Goal: Transaction & Acquisition: Purchase product/service

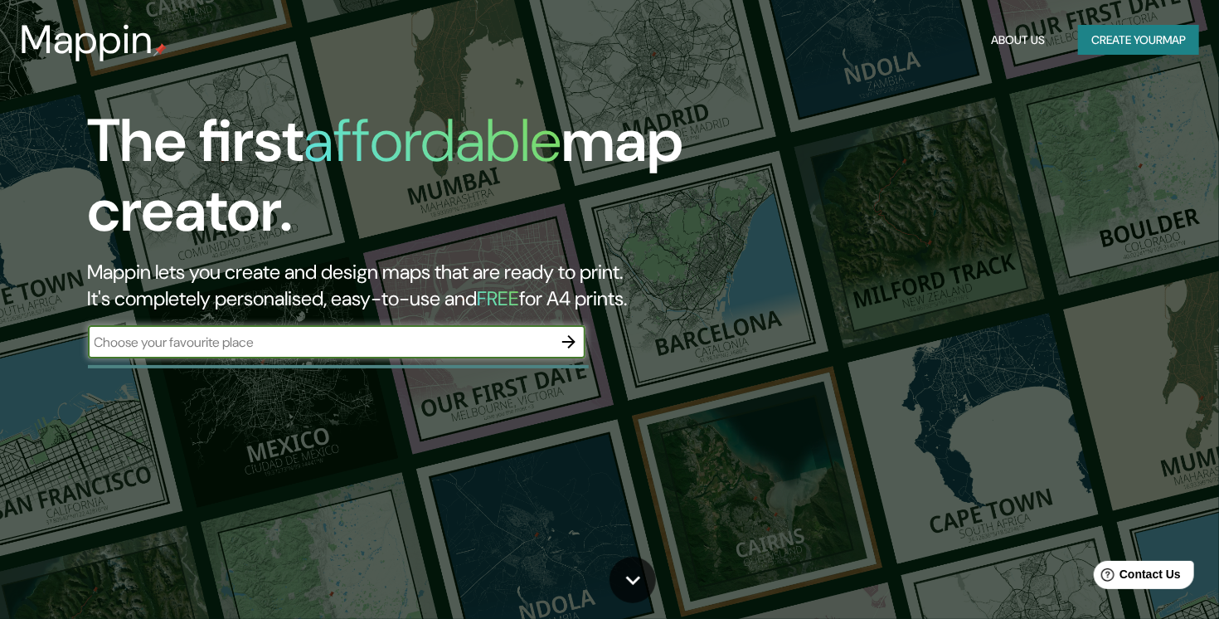
click at [576, 339] on icon "button" at bounding box center [569, 342] width 20 height 20
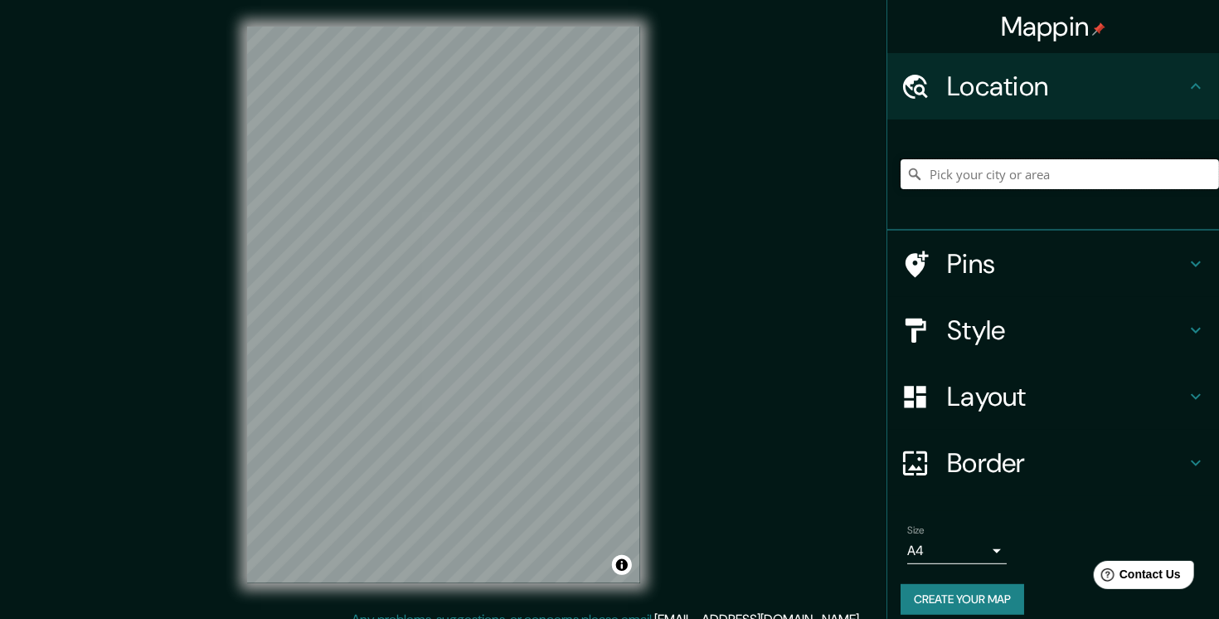
click at [1051, 168] on input "Pick your city or area" at bounding box center [1060, 174] width 318 height 30
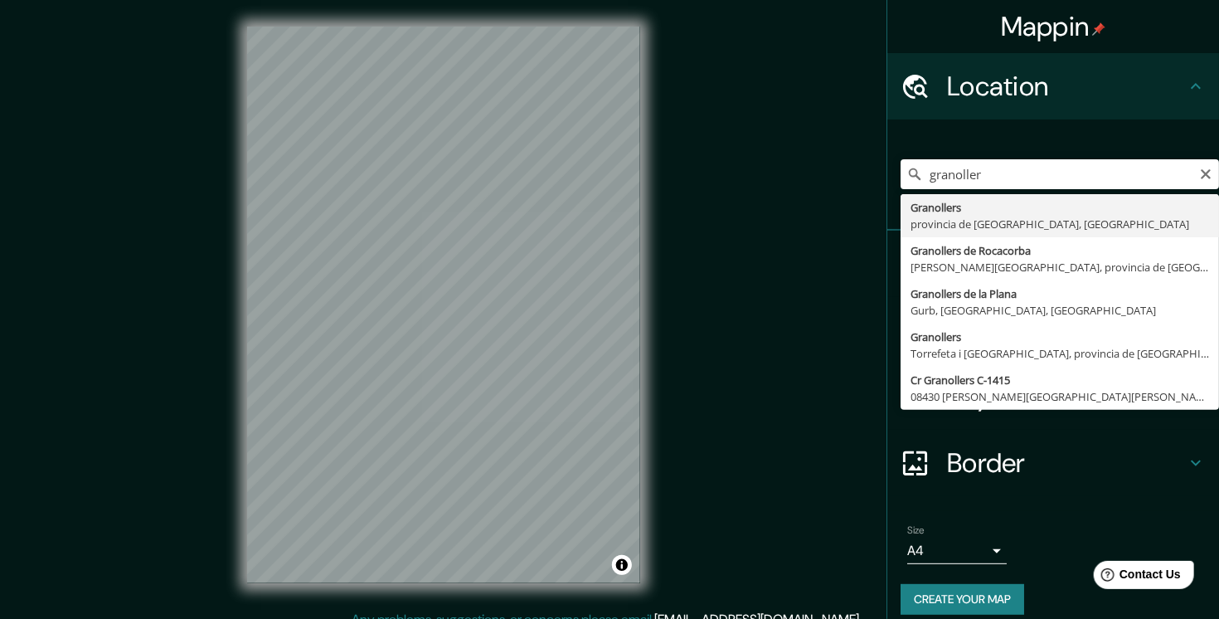
type input "Granollers, provincia de Barcelona, España"
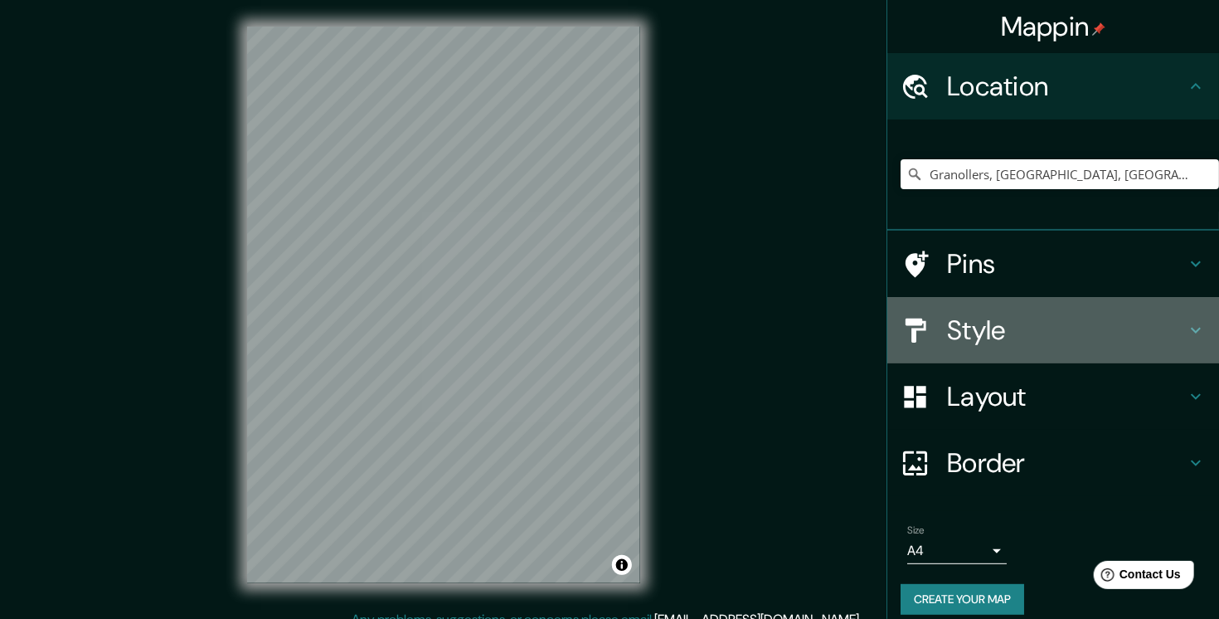
click at [1030, 333] on h4 "Style" at bounding box center [1066, 329] width 239 height 33
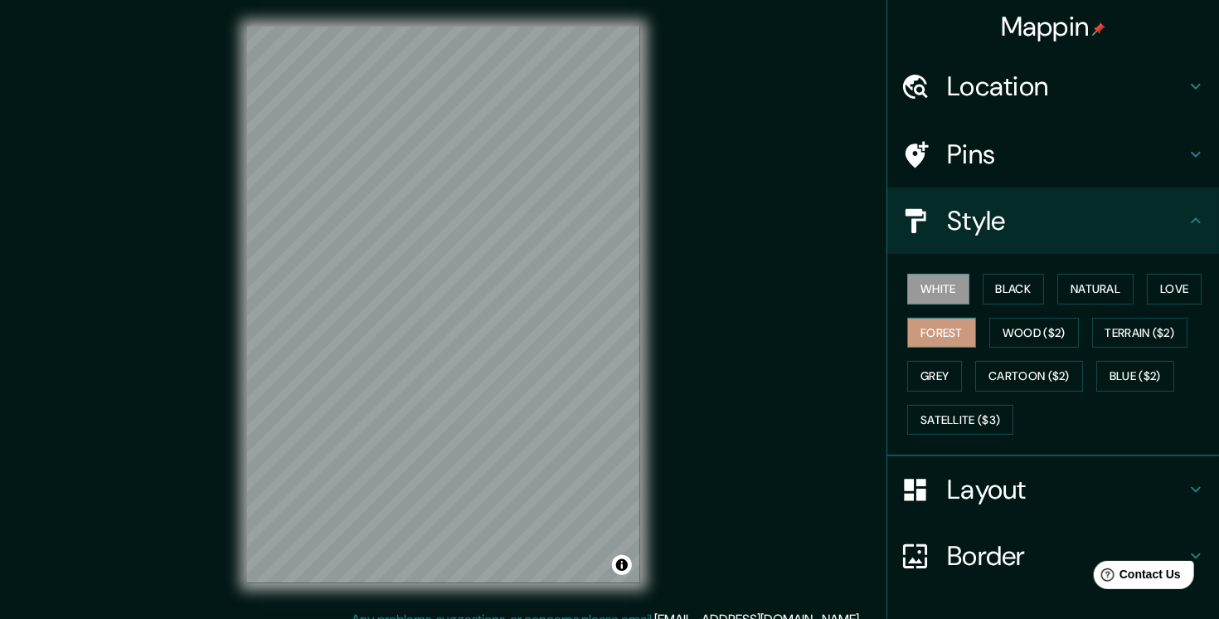
click at [921, 344] on button "Forest" at bounding box center [941, 333] width 69 height 31
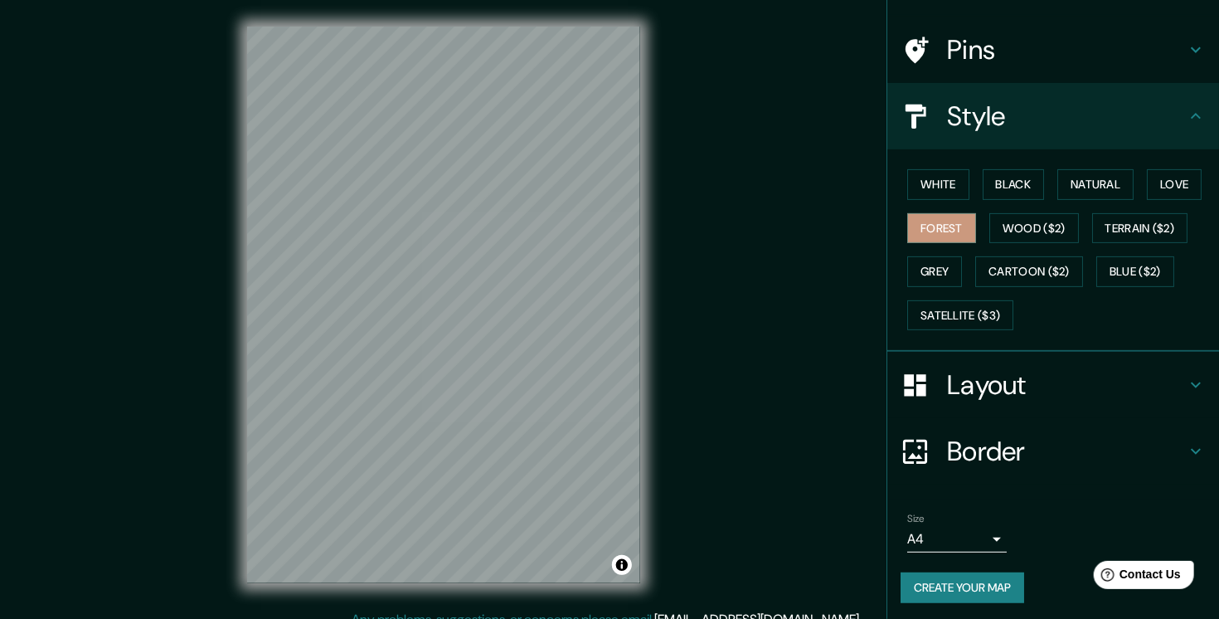
scroll to position [106, 0]
click at [979, 532] on body "Mappin Location Granollers, provincia de Barcelona, España Pins Style White Bla…" at bounding box center [609, 309] width 1219 height 619
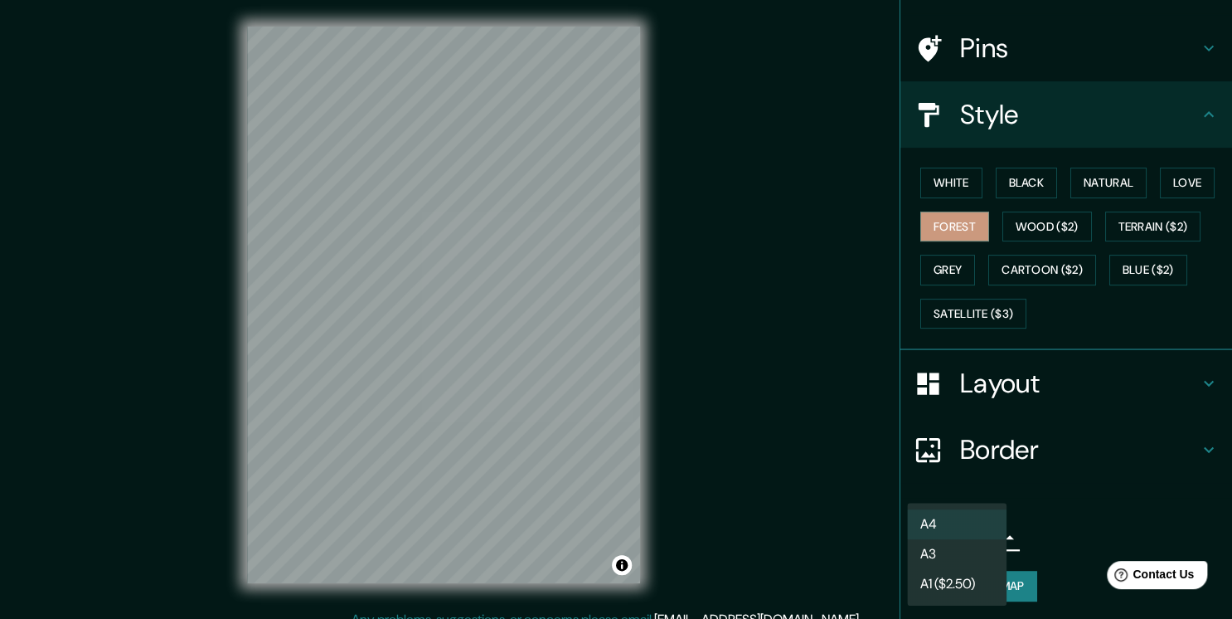
click at [949, 554] on li "A3" at bounding box center [957, 554] width 100 height 30
type input "a4"
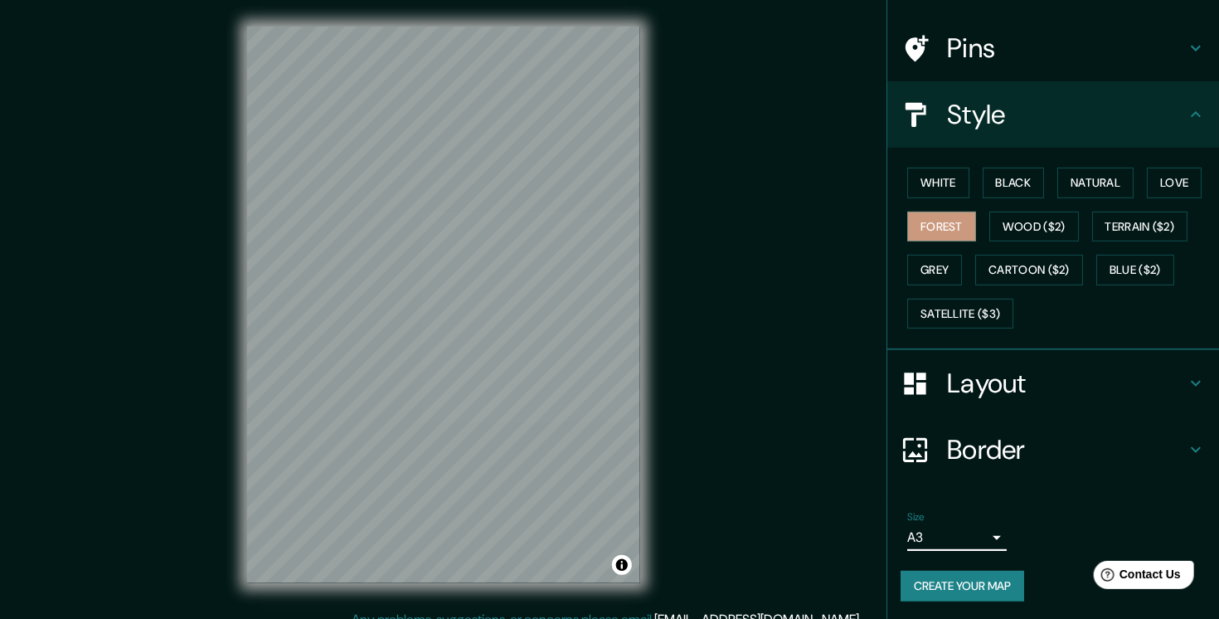
click at [977, 587] on button "Create your map" at bounding box center [963, 586] width 124 height 31
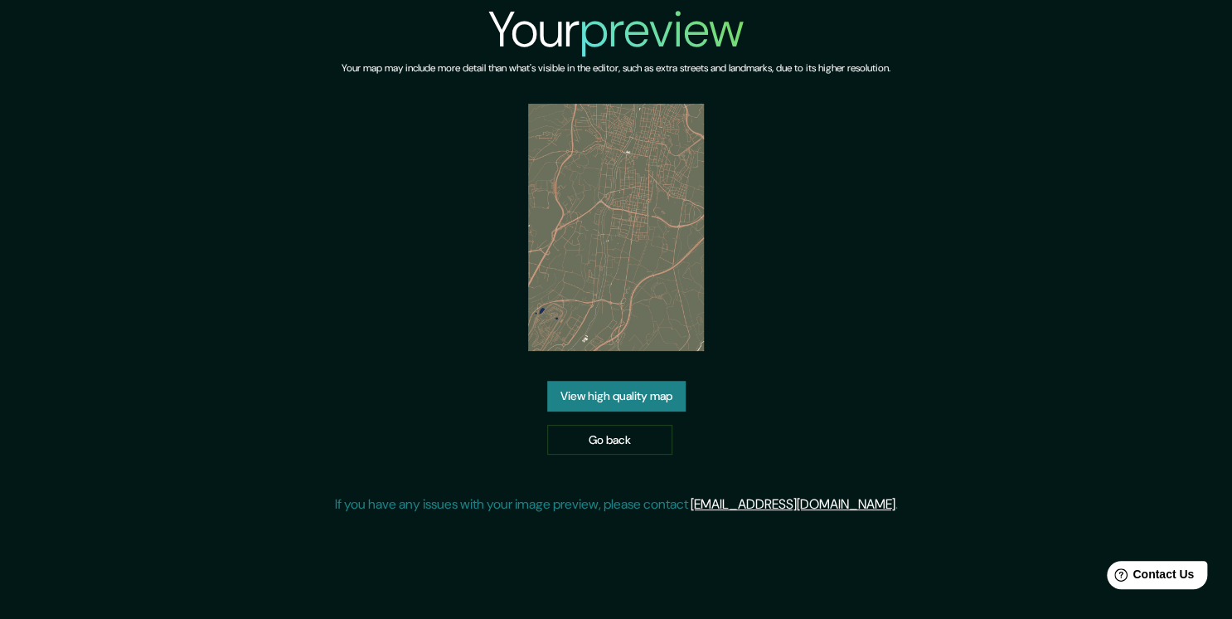
click at [667, 407] on link "View high quality map" at bounding box center [616, 396] width 139 height 31
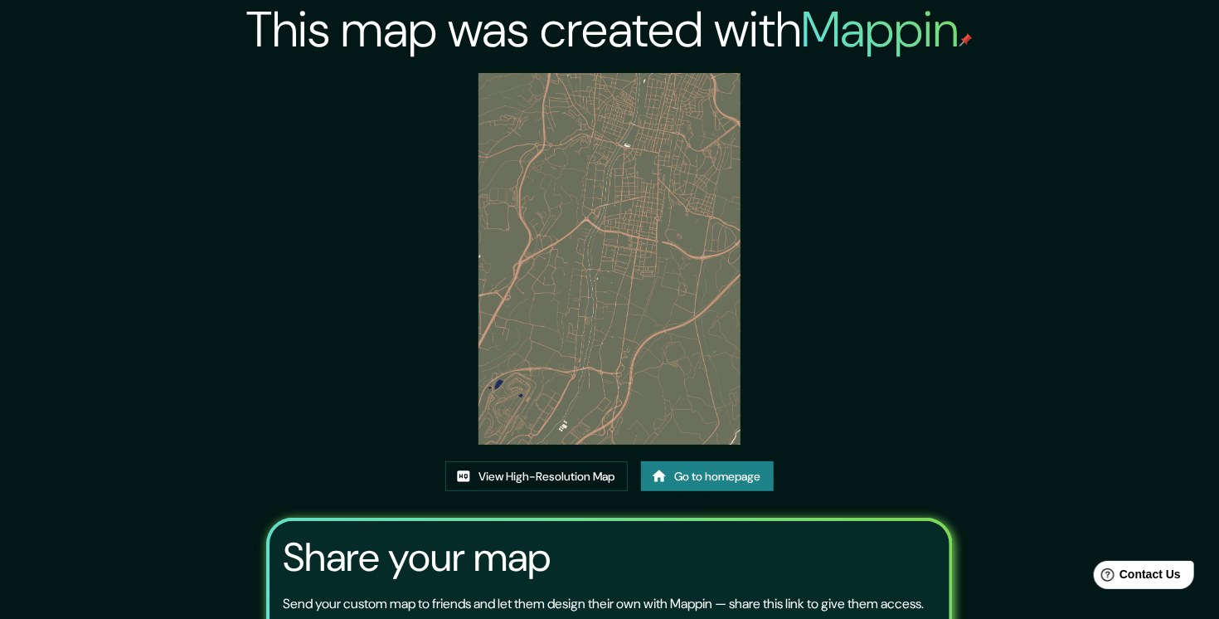
click at [708, 475] on link "Go to homepage" at bounding box center [707, 476] width 133 height 31
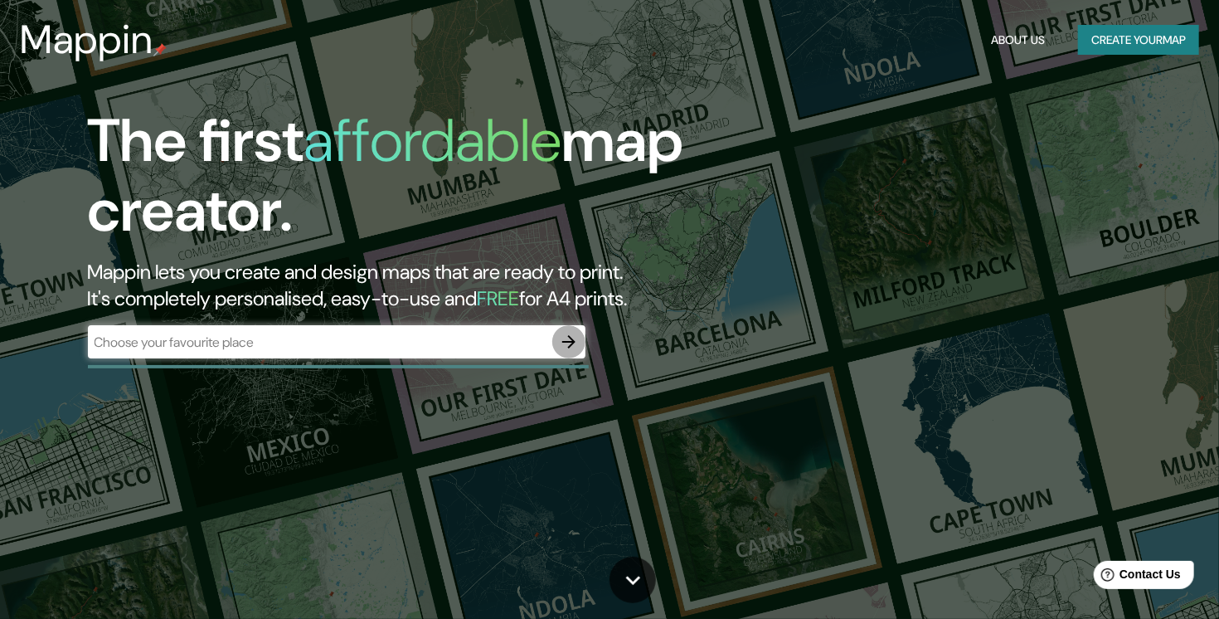
click at [568, 339] on icon "button" at bounding box center [569, 342] width 20 height 20
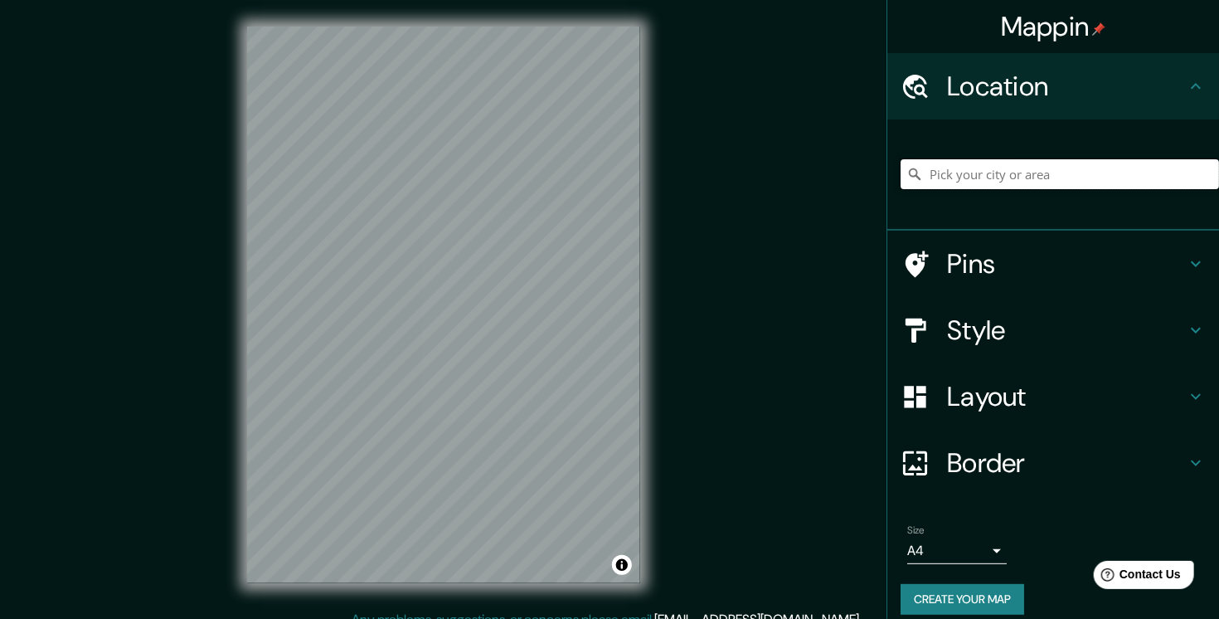
click at [945, 170] on input "Pick your city or area" at bounding box center [1060, 174] width 318 height 30
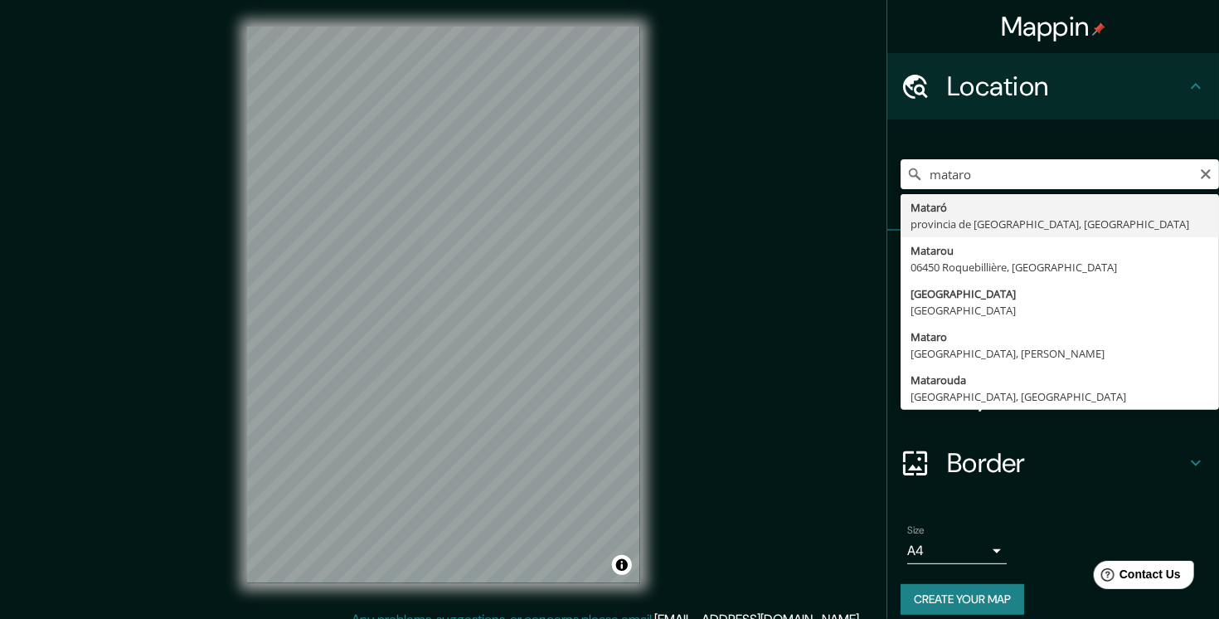
type input "Mataró, provincia de Barcelona, España"
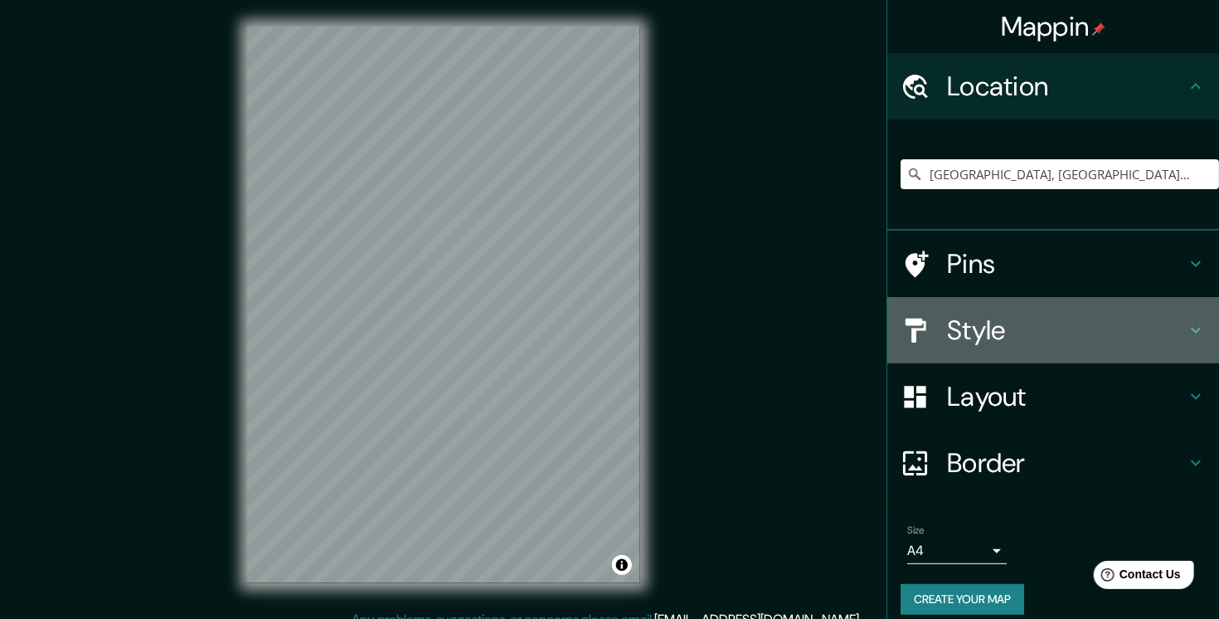
click at [1033, 323] on h4 "Style" at bounding box center [1066, 329] width 239 height 33
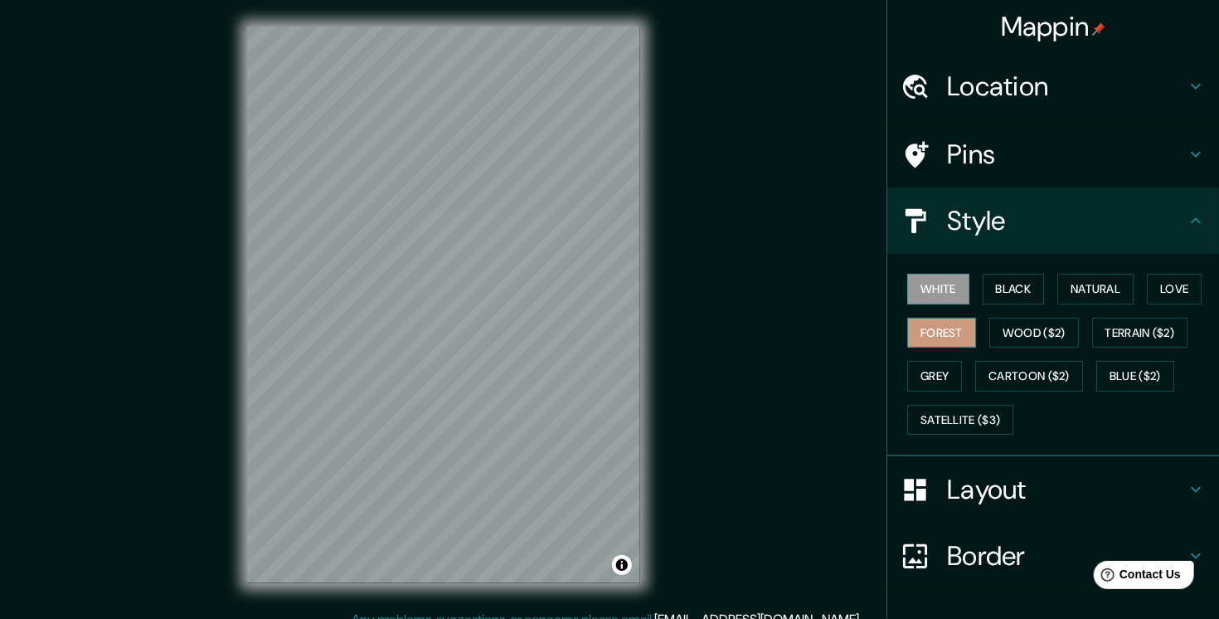
click at [930, 335] on button "Forest" at bounding box center [941, 333] width 69 height 31
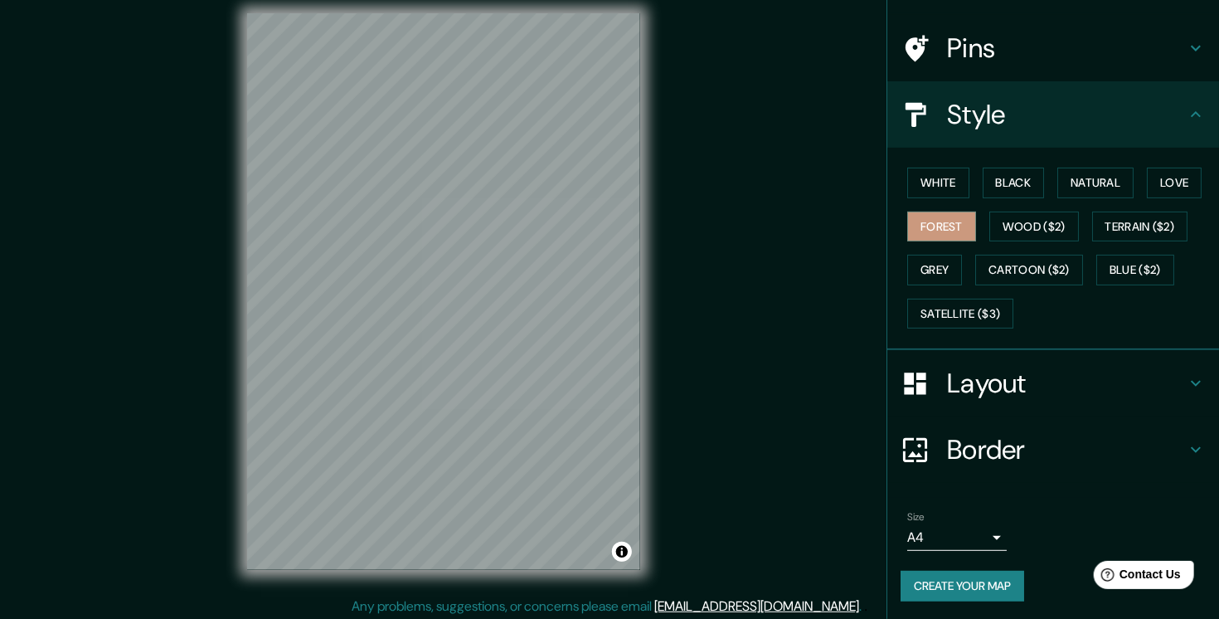
scroll to position [17, 0]
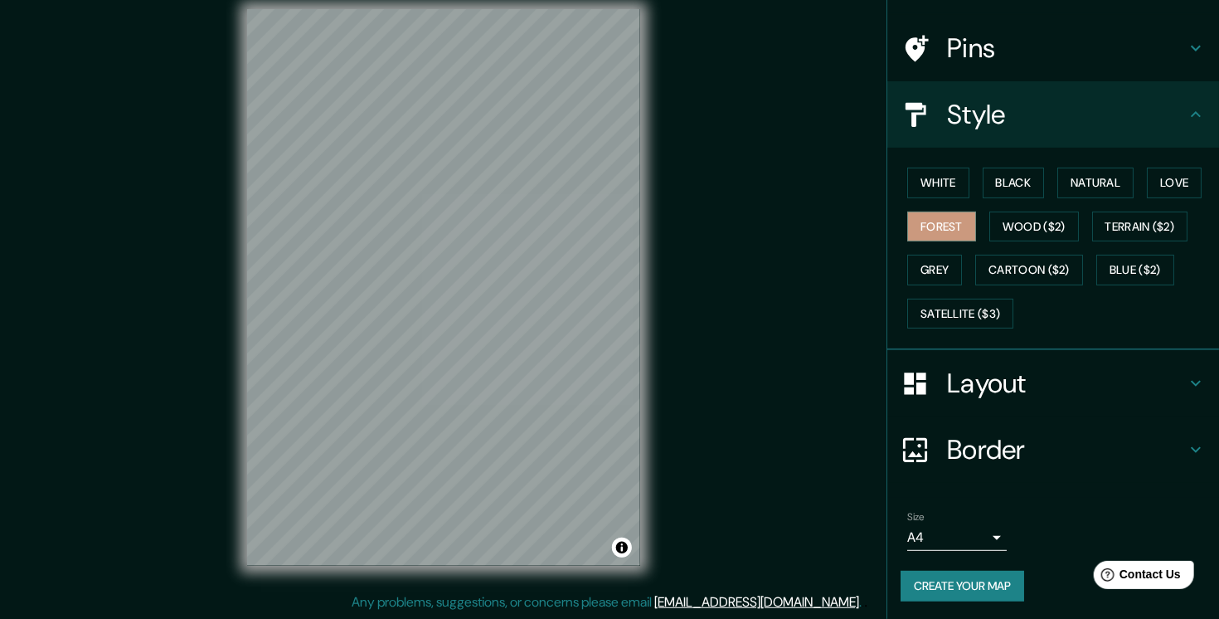
click at [972, 538] on body "Mappin Location Mataró, provincia de Barcelona, España Pins Style White Black N…" at bounding box center [609, 292] width 1219 height 619
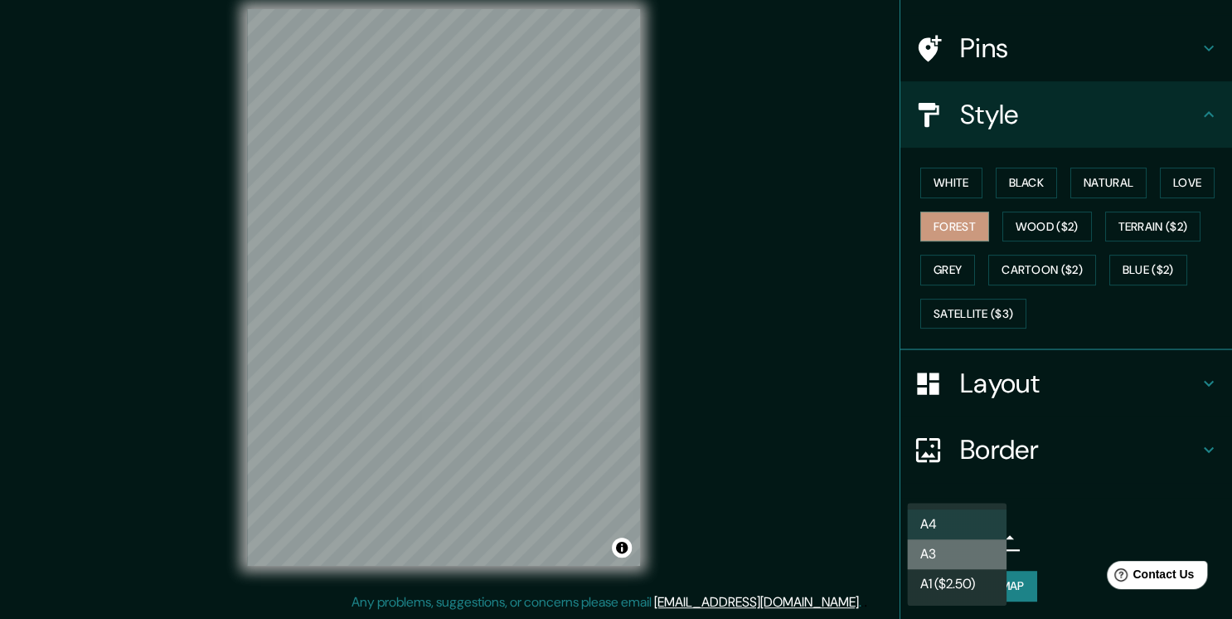
click at [968, 547] on li "A3" at bounding box center [957, 554] width 100 height 30
type input "a4"
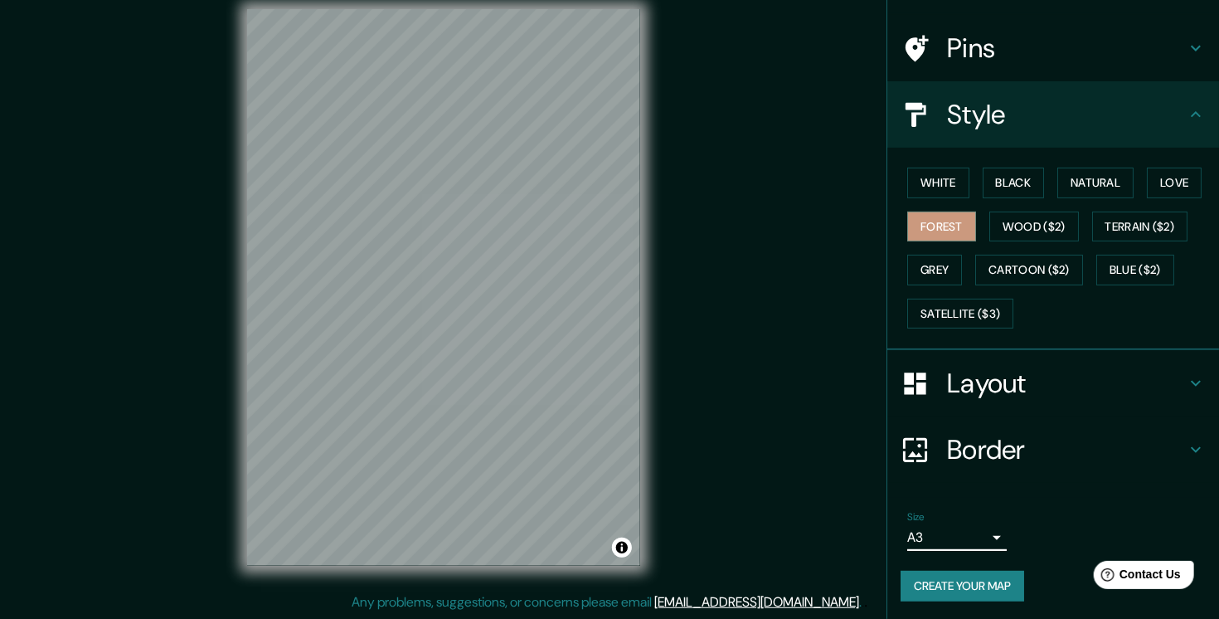
click at [968, 589] on button "Create your map" at bounding box center [963, 586] width 124 height 31
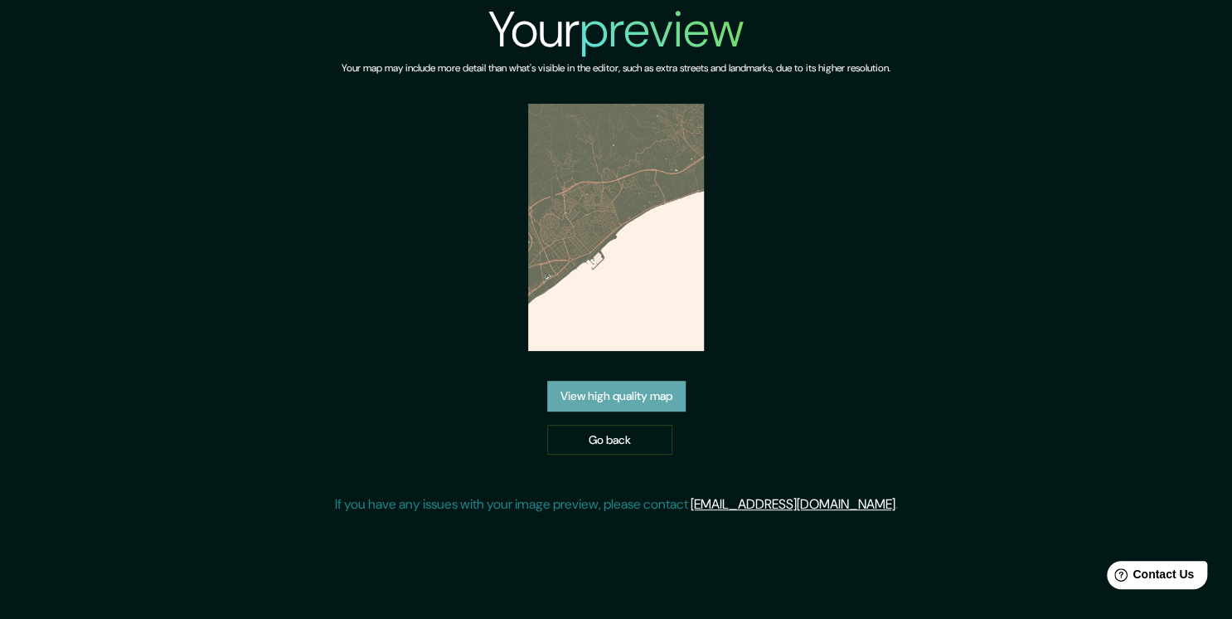
click at [639, 384] on link "View high quality map" at bounding box center [616, 396] width 139 height 31
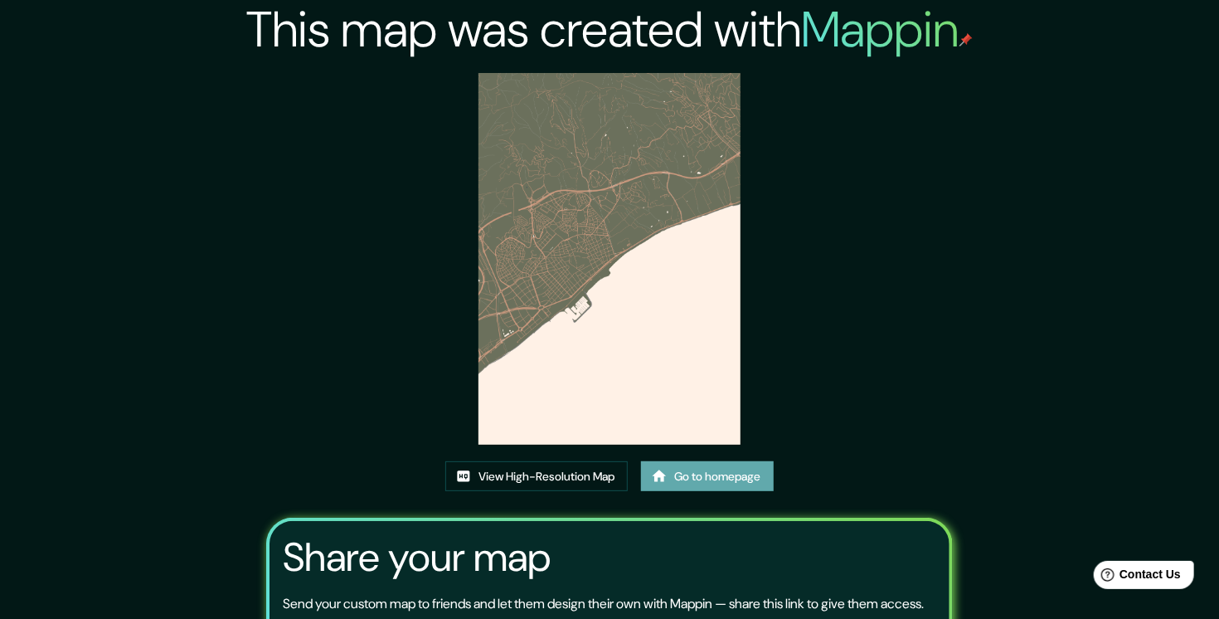
click at [732, 480] on link "Go to homepage" at bounding box center [707, 476] width 133 height 31
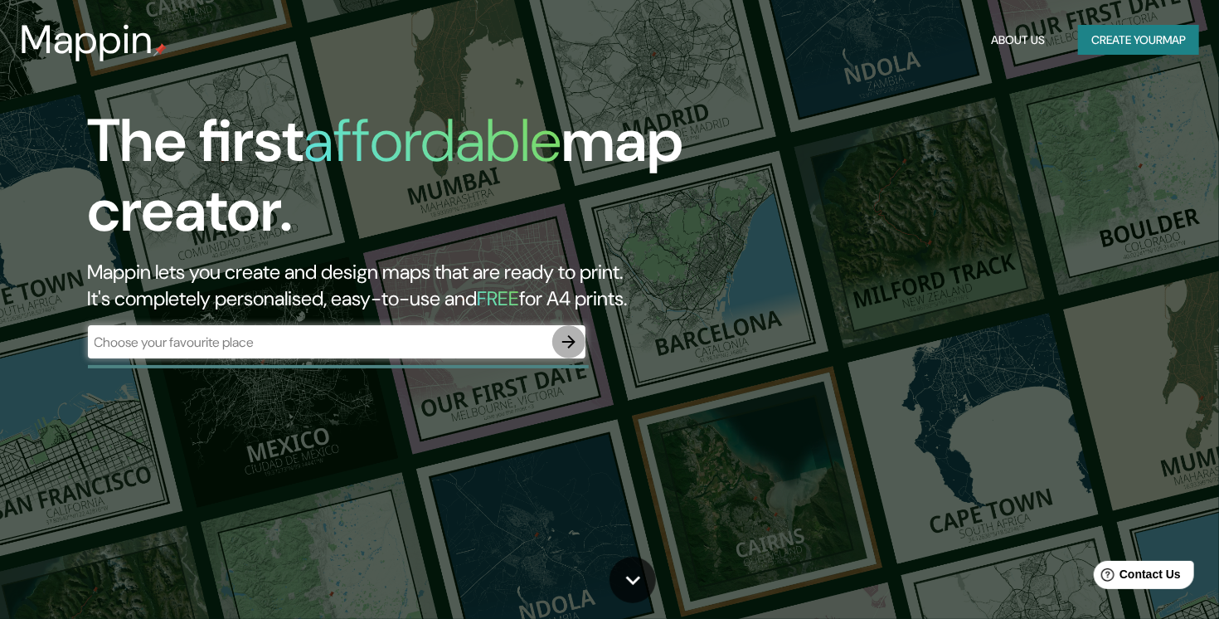
click at [561, 337] on icon "button" at bounding box center [569, 342] width 20 height 20
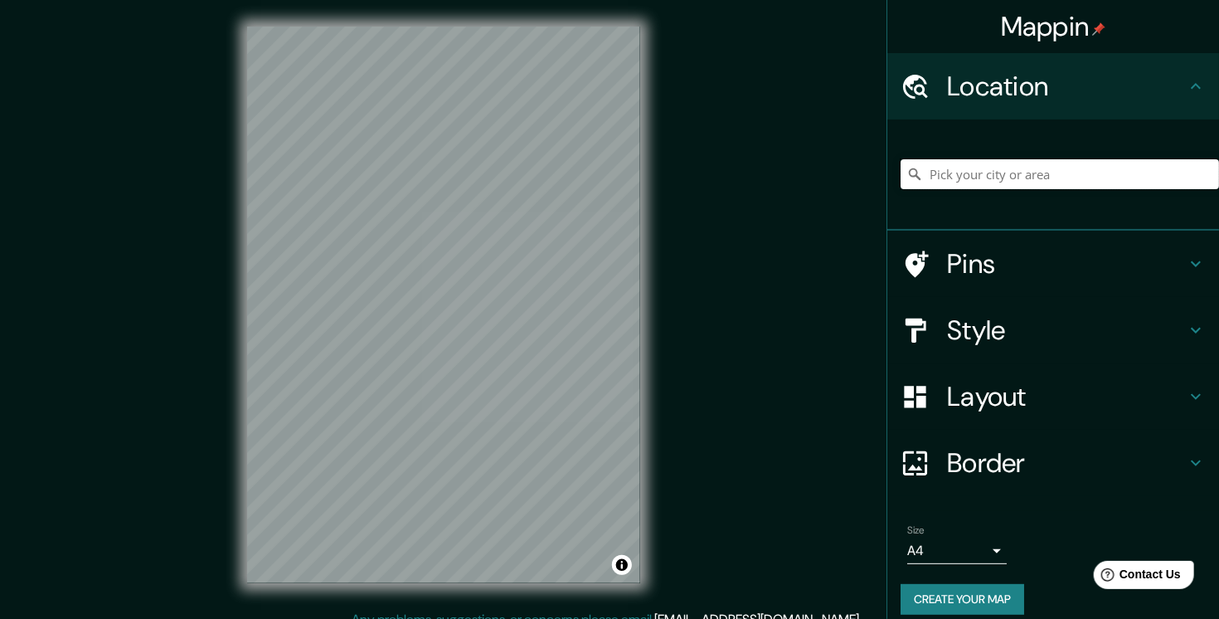
click at [1093, 173] on input "Pick your city or area" at bounding box center [1060, 174] width 318 height 30
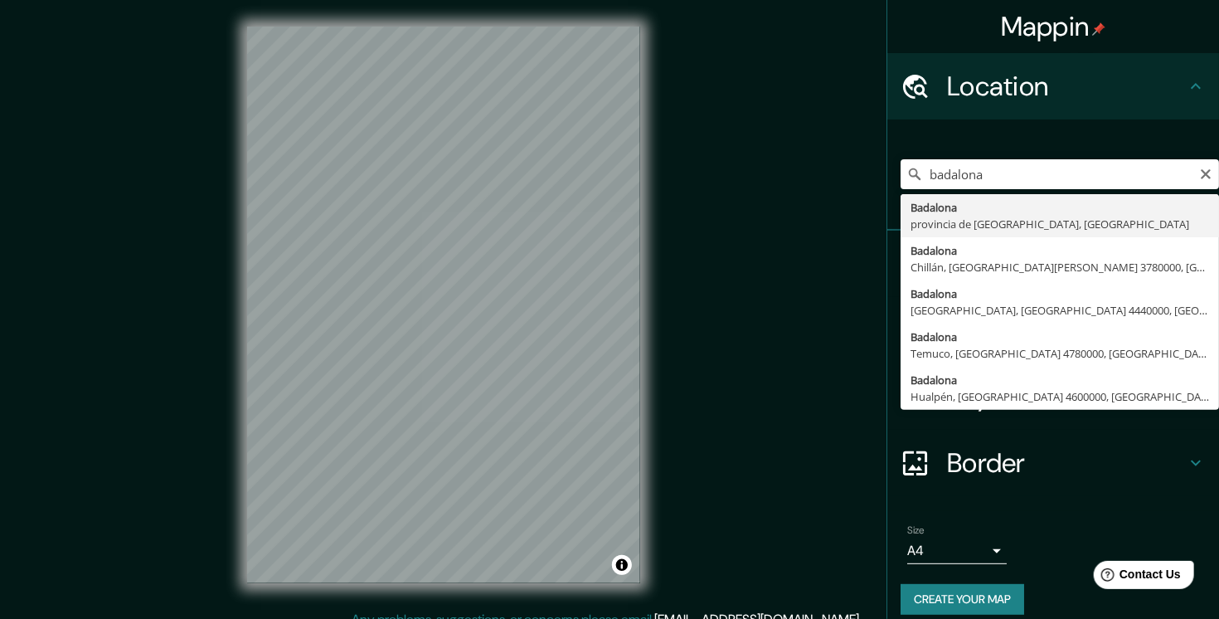
type input "Badalona, provincia de Barcelona, España"
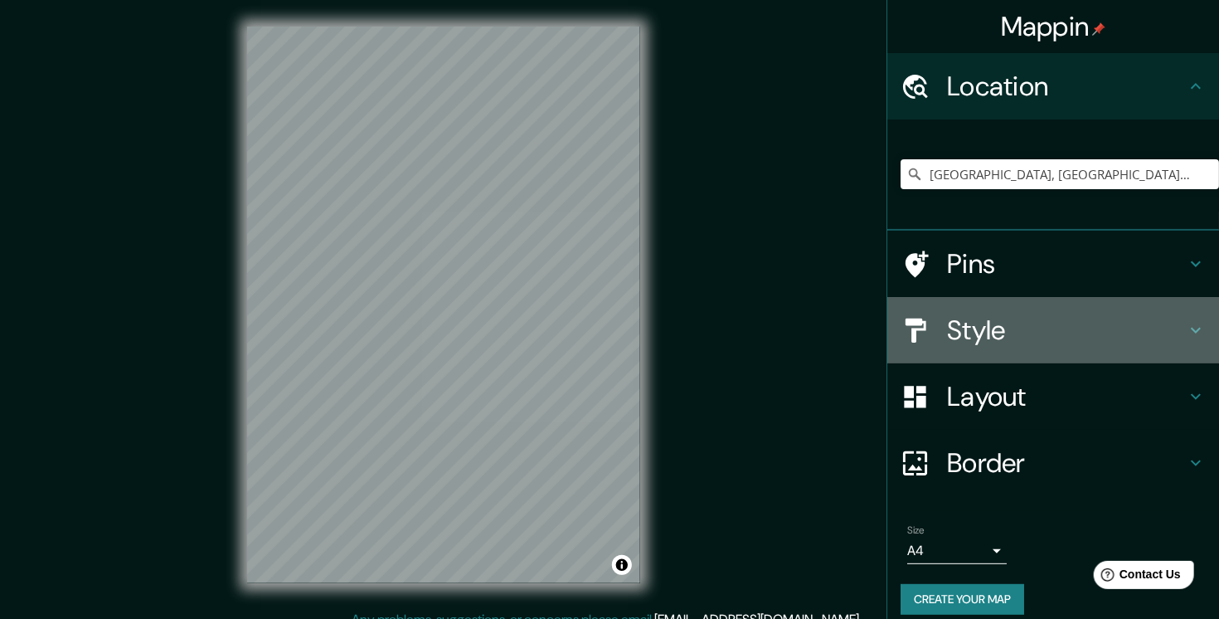
click at [1072, 334] on h4 "Style" at bounding box center [1066, 329] width 239 height 33
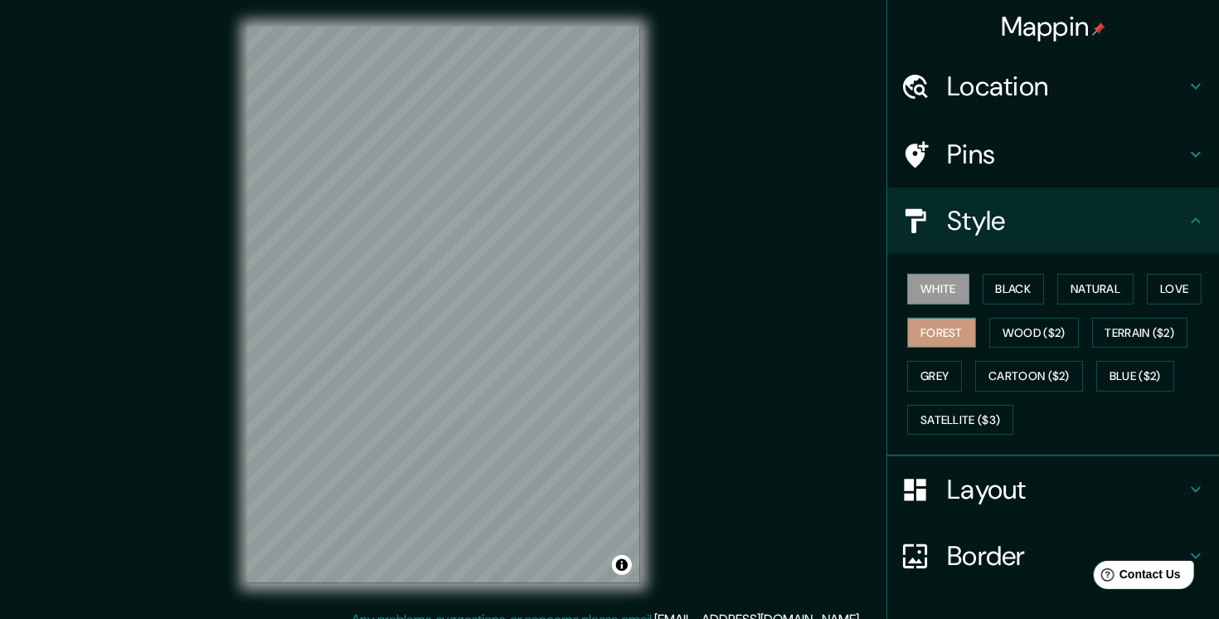
click at [927, 343] on button "Forest" at bounding box center [941, 333] width 69 height 31
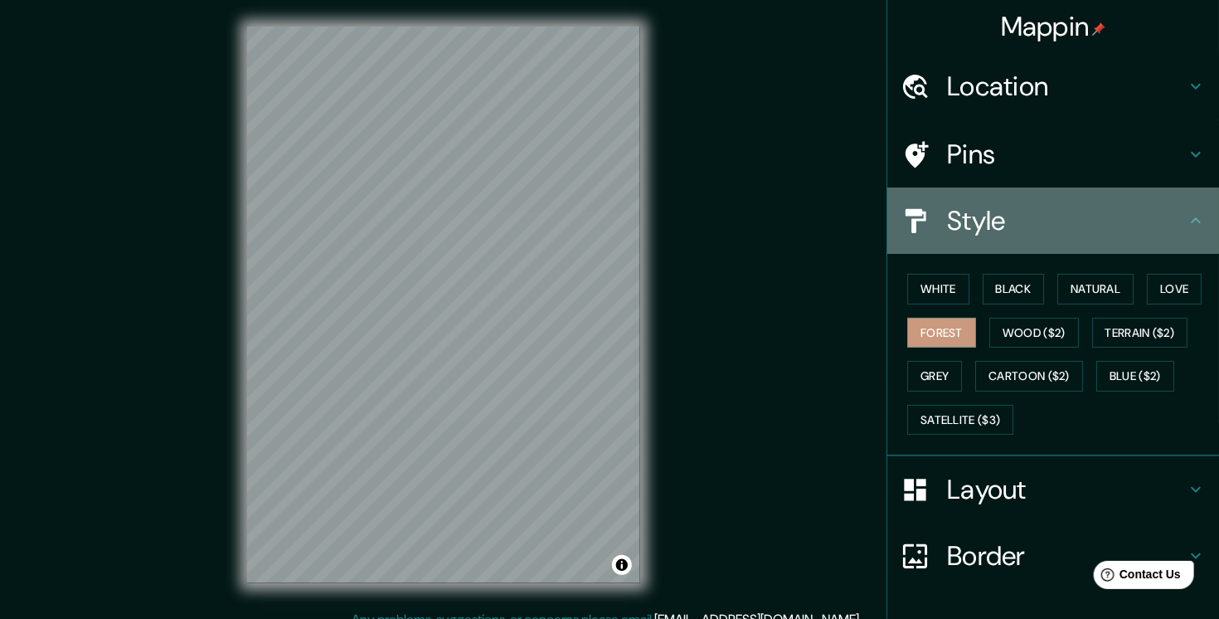
click at [1191, 223] on icon at bounding box center [1196, 221] width 20 height 20
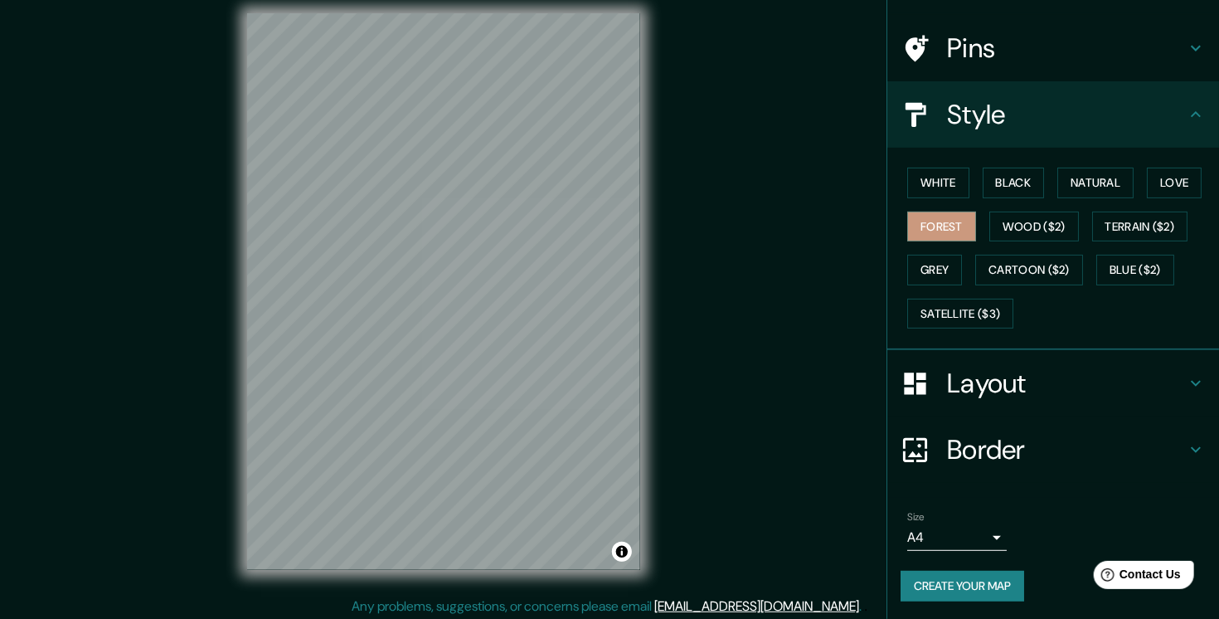
scroll to position [17, 0]
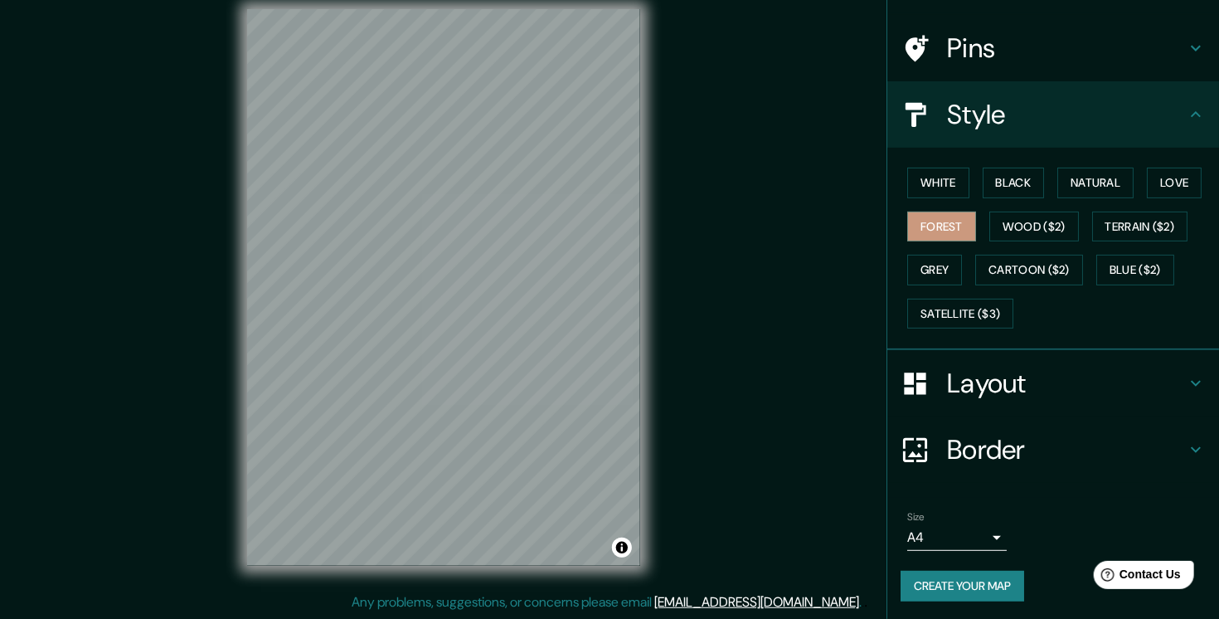
click at [974, 537] on body "Mappin Location Badalona, provincia de Barcelona, España Pins Style White Black…" at bounding box center [609, 292] width 1219 height 619
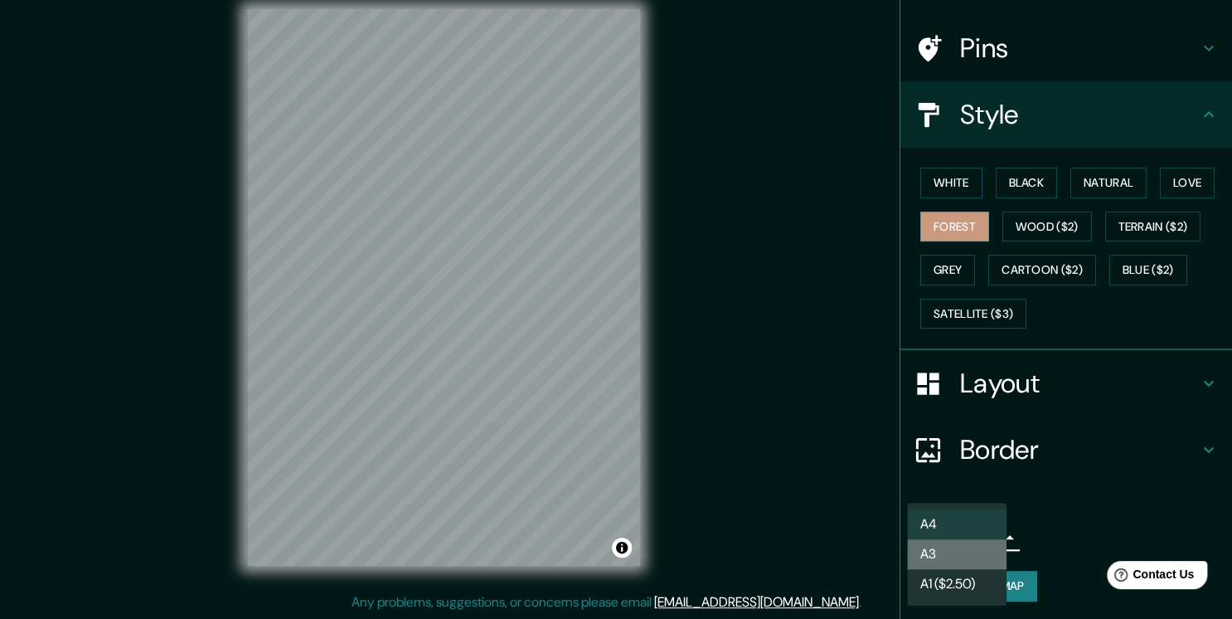
click at [959, 556] on li "A3" at bounding box center [957, 554] width 100 height 30
type input "a4"
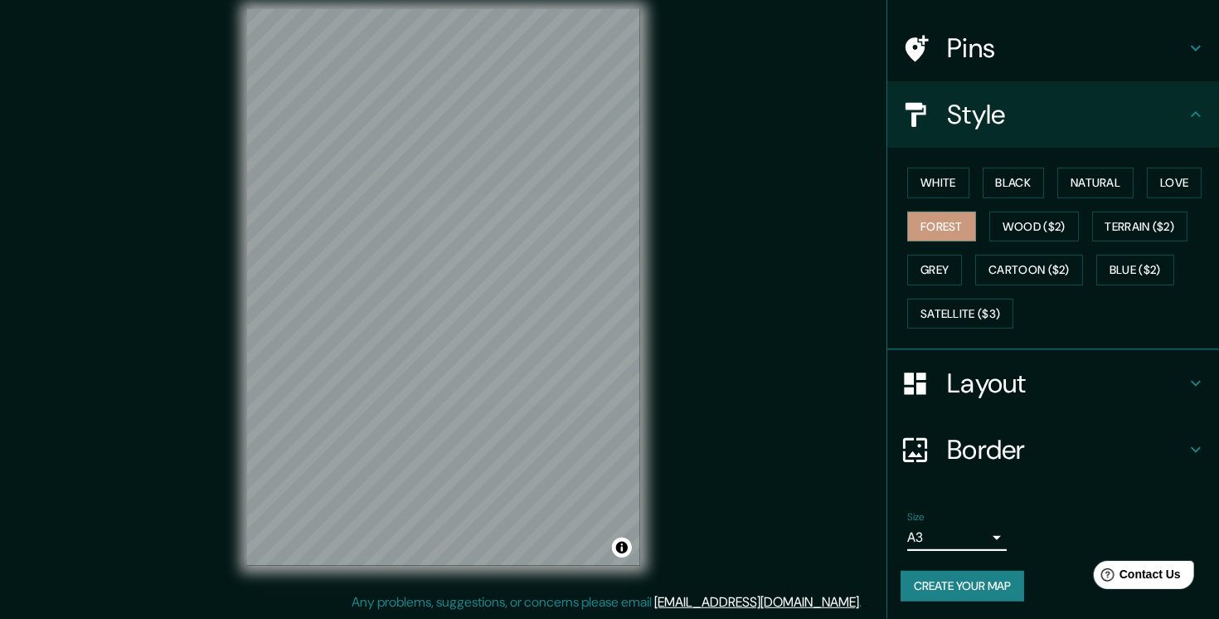
click at [964, 581] on button "Create your map" at bounding box center [963, 586] width 124 height 31
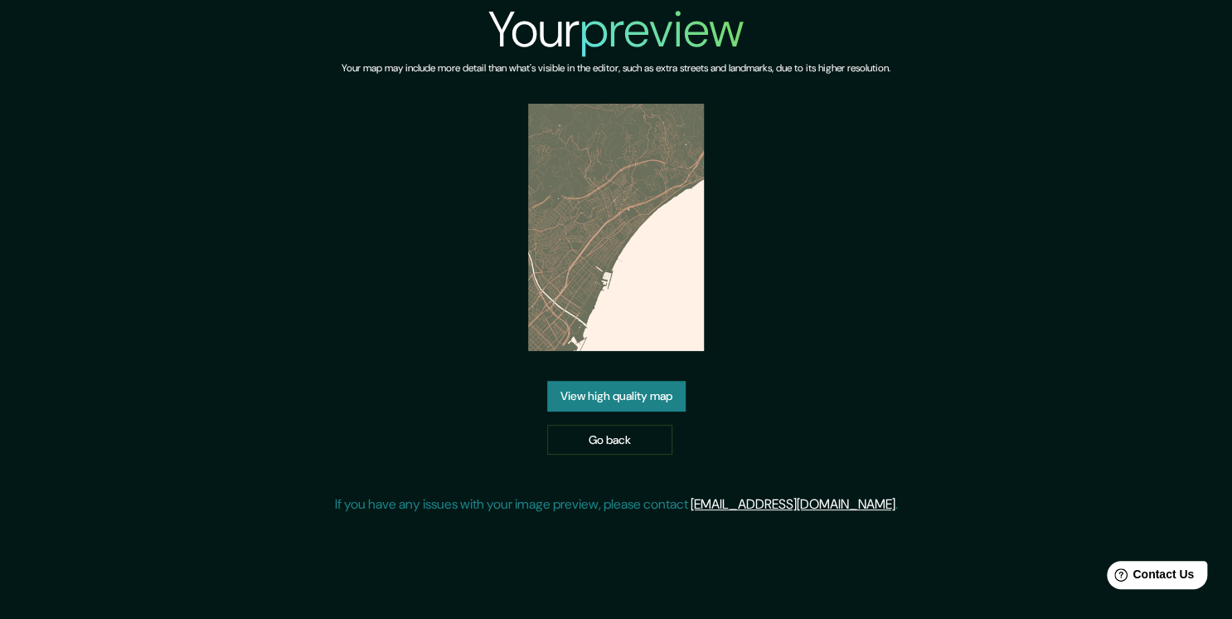
click at [660, 392] on link "View high quality map" at bounding box center [616, 396] width 139 height 31
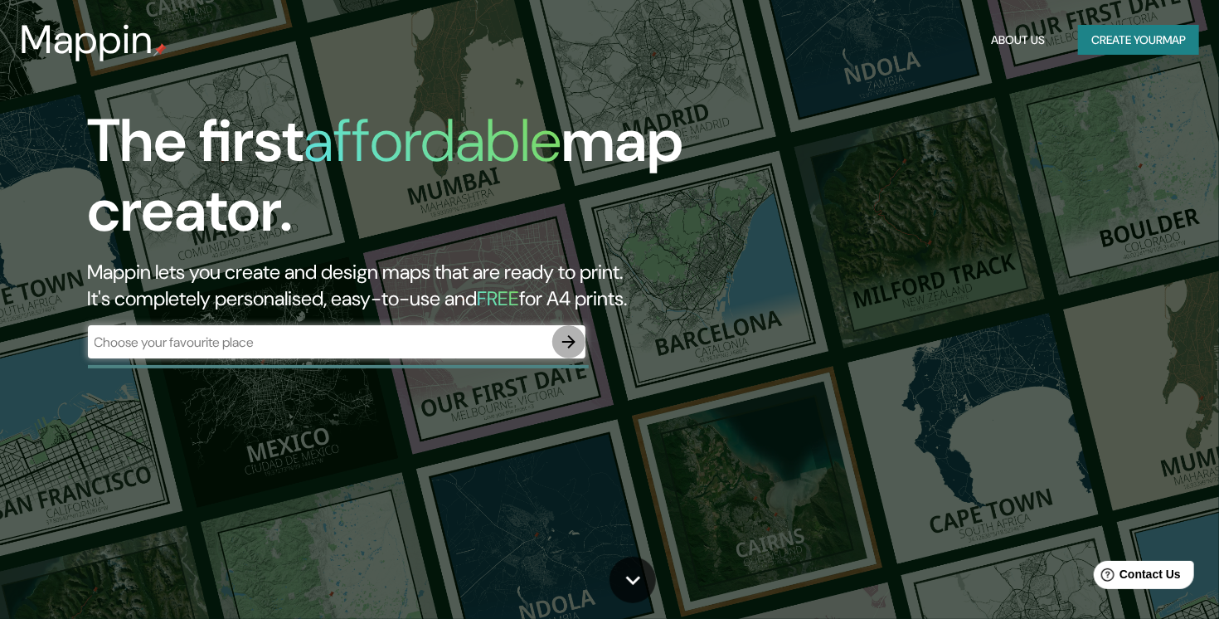
click at [571, 338] on icon "button" at bounding box center [568, 341] width 13 height 13
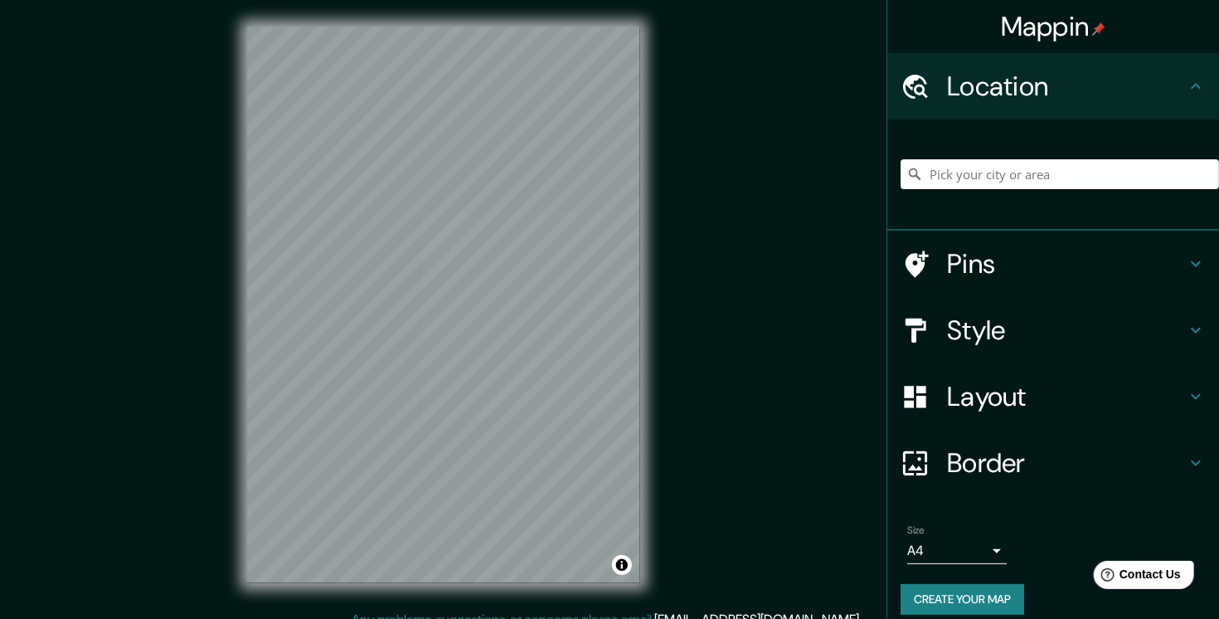
click at [936, 173] on input "Pick your city or area" at bounding box center [1060, 174] width 318 height 30
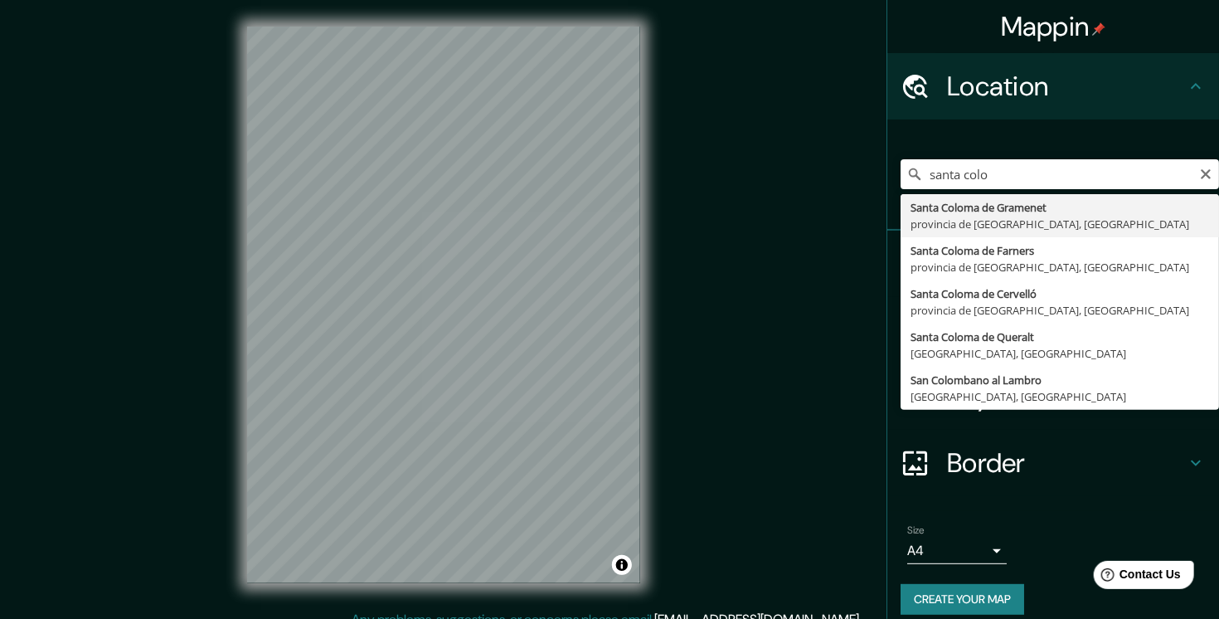
type input "[GEOGRAPHIC_DATA], [GEOGRAPHIC_DATA], [GEOGRAPHIC_DATA]"
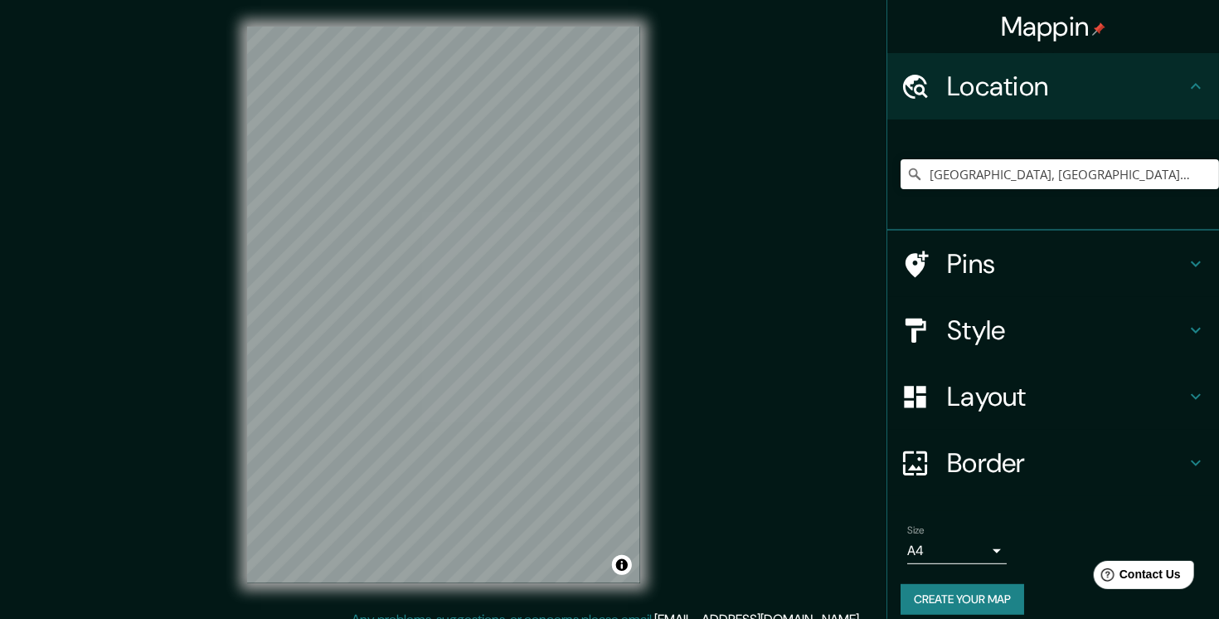
click at [1075, 326] on h4 "Style" at bounding box center [1066, 329] width 239 height 33
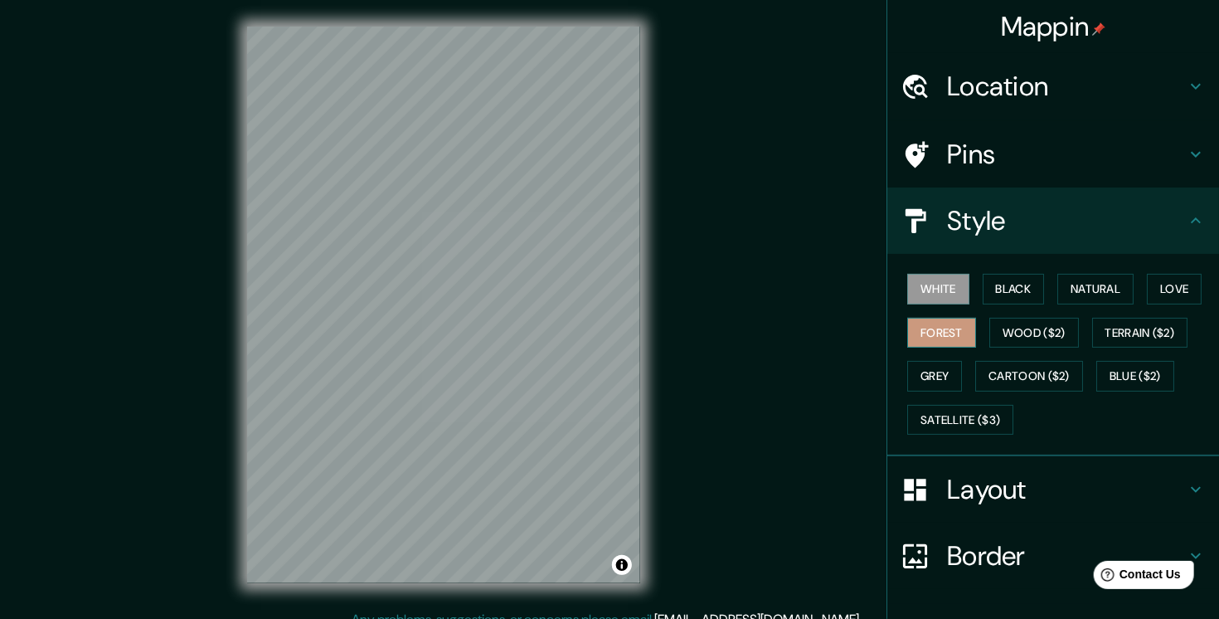
click at [935, 343] on button "Forest" at bounding box center [941, 333] width 69 height 31
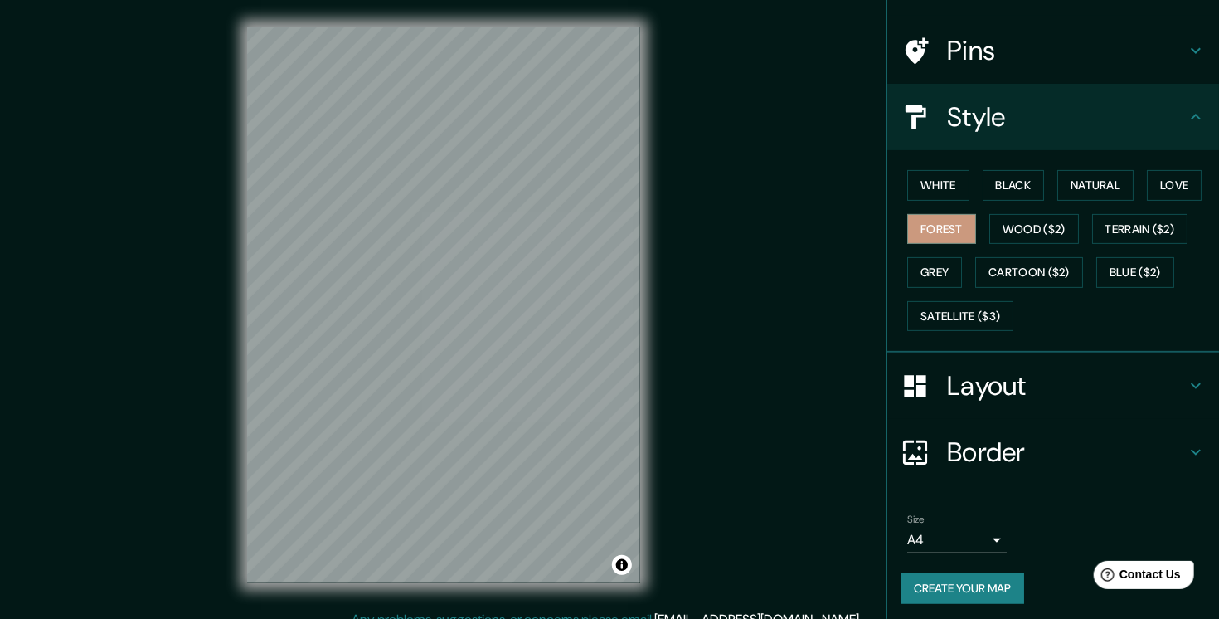
scroll to position [106, 0]
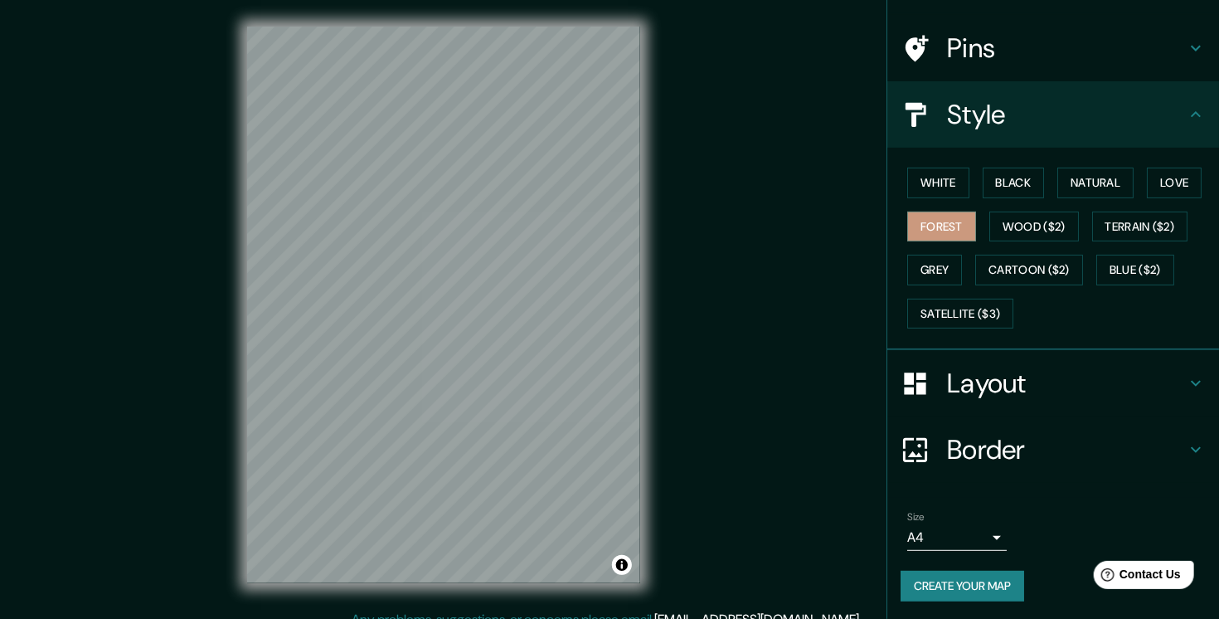
click at [982, 521] on div "Size A4 single" at bounding box center [957, 531] width 100 height 40
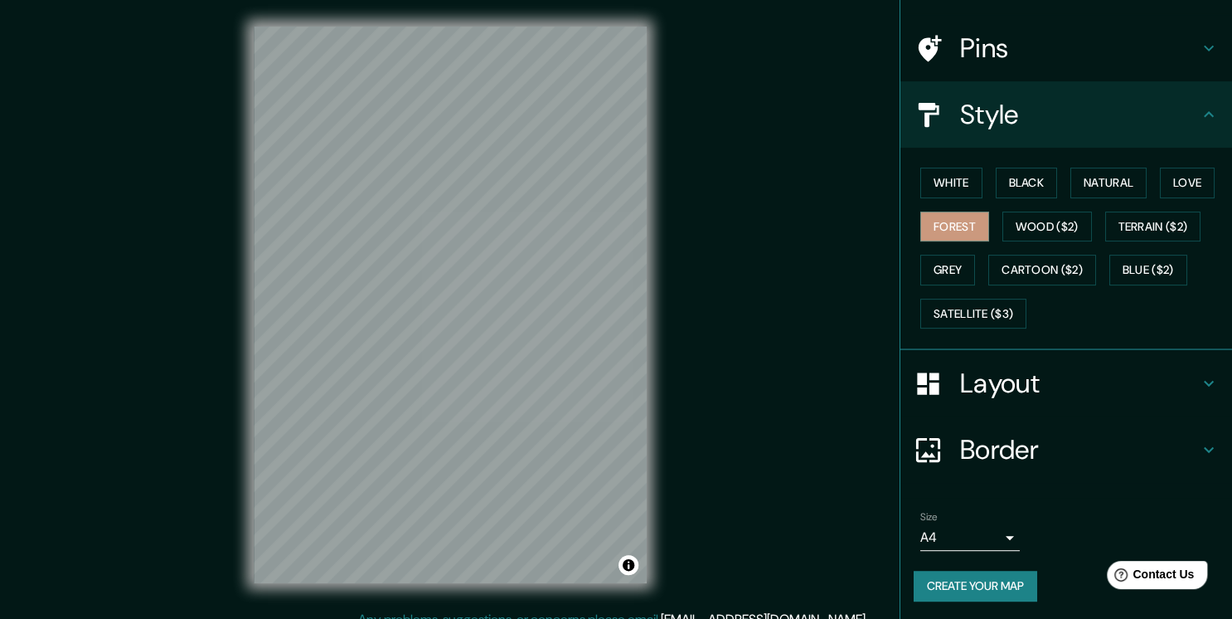
click at [984, 532] on body "Mappin Location Santa Coloma de Gramenet, provincia de Barcelona, España Pins S…" at bounding box center [616, 309] width 1232 height 619
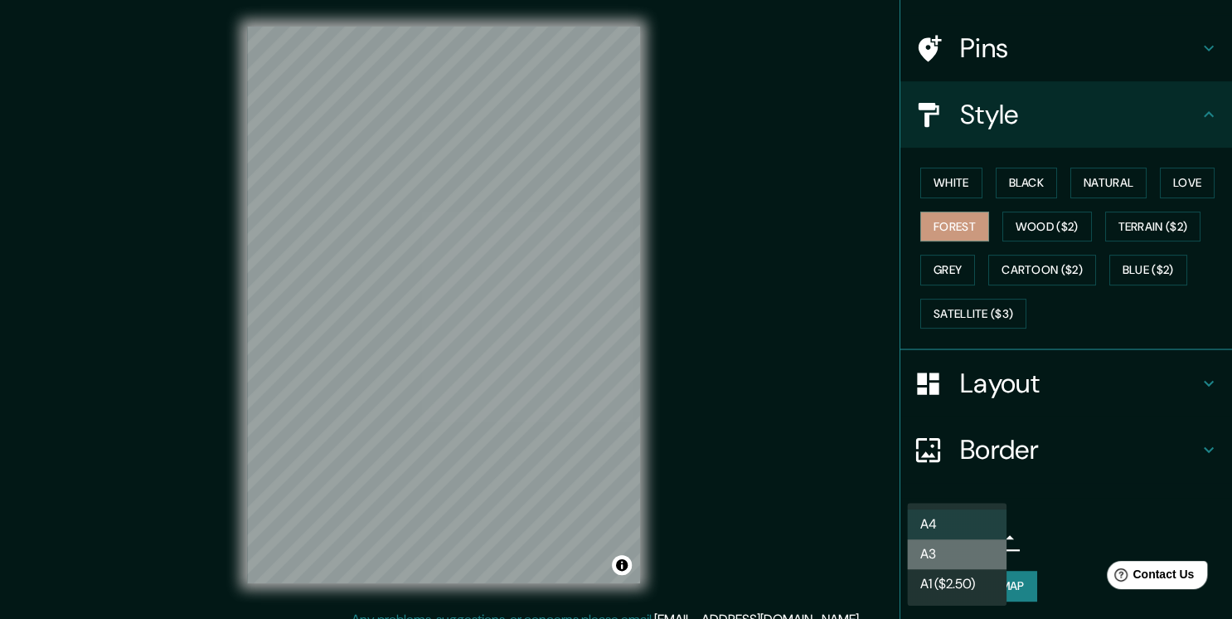
click at [958, 564] on li "A3" at bounding box center [957, 554] width 100 height 30
type input "a4"
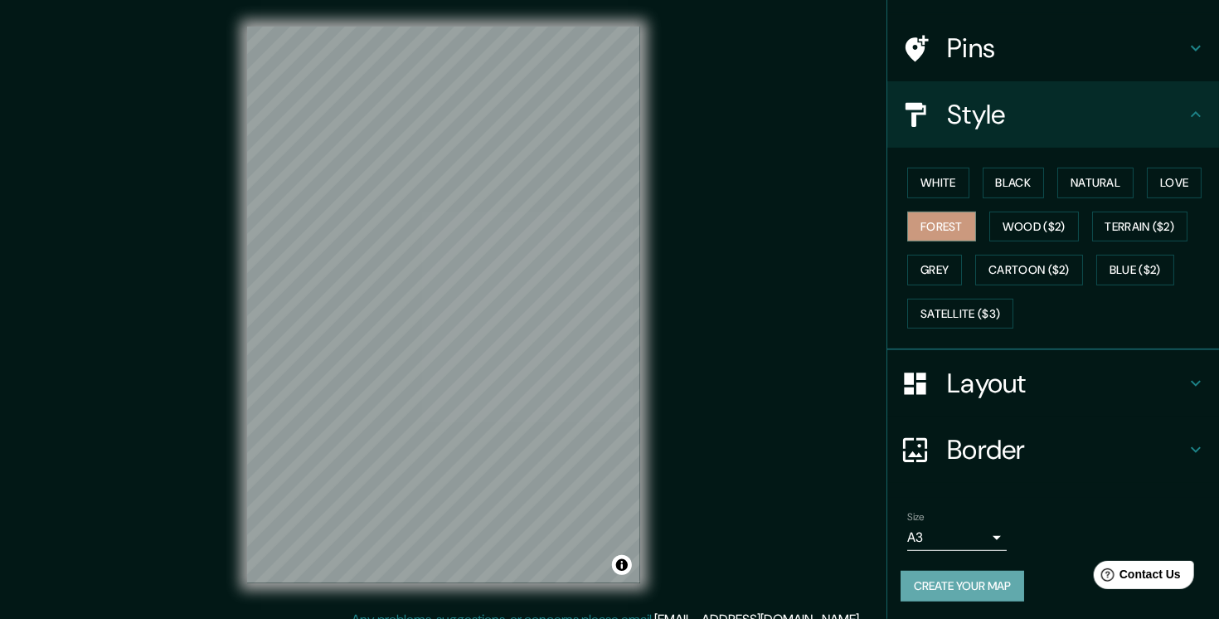
click at [966, 582] on button "Create your map" at bounding box center [963, 586] width 124 height 31
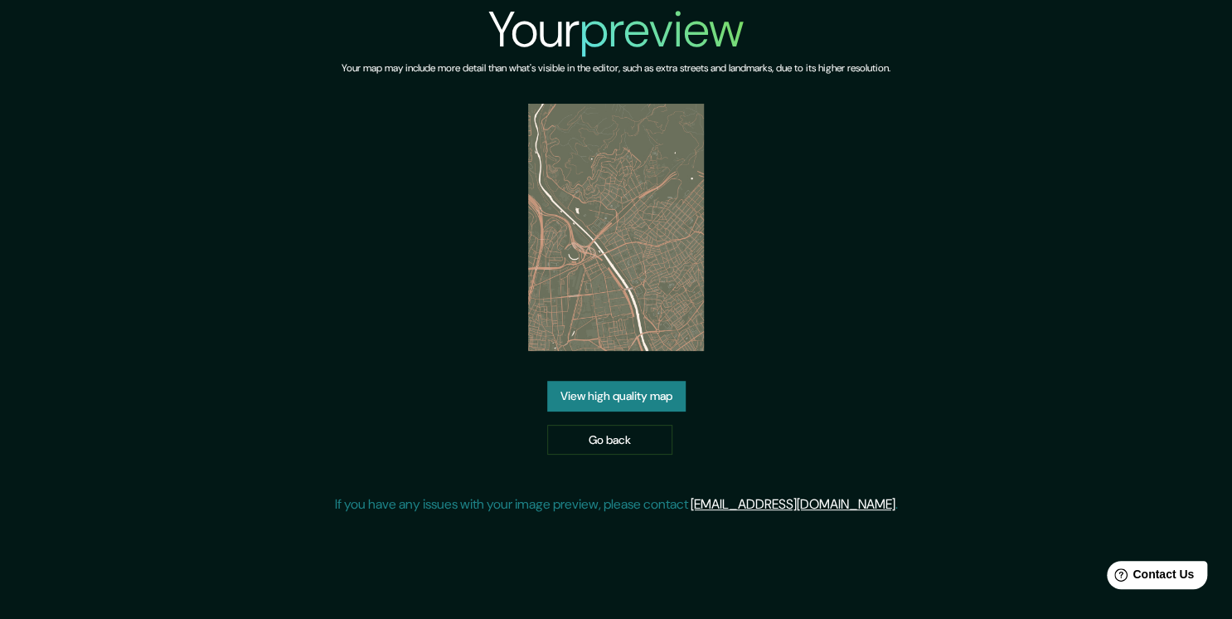
click at [637, 401] on link "View high quality map" at bounding box center [616, 396] width 139 height 31
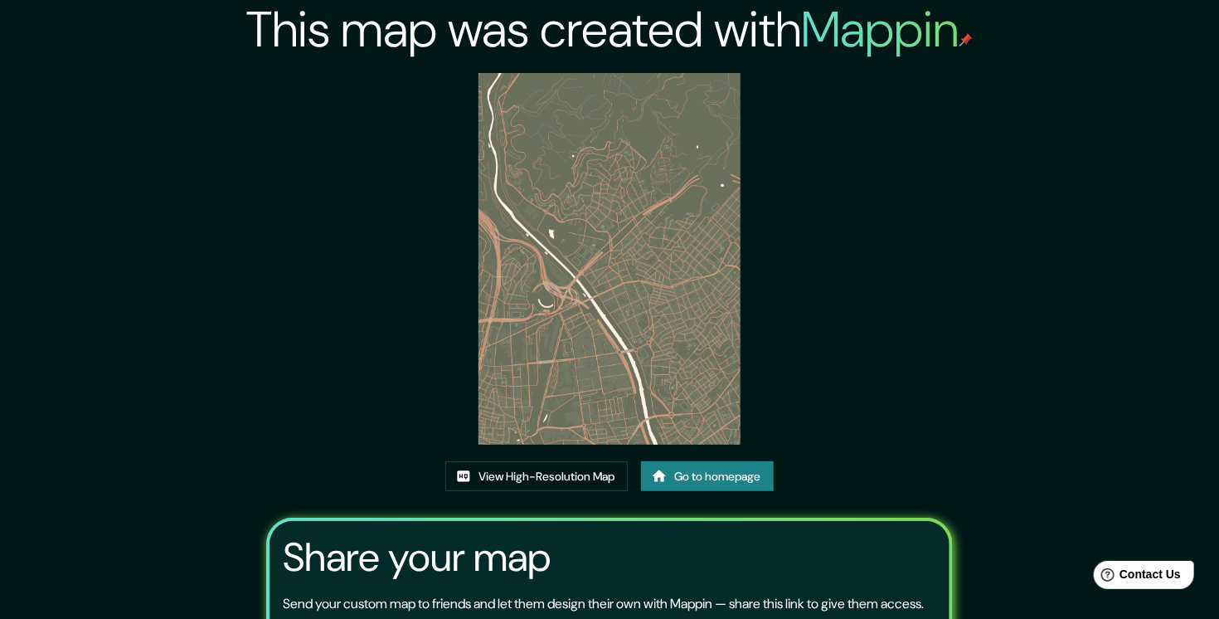
click at [700, 469] on link "Go to homepage" at bounding box center [707, 476] width 133 height 31
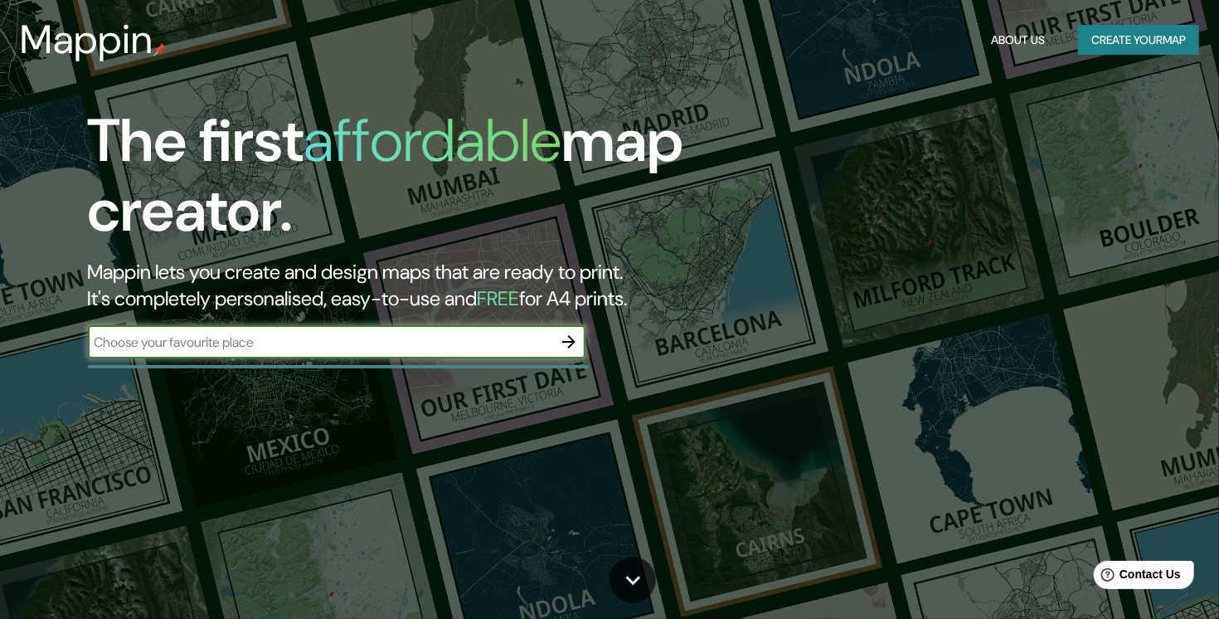
click at [561, 338] on icon "button" at bounding box center [569, 342] width 20 height 20
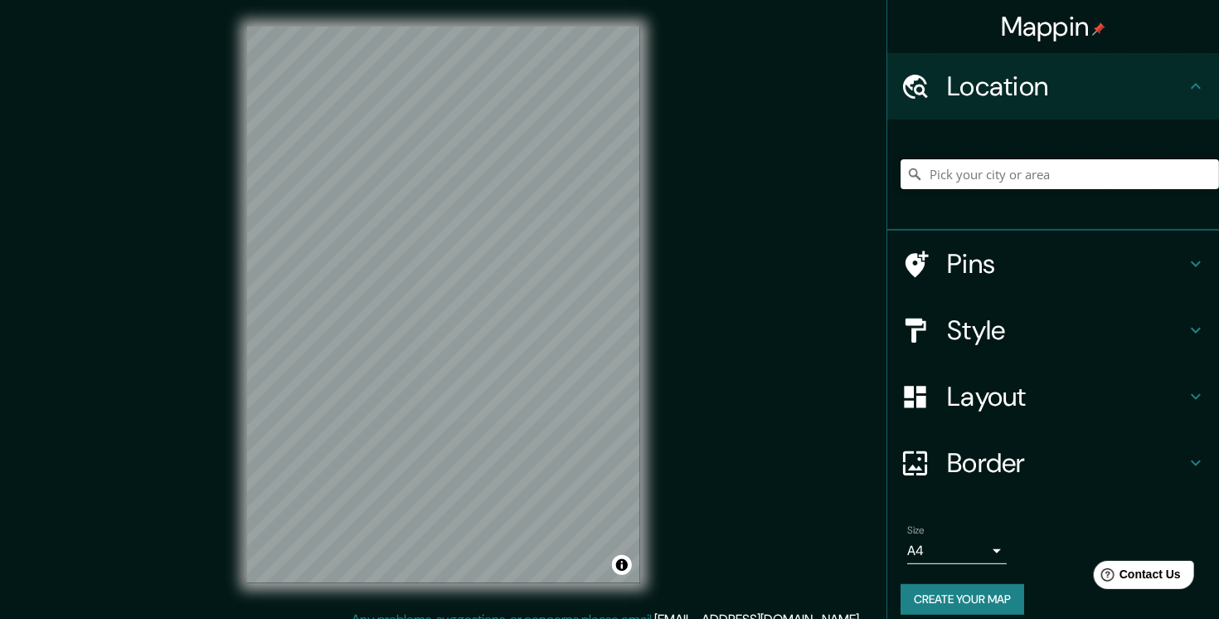
click at [952, 173] on input "Pick your city or area" at bounding box center [1060, 174] width 318 height 30
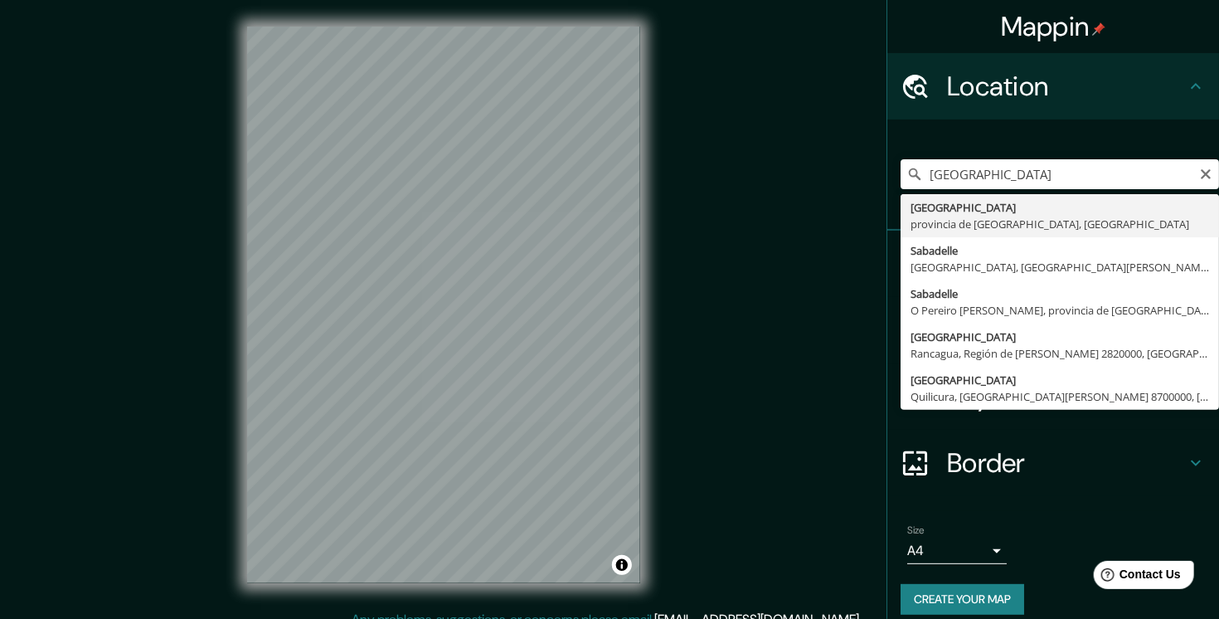
type input "Sabadell, provincia de Barcelona, España"
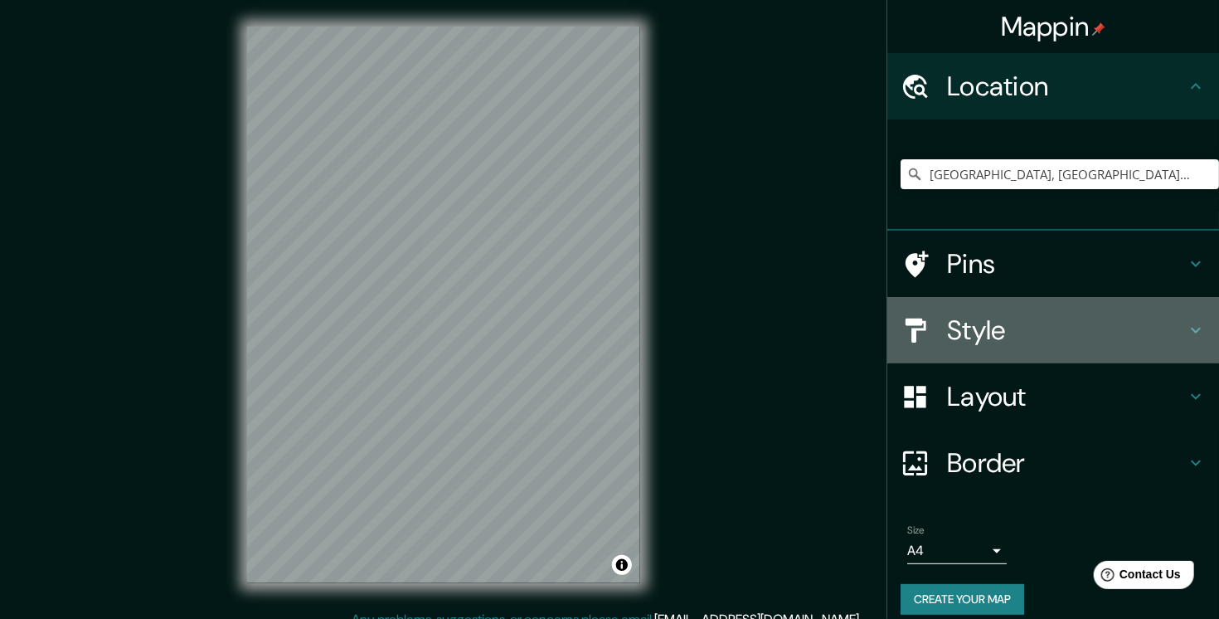
click at [1018, 324] on h4 "Style" at bounding box center [1066, 329] width 239 height 33
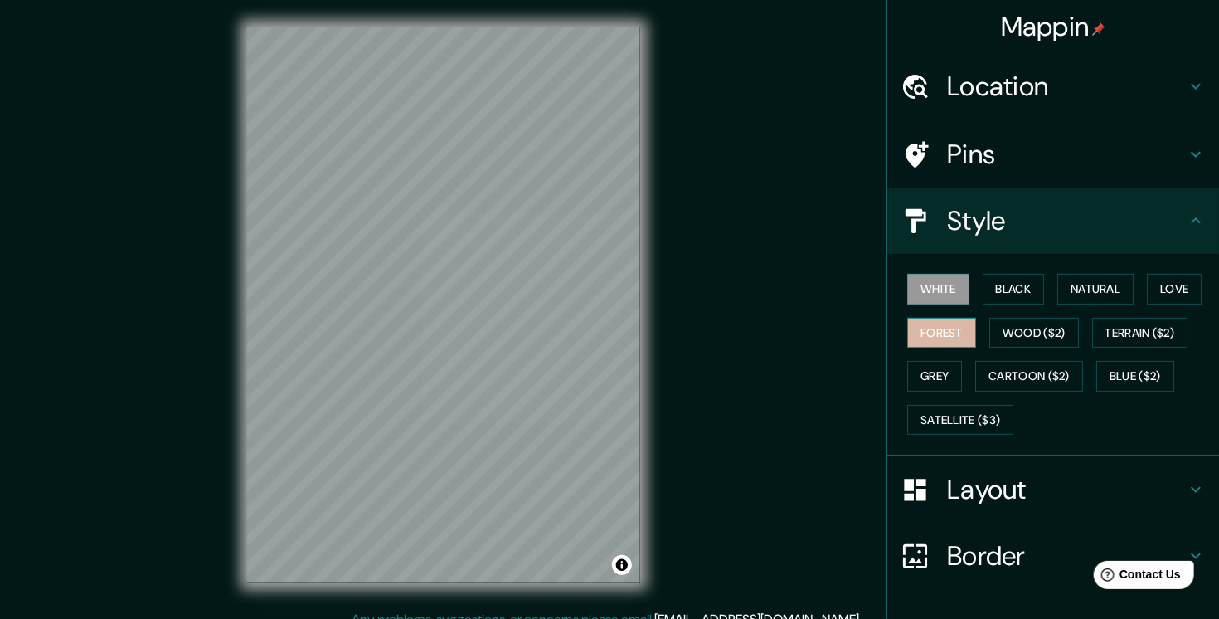
click at [929, 336] on button "Forest" at bounding box center [941, 333] width 69 height 31
click at [1186, 223] on icon at bounding box center [1196, 221] width 20 height 20
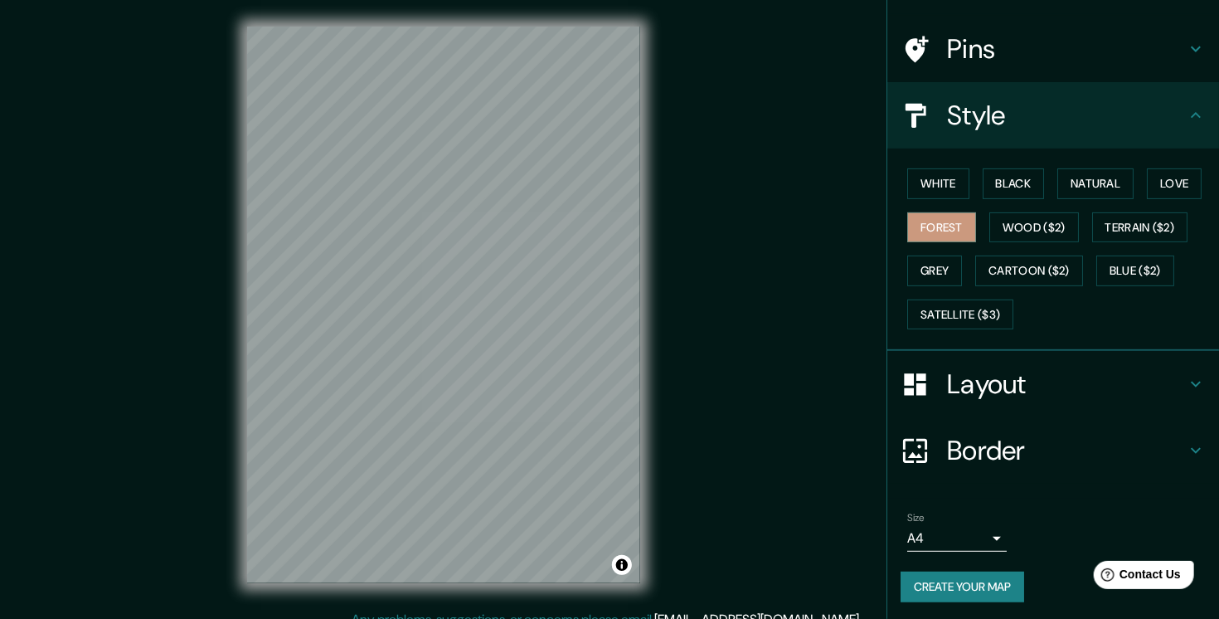
scroll to position [106, 0]
click at [983, 528] on body "Mappin Location Sabadell, provincia de Barcelona, España Pins Style White Black…" at bounding box center [609, 309] width 1219 height 619
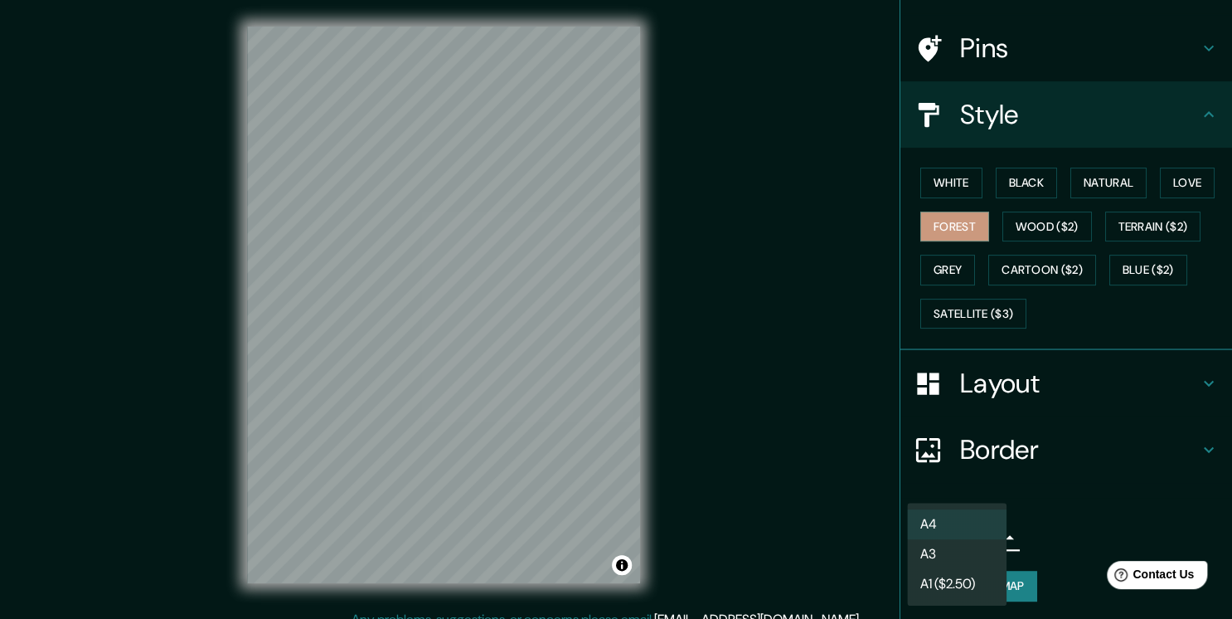
click at [963, 551] on li "A3" at bounding box center [957, 554] width 100 height 30
type input "a4"
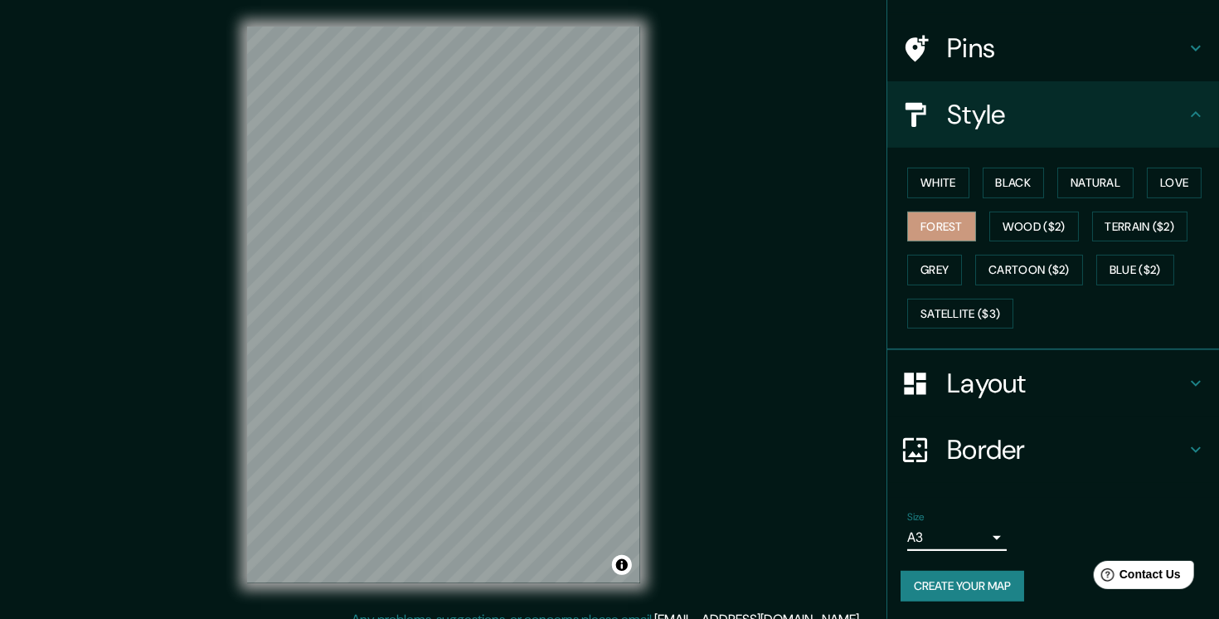
click at [955, 575] on button "Create your map" at bounding box center [963, 586] width 124 height 31
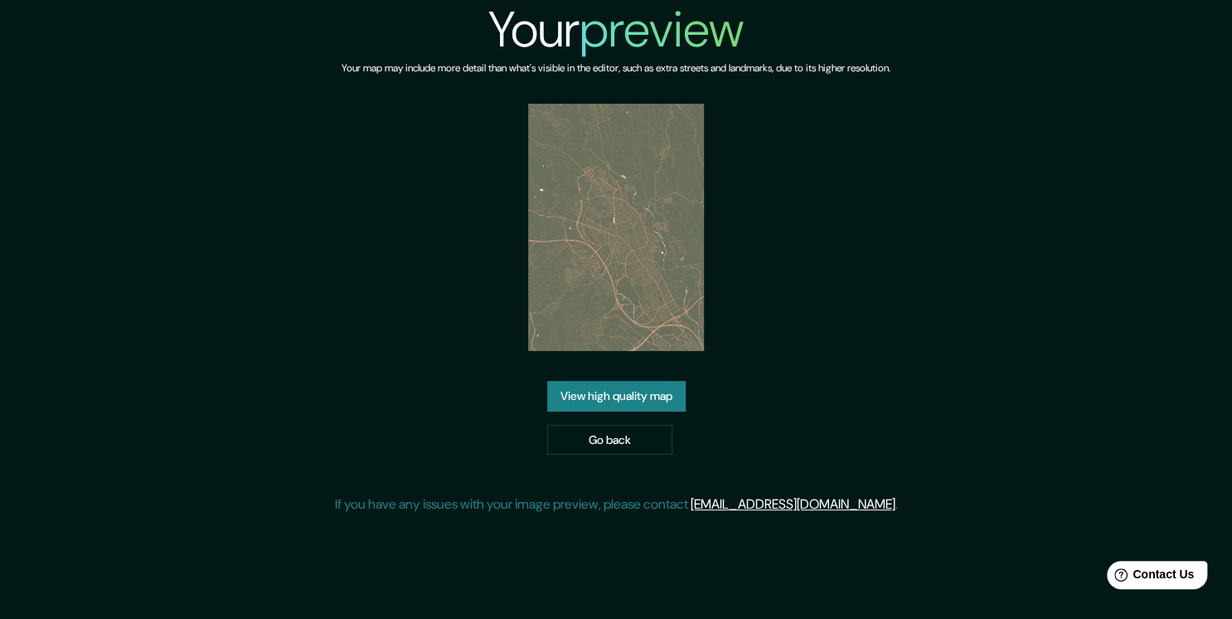
click at [633, 406] on link "View high quality map" at bounding box center [616, 396] width 139 height 31
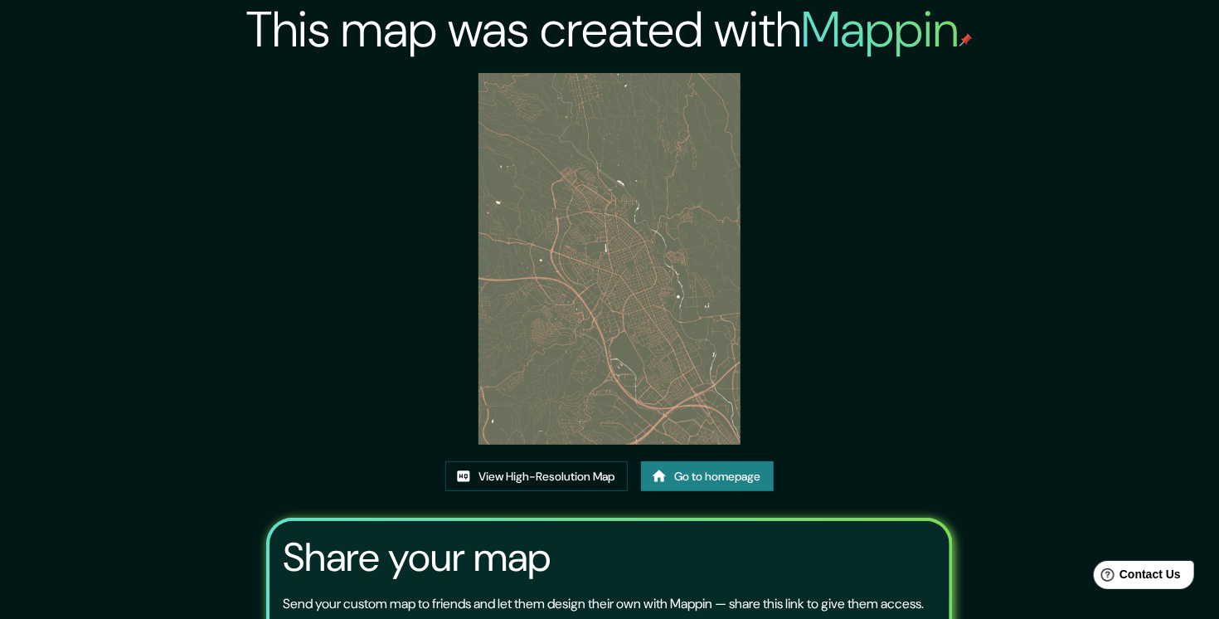
click at [667, 475] on icon at bounding box center [659, 476] width 17 height 17
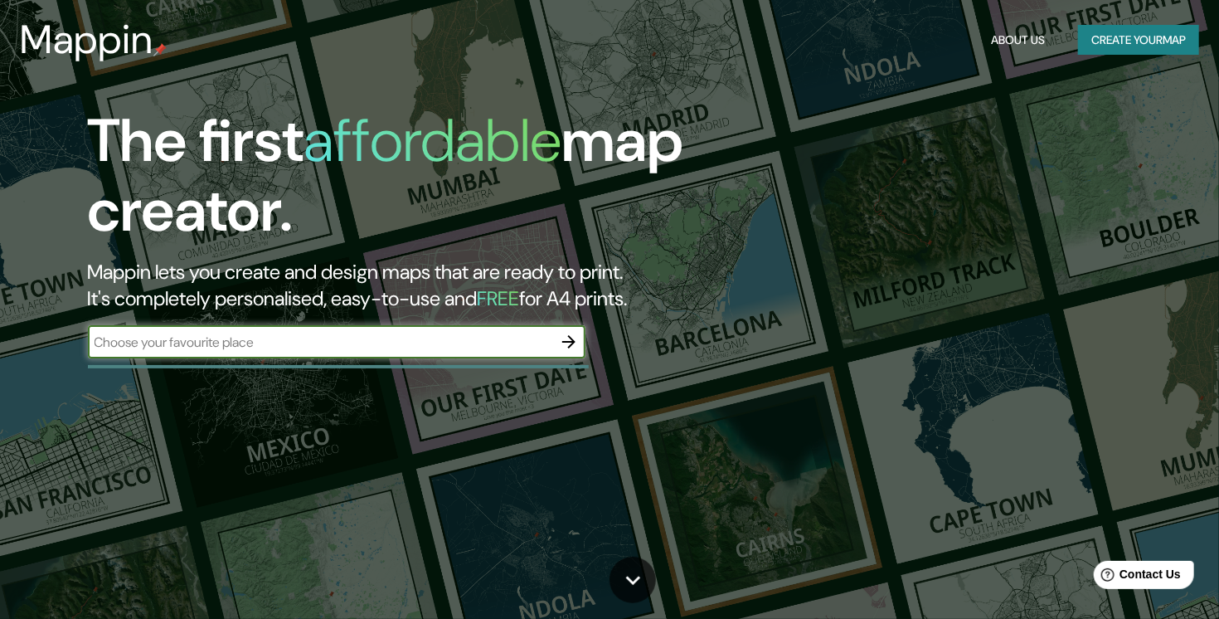
click at [399, 336] on input "text" at bounding box center [320, 342] width 464 height 19
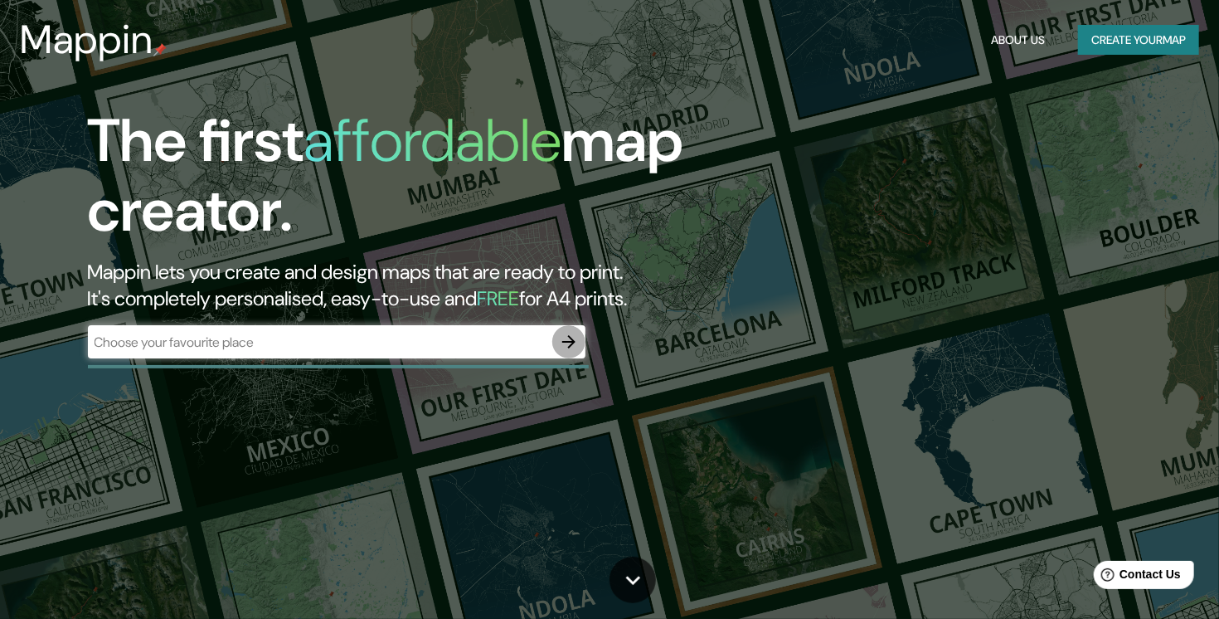
click at [573, 342] on icon "button" at bounding box center [568, 341] width 13 height 13
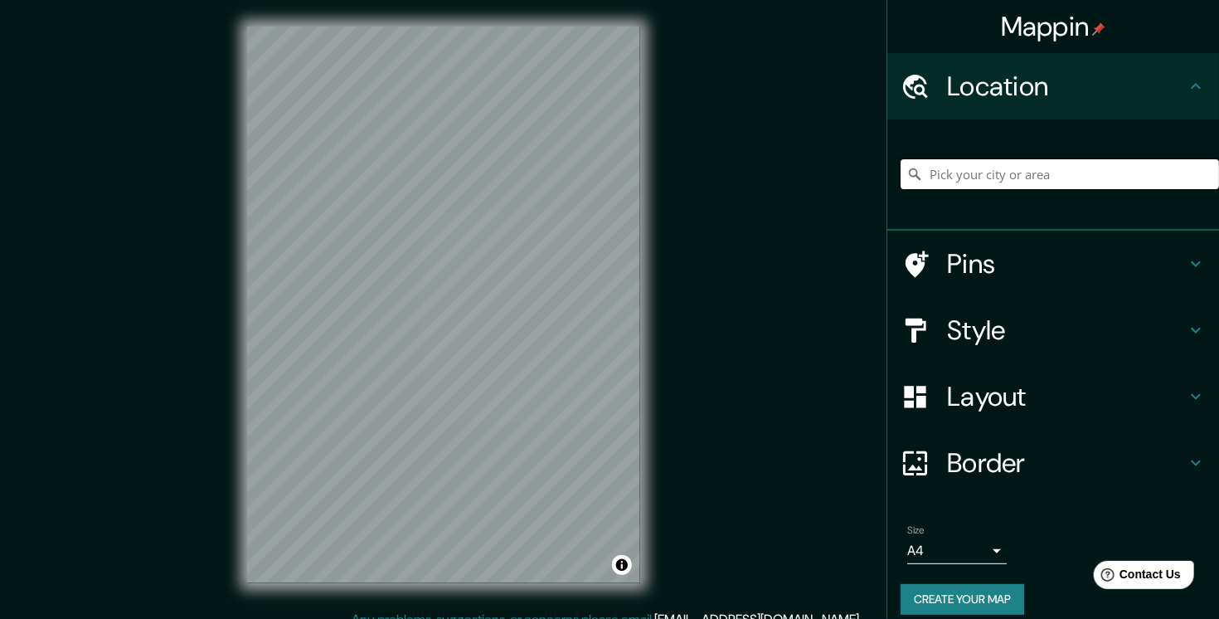
click at [930, 181] on input "Pick your city or area" at bounding box center [1060, 174] width 318 height 30
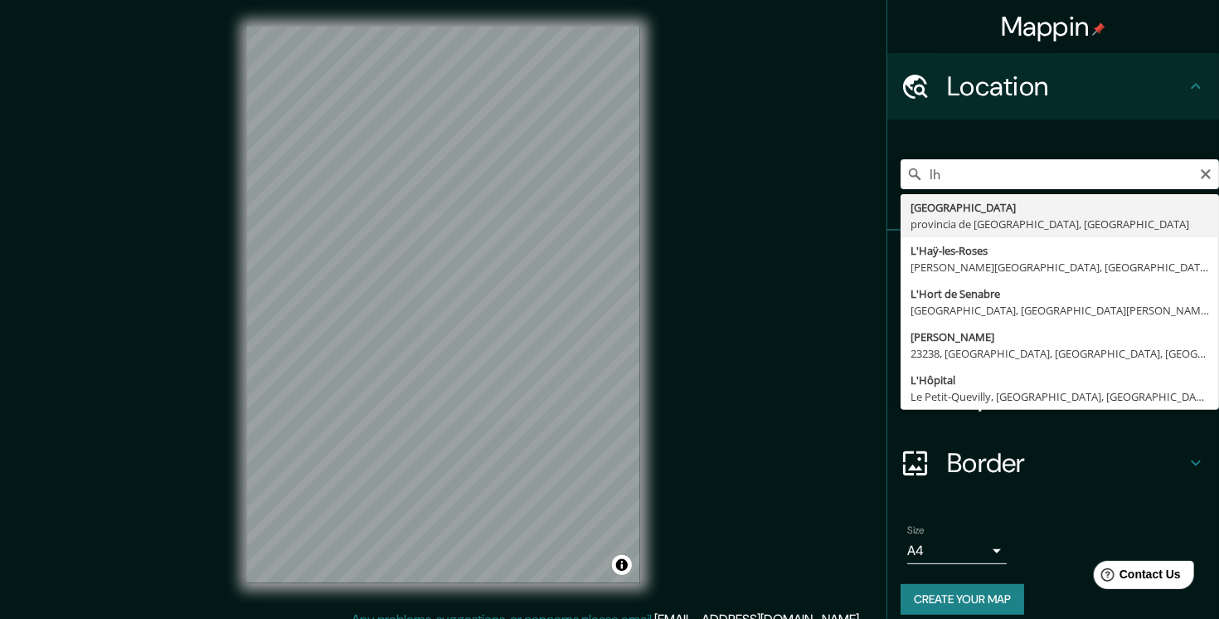
type input "L'Hospitalet de Llobregat, provincia de Barcelona, España"
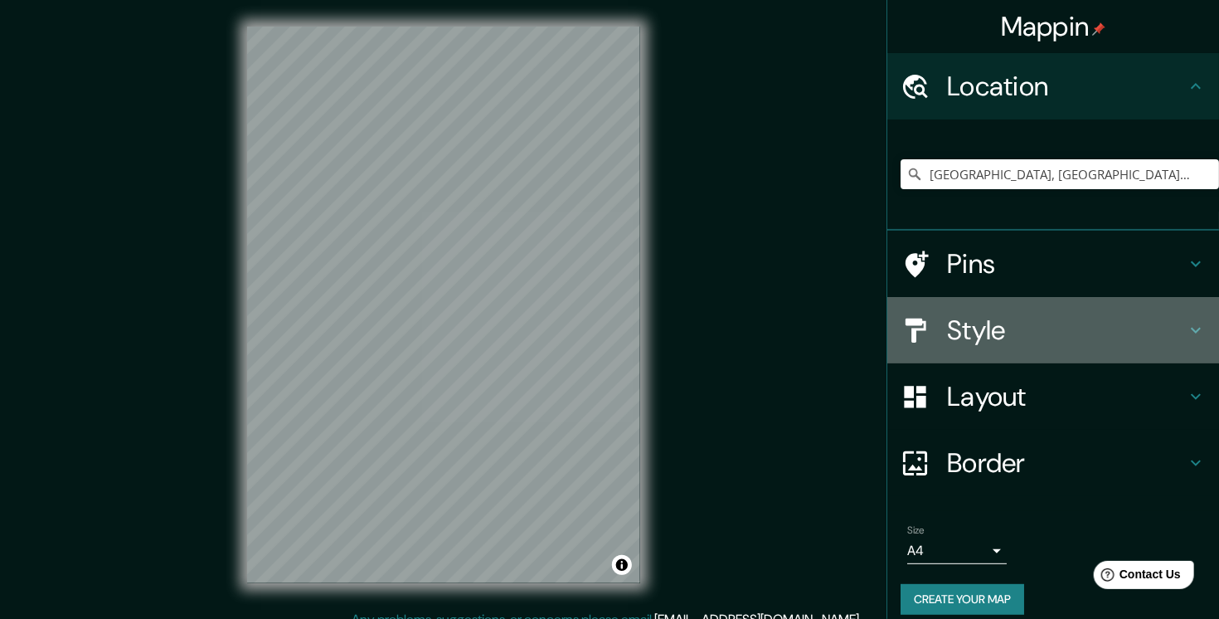
click at [1029, 311] on div "Style" at bounding box center [1053, 330] width 332 height 66
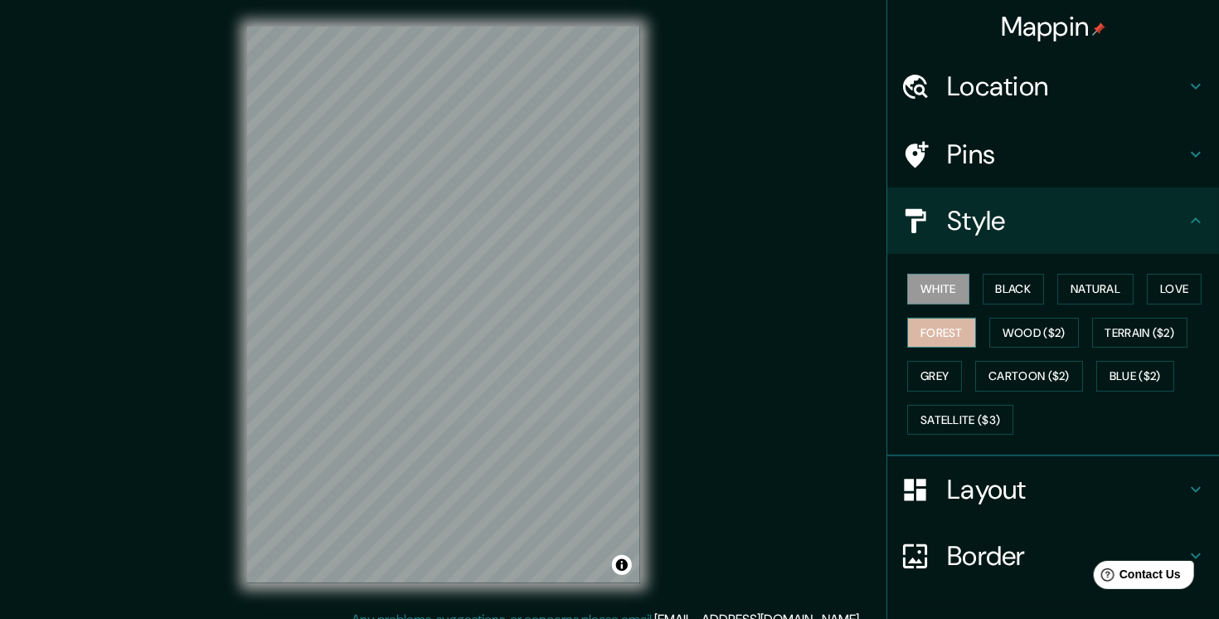
click at [929, 335] on button "Forest" at bounding box center [941, 333] width 69 height 31
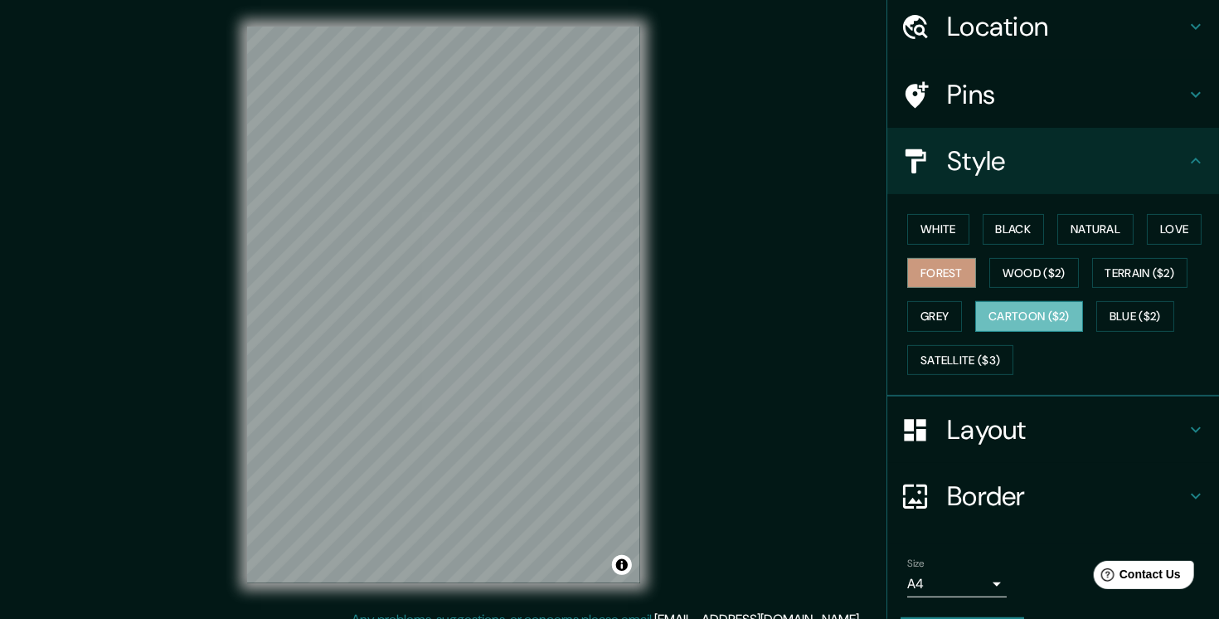
scroll to position [106, 0]
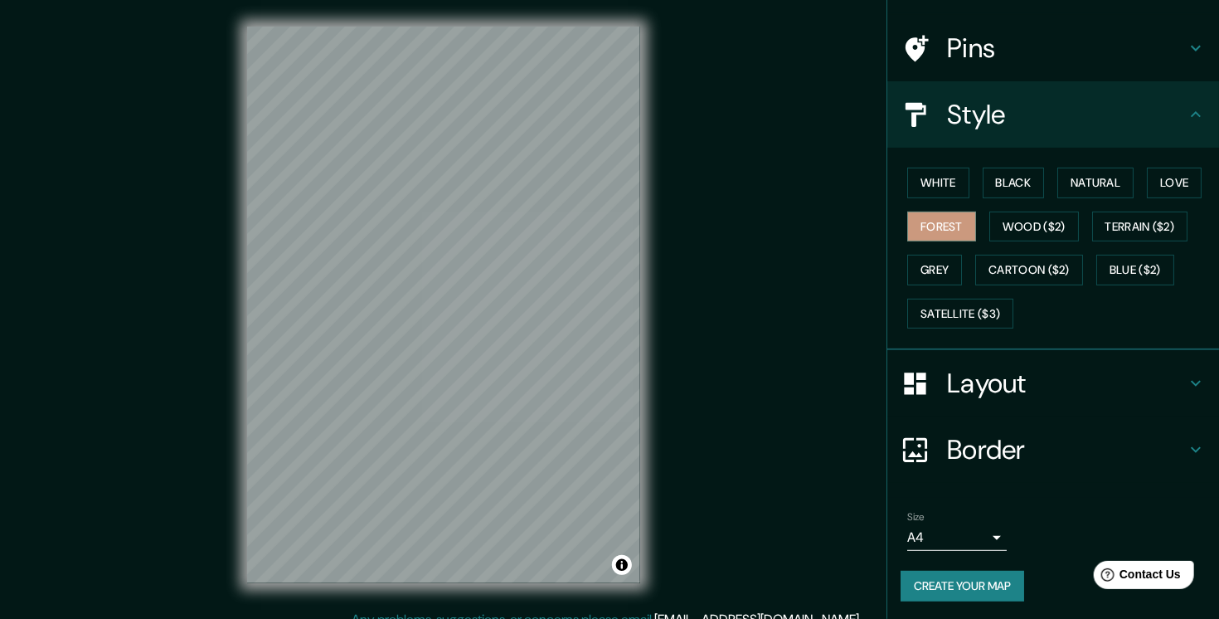
click at [975, 534] on body "Mappin Location L'Hospitalet de Llobregat, provincia de Barcelona, España Pins …" at bounding box center [609, 309] width 1219 height 619
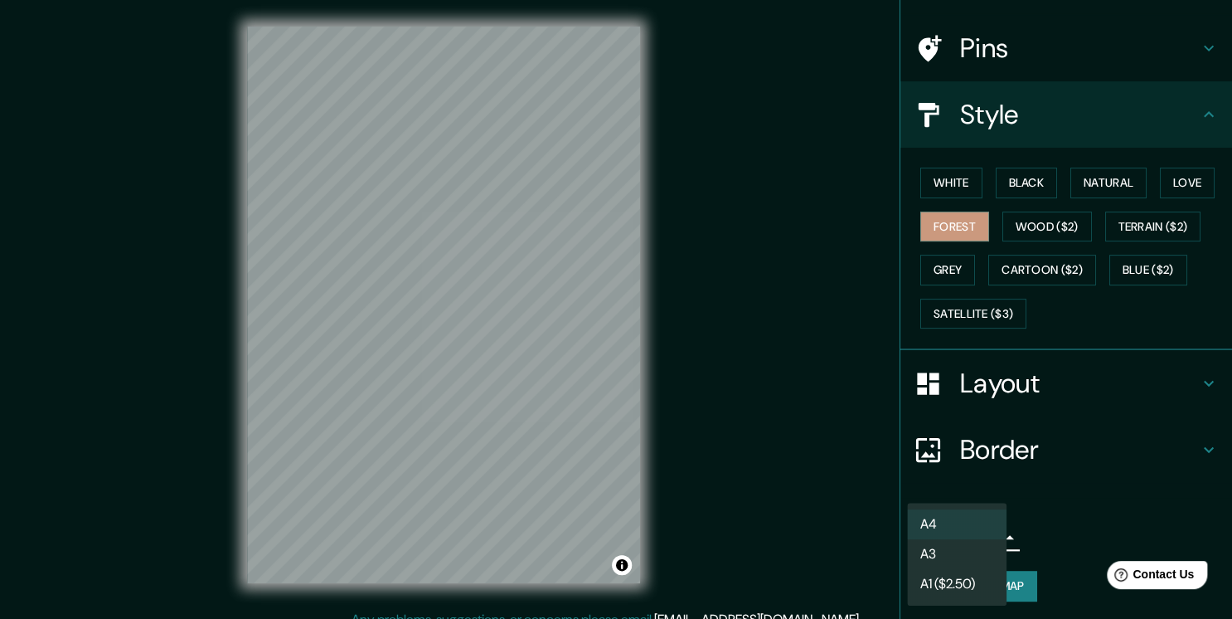
click at [965, 552] on li "A3" at bounding box center [957, 554] width 100 height 30
type input "a4"
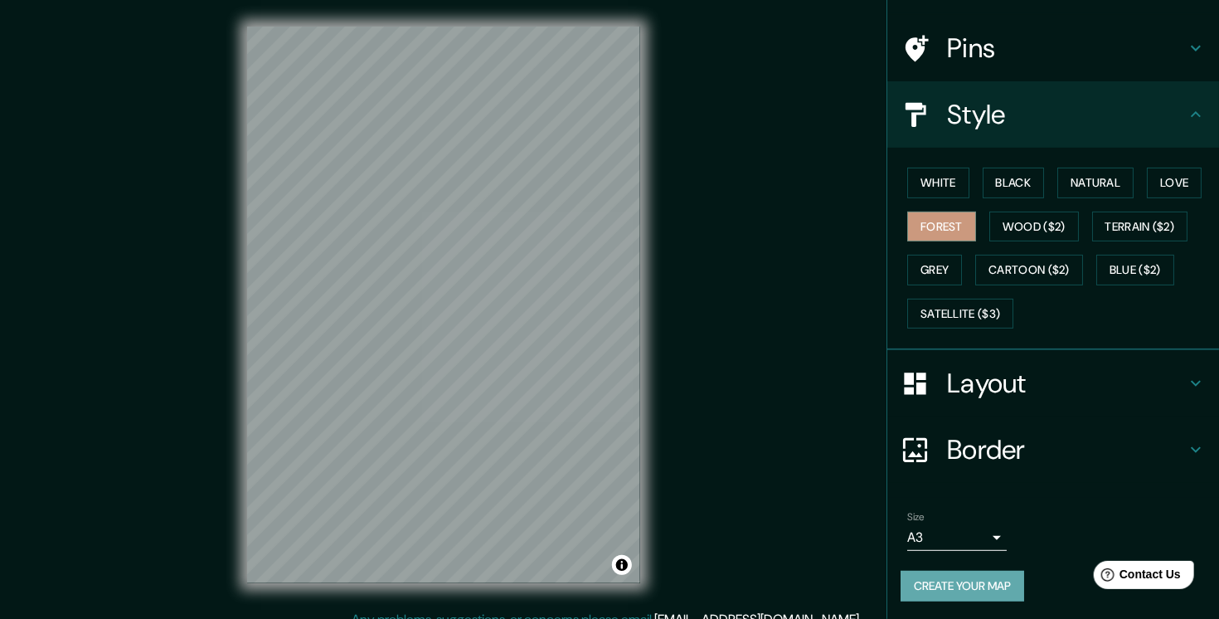
click at [962, 581] on button "Create your map" at bounding box center [963, 586] width 124 height 31
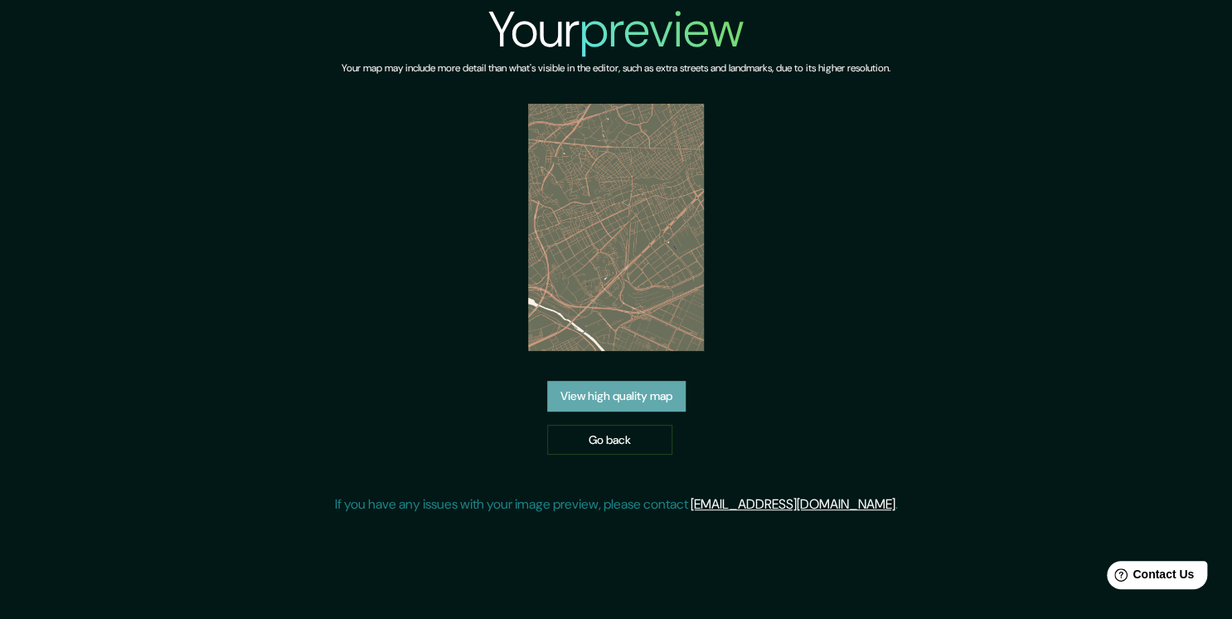
click at [641, 402] on link "View high quality map" at bounding box center [616, 396] width 139 height 31
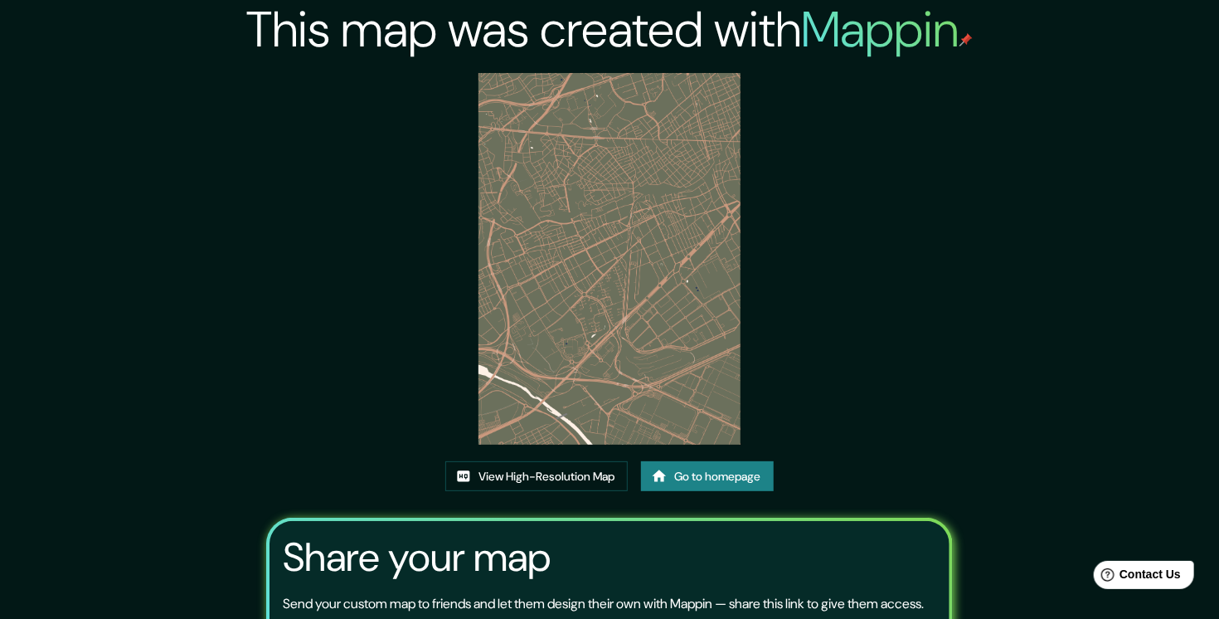
click at [663, 485] on link "Go to homepage" at bounding box center [707, 476] width 133 height 31
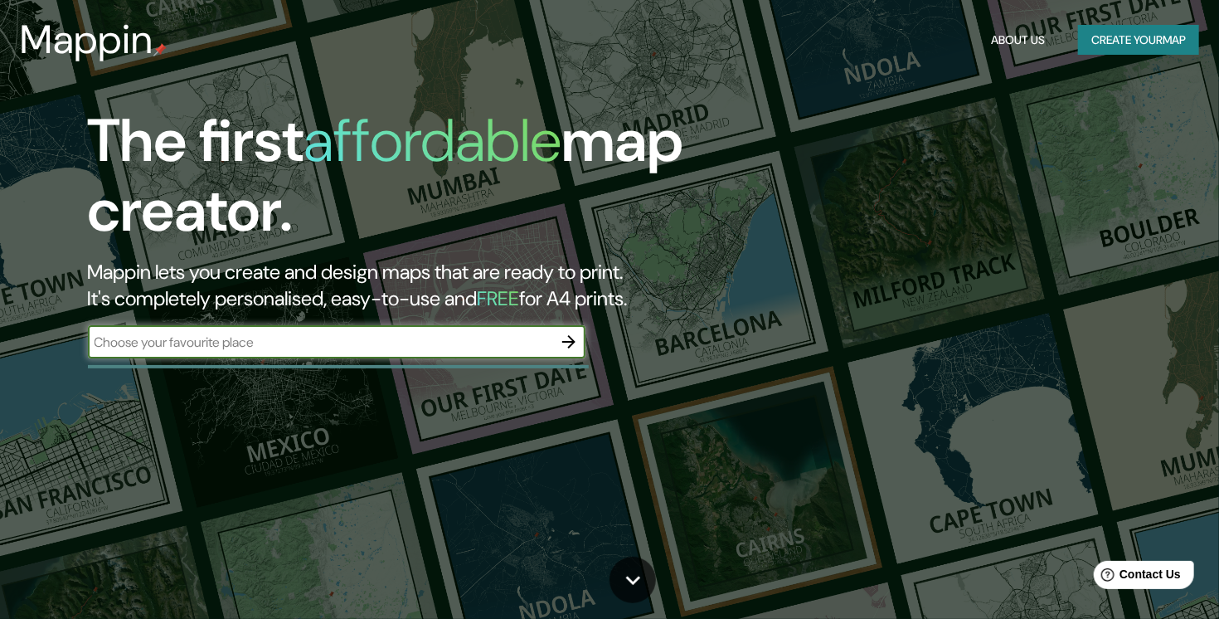
click at [556, 344] on button "button" at bounding box center [568, 341] width 33 height 33
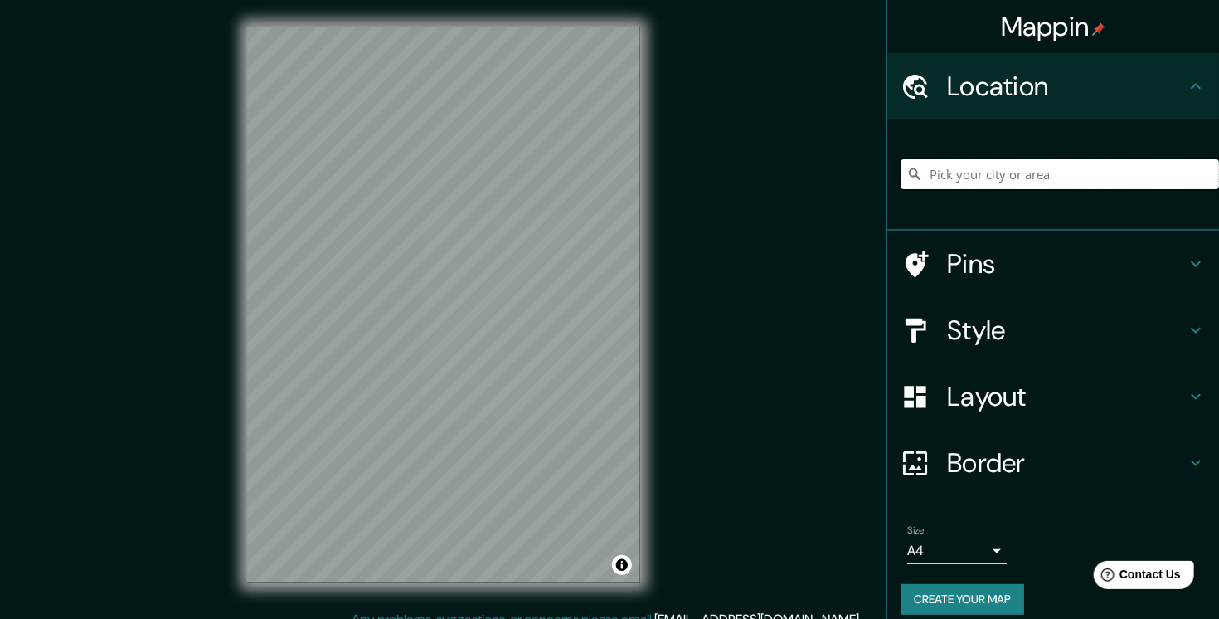
click at [973, 177] on input "Pick your city or area" at bounding box center [1060, 174] width 318 height 30
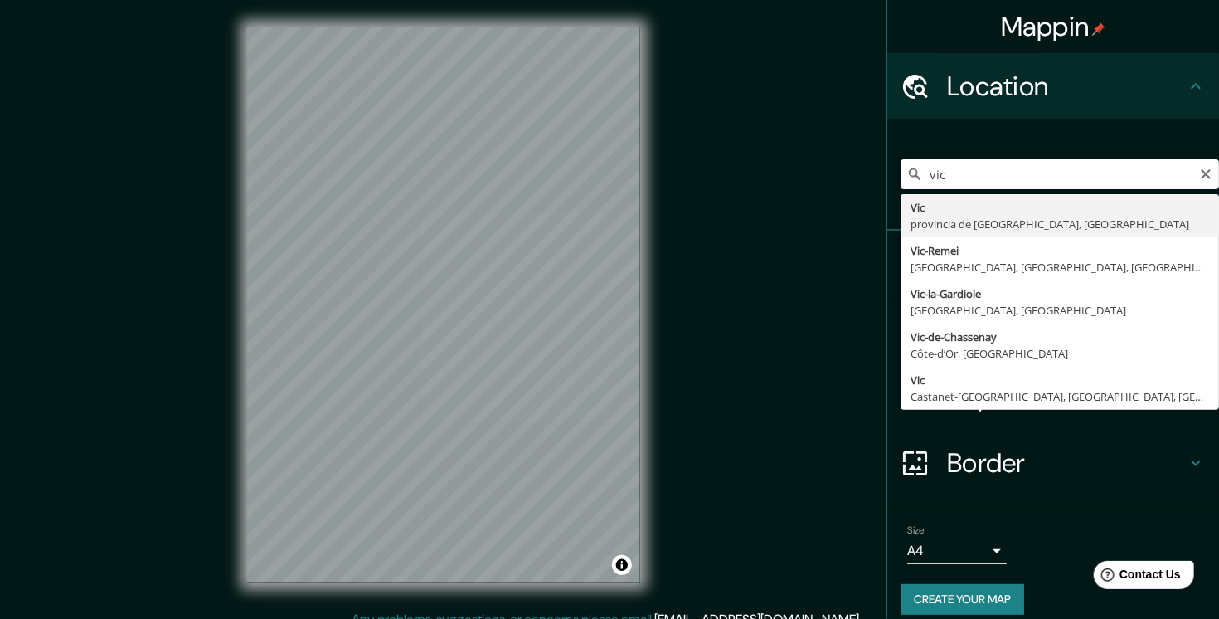
type input "Vic, provincia de Barcelona, España"
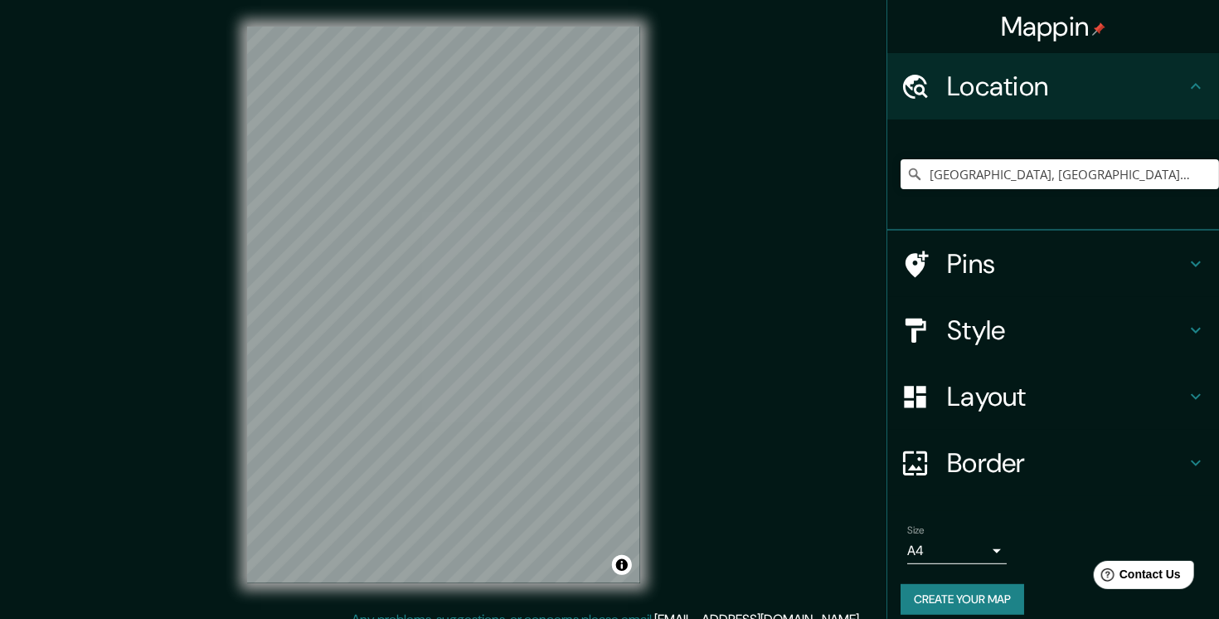
click at [1054, 339] on h4 "Style" at bounding box center [1066, 329] width 239 height 33
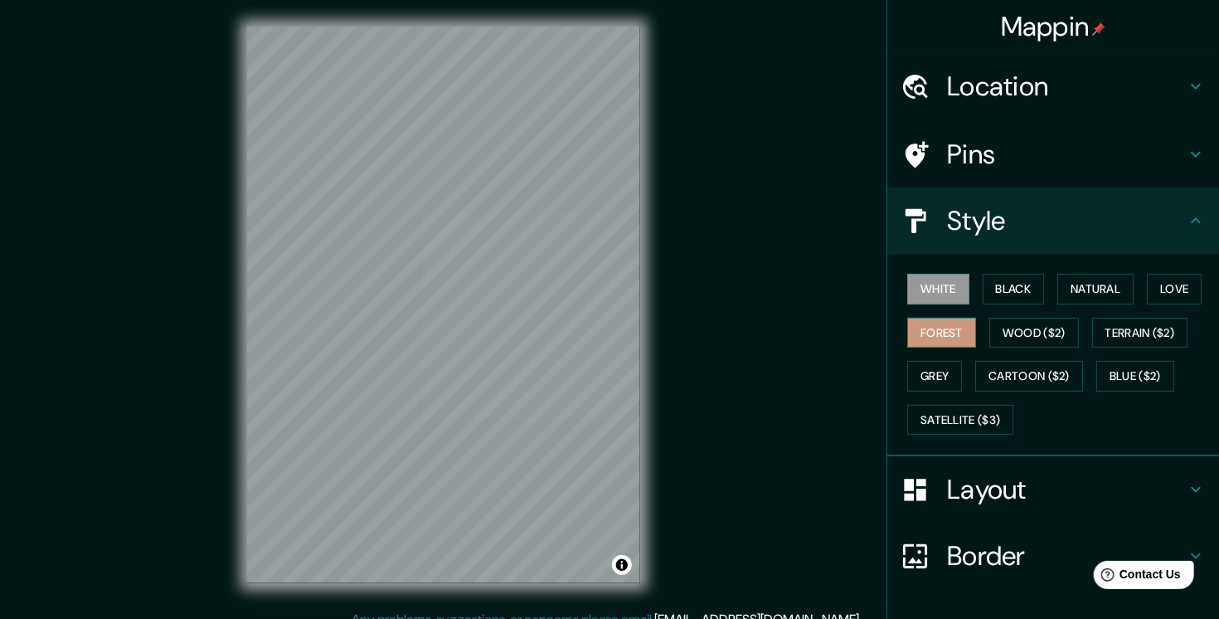
click at [925, 341] on button "Forest" at bounding box center [941, 333] width 69 height 31
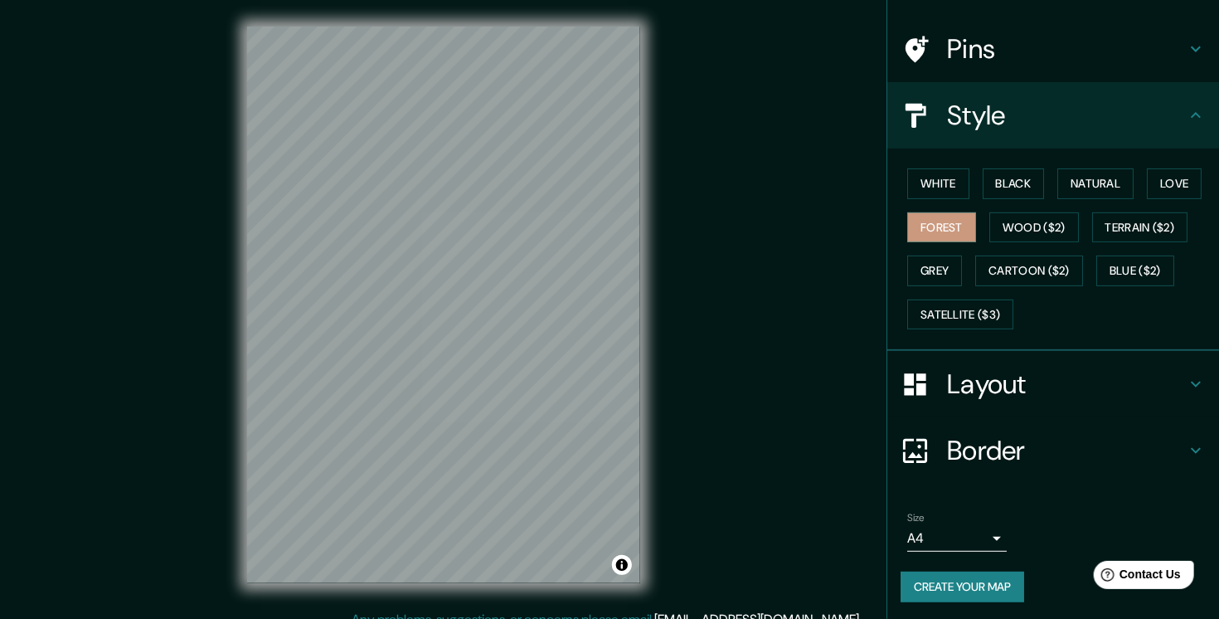
scroll to position [106, 0]
click at [962, 537] on body "Mappin Location Vic, provincia de Barcelona, España Pins Style White Black Natu…" at bounding box center [609, 309] width 1219 height 619
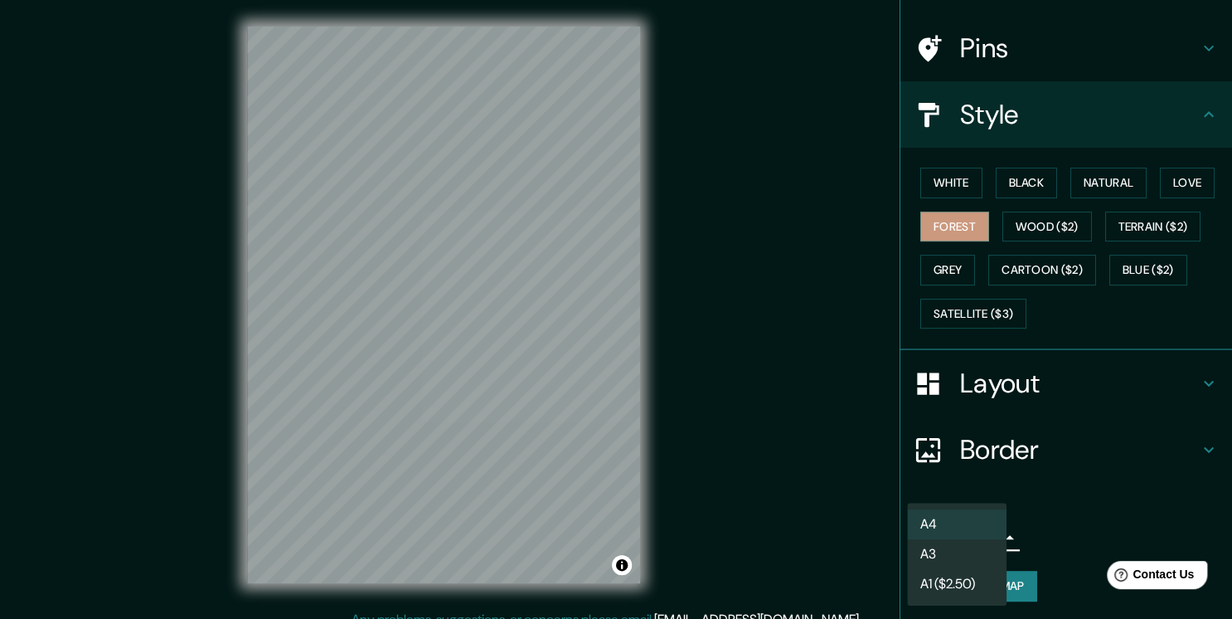
click at [961, 560] on li "A3" at bounding box center [957, 554] width 100 height 30
type input "a4"
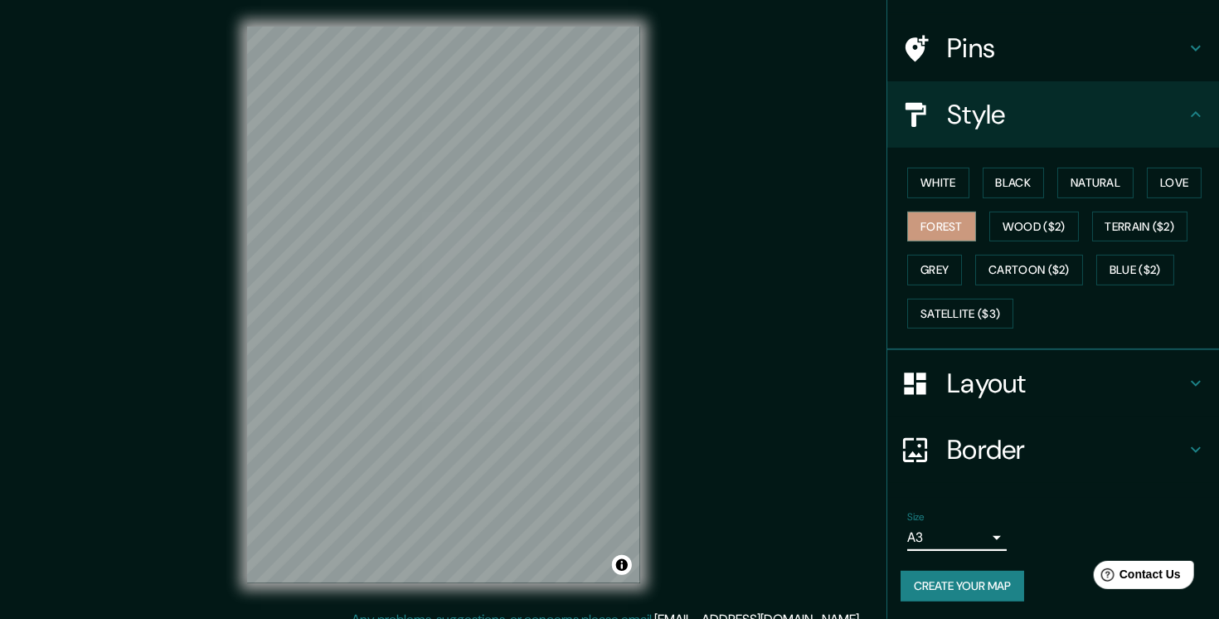
click at [958, 578] on button "Create your map" at bounding box center [963, 586] width 124 height 31
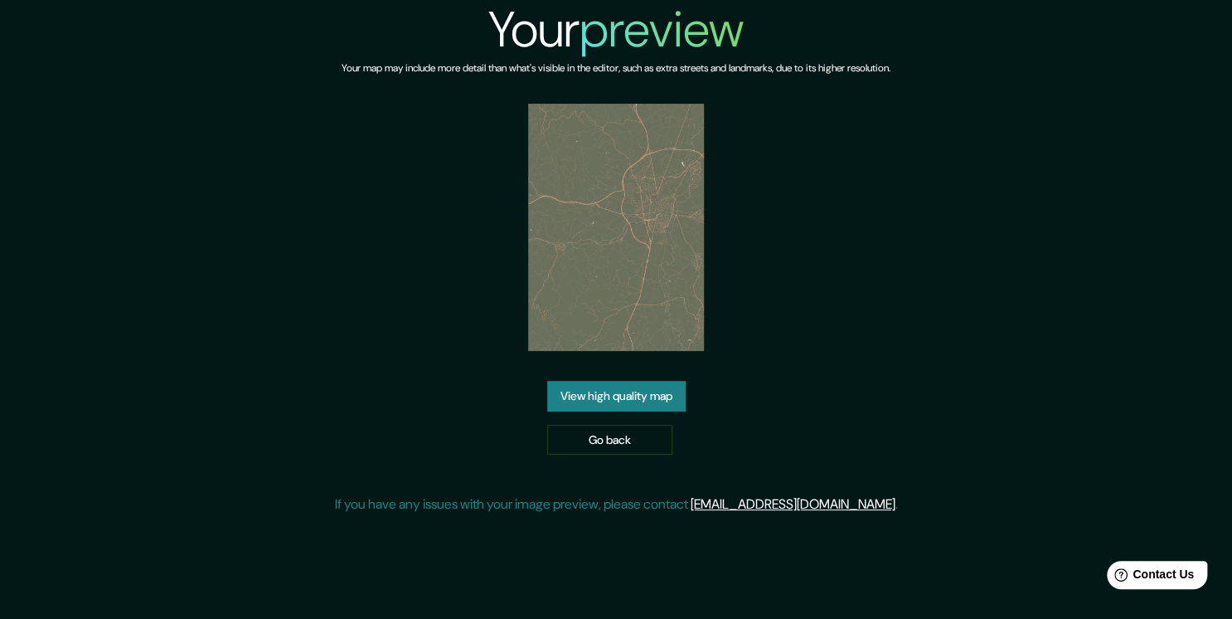
click at [620, 407] on link "View high quality map" at bounding box center [616, 396] width 139 height 31
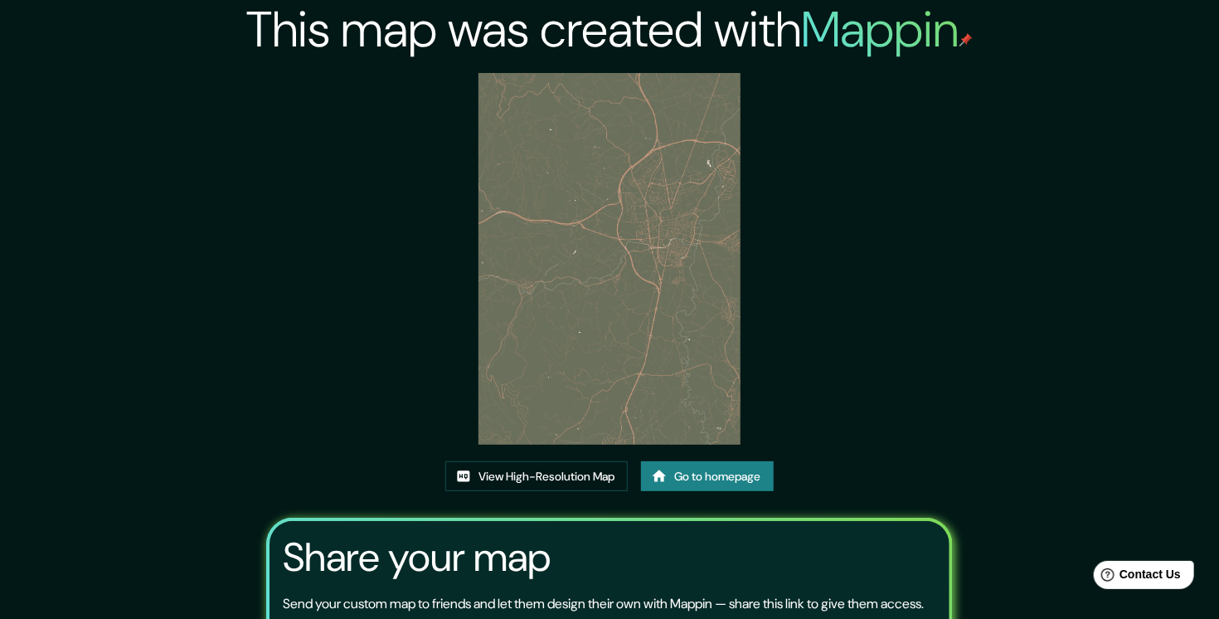
click at [697, 477] on link "Go to homepage" at bounding box center [707, 476] width 133 height 31
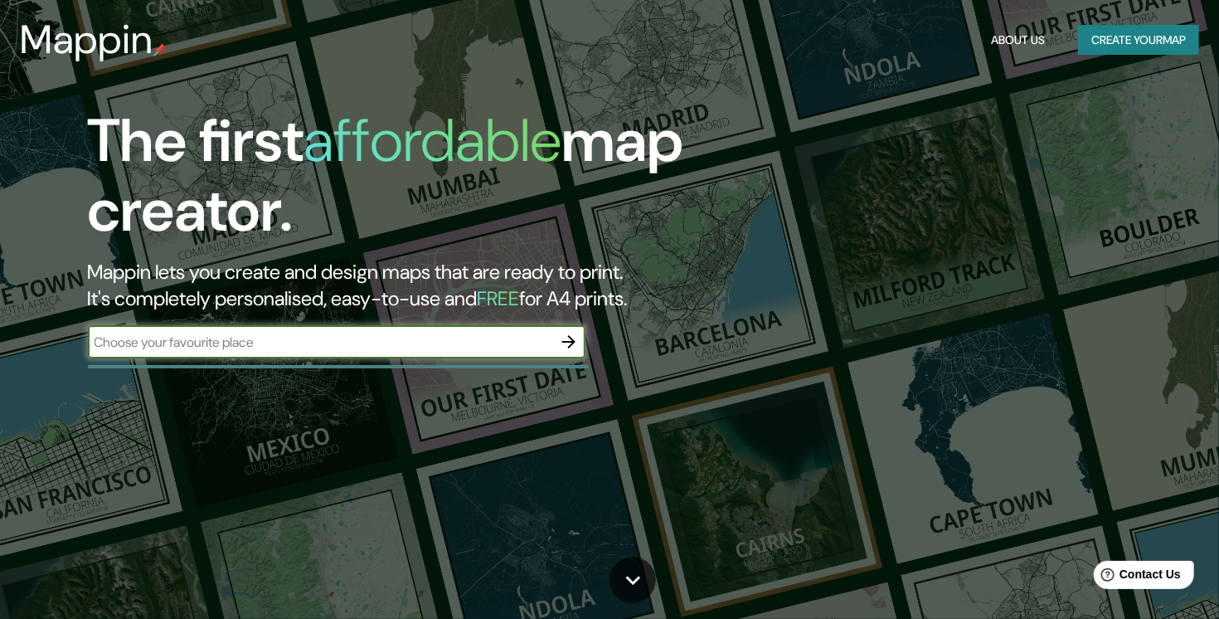
click at [567, 342] on icon "button" at bounding box center [568, 341] width 13 height 13
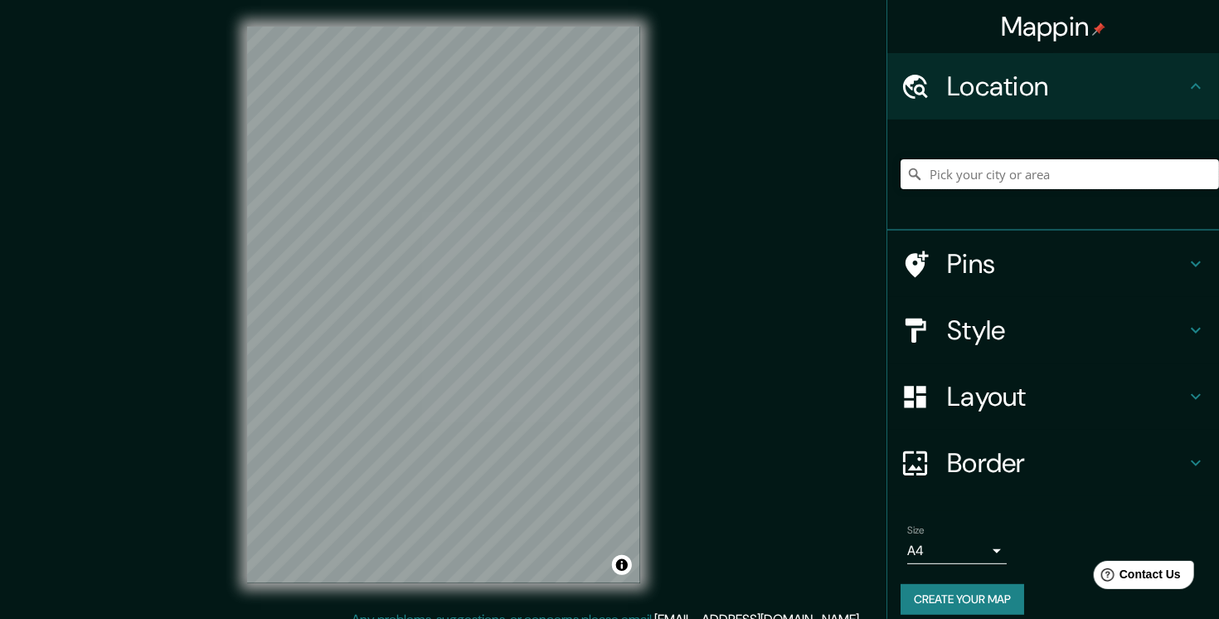
click at [944, 174] on input "Pick your city or area" at bounding box center [1060, 174] width 318 height 30
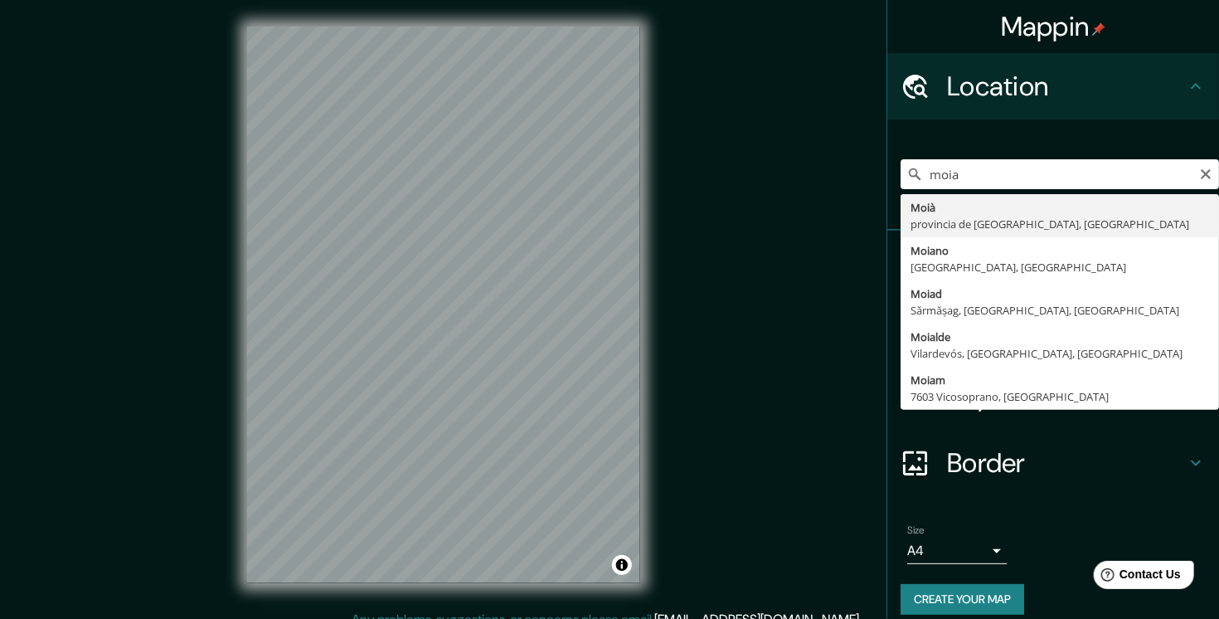
type input "Moià, provincia de Barcelona, España"
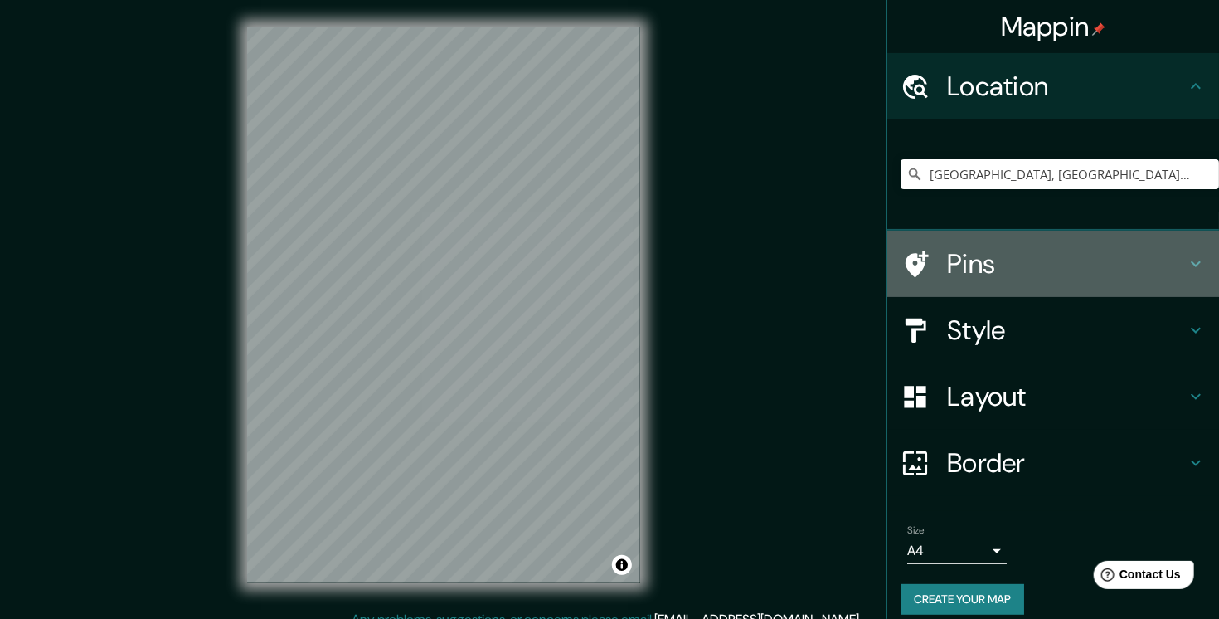
click at [1053, 268] on h4 "Pins" at bounding box center [1066, 263] width 239 height 33
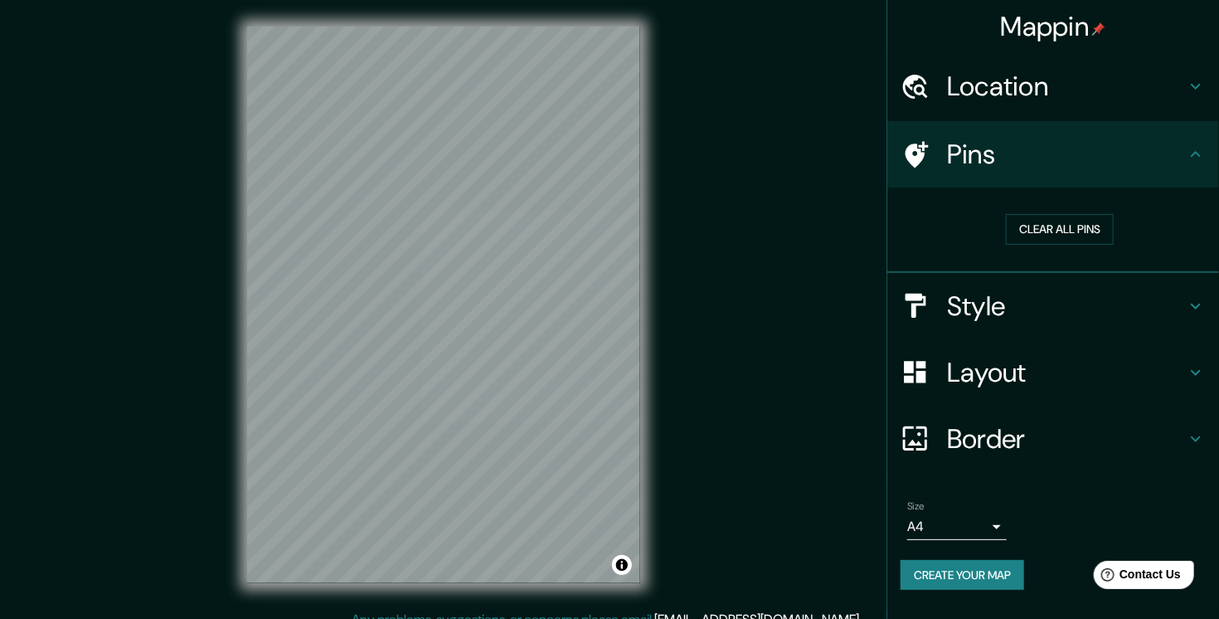
click at [1175, 147] on h4 "Pins" at bounding box center [1066, 154] width 239 height 33
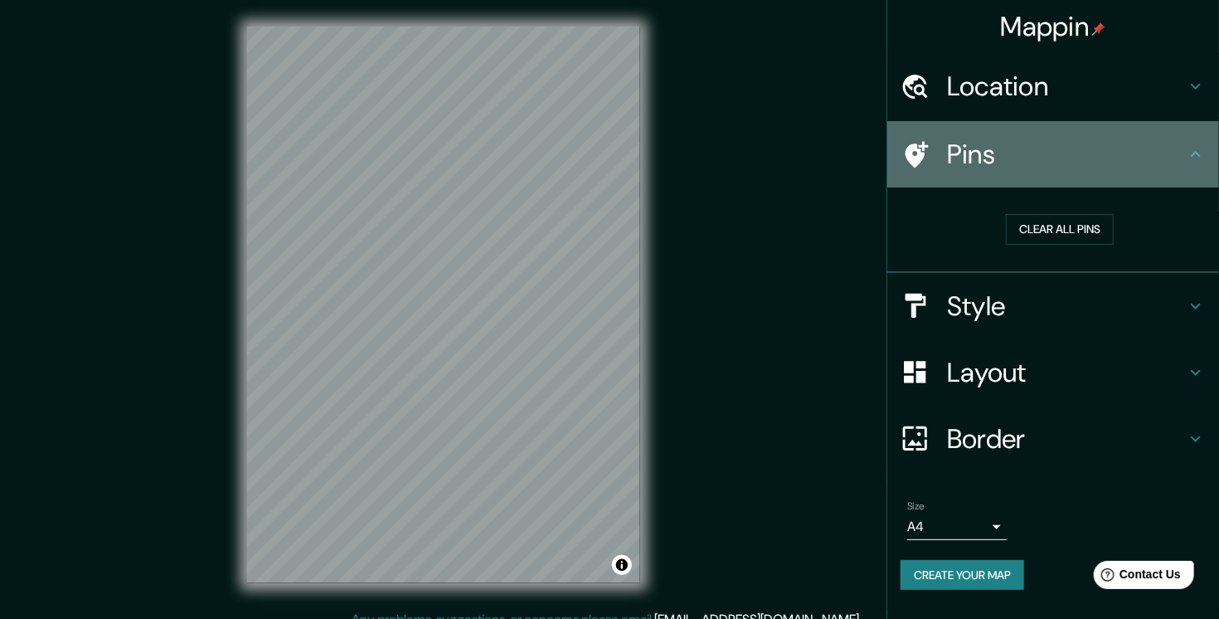
click at [1194, 148] on icon at bounding box center [1196, 154] width 20 height 20
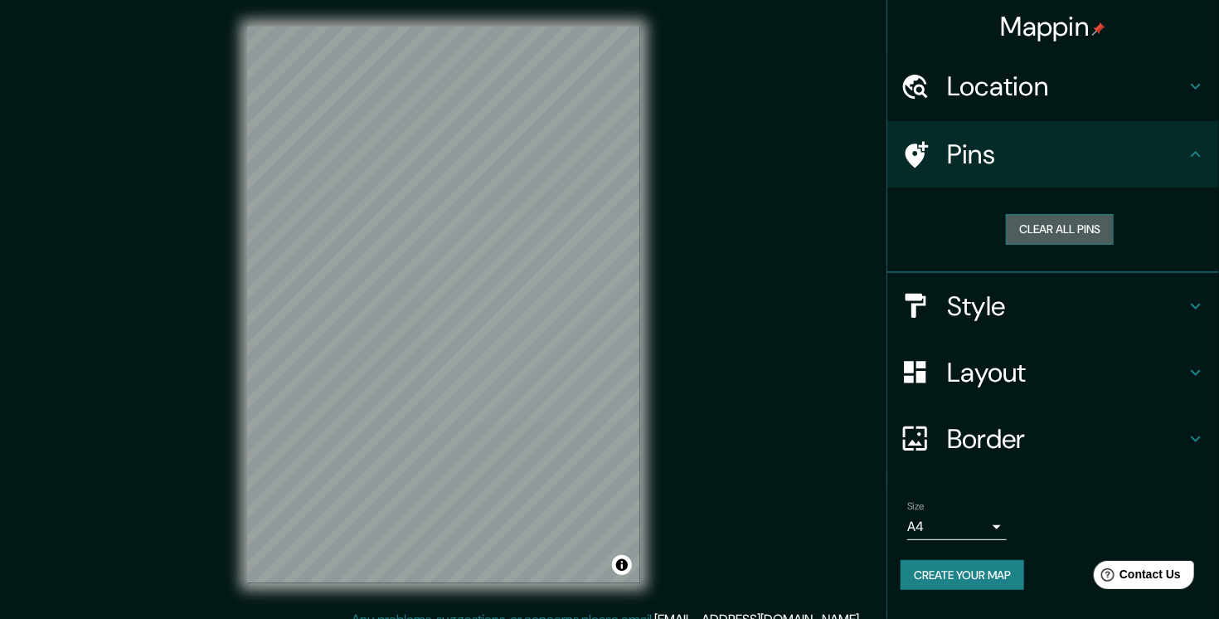
click at [1093, 229] on button "Clear all pins" at bounding box center [1060, 229] width 108 height 31
click at [1093, 226] on button "Clear all pins" at bounding box center [1060, 229] width 108 height 31
click at [1197, 153] on icon at bounding box center [1196, 154] width 10 height 6
click at [1188, 87] on icon at bounding box center [1196, 86] width 20 height 20
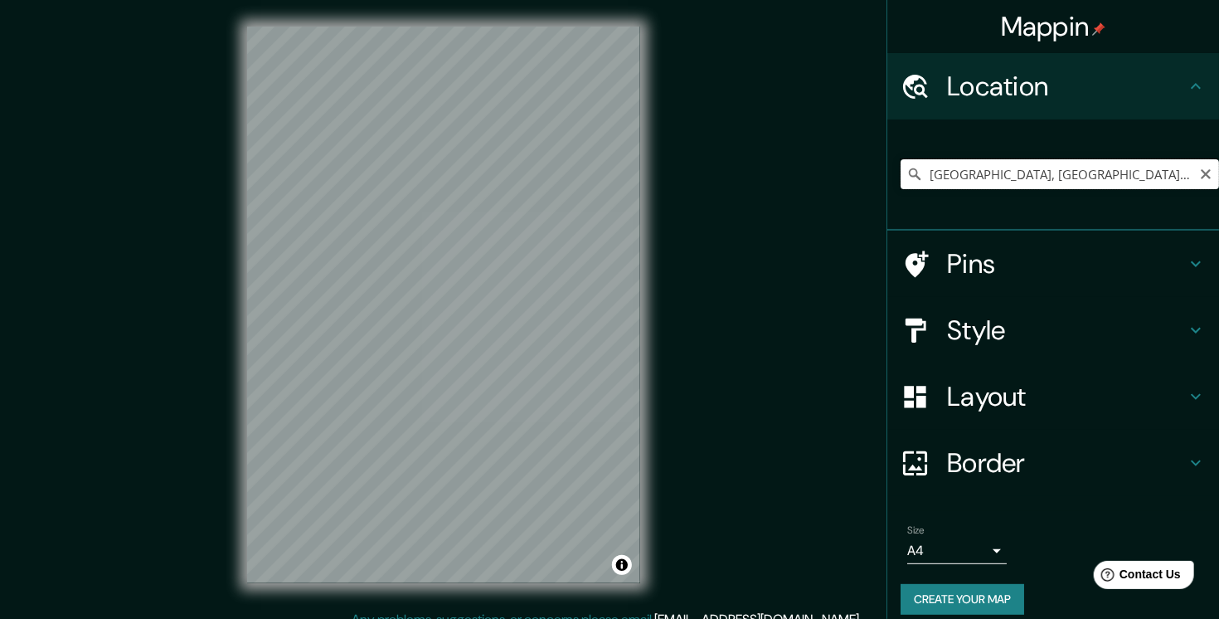
click at [1163, 180] on input "Moià, provincia de Barcelona, España" at bounding box center [1060, 174] width 318 height 30
click at [1199, 171] on icon "Clear" at bounding box center [1205, 174] width 13 height 13
click at [1078, 175] on input "Gran Londres, Inglaterra, Reino Unido" at bounding box center [1060, 174] width 318 height 30
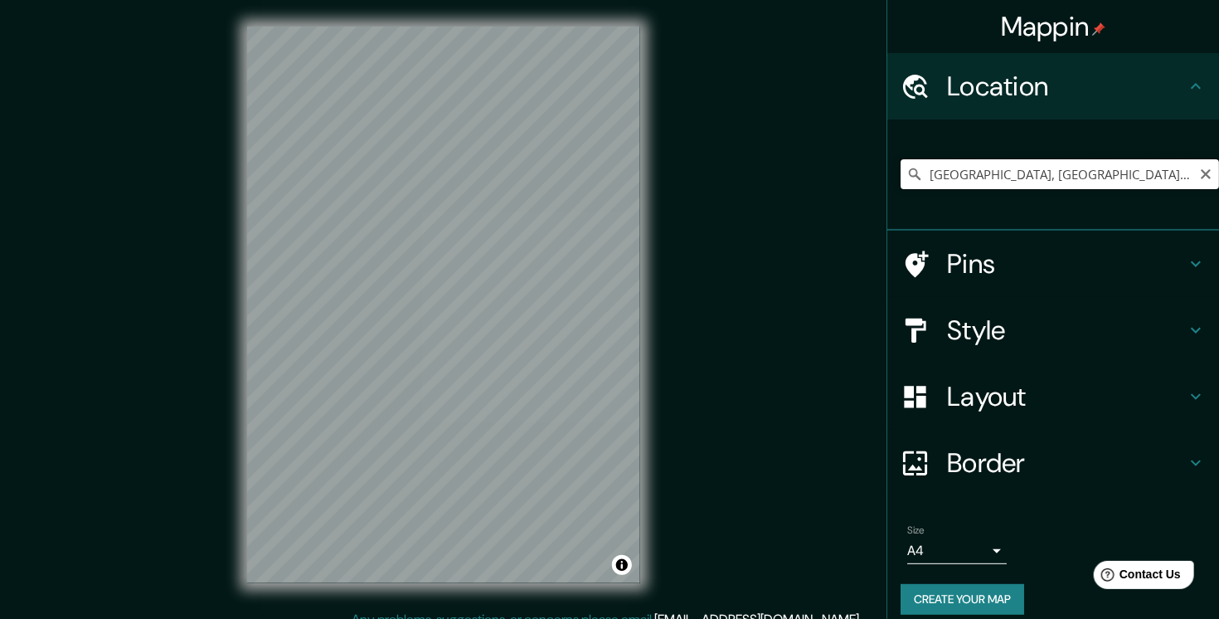
click at [1078, 175] on input "Gran Londres, Inglaterra, Reino Unido" at bounding box center [1060, 174] width 318 height 30
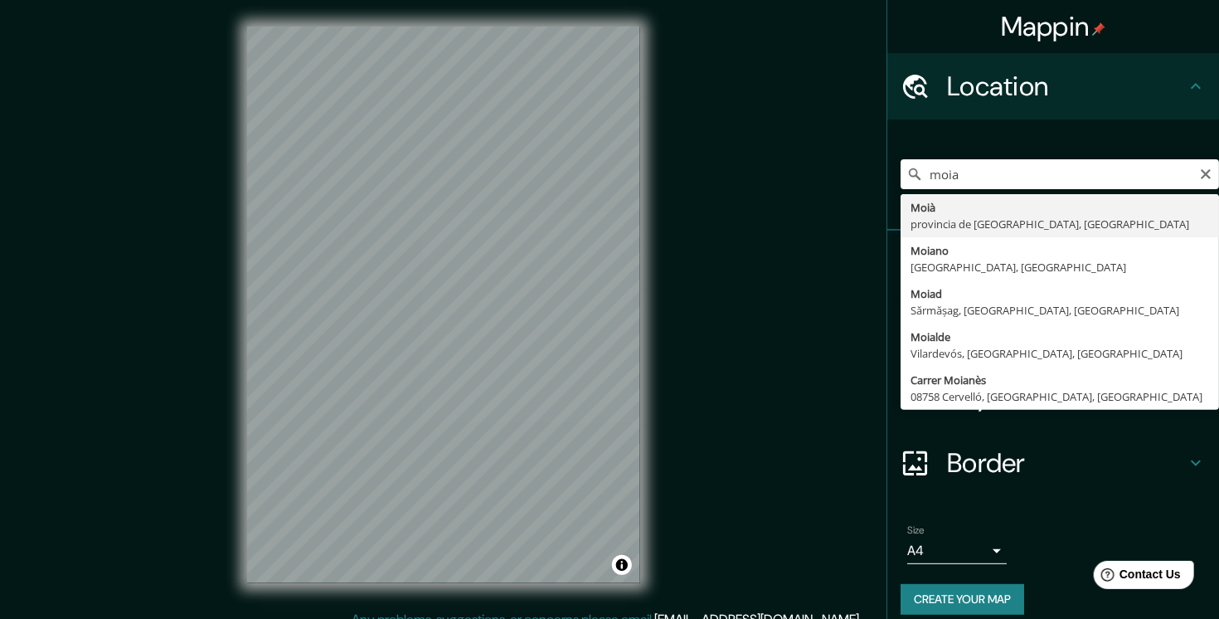
type input "Moià, provincia de Barcelona, España"
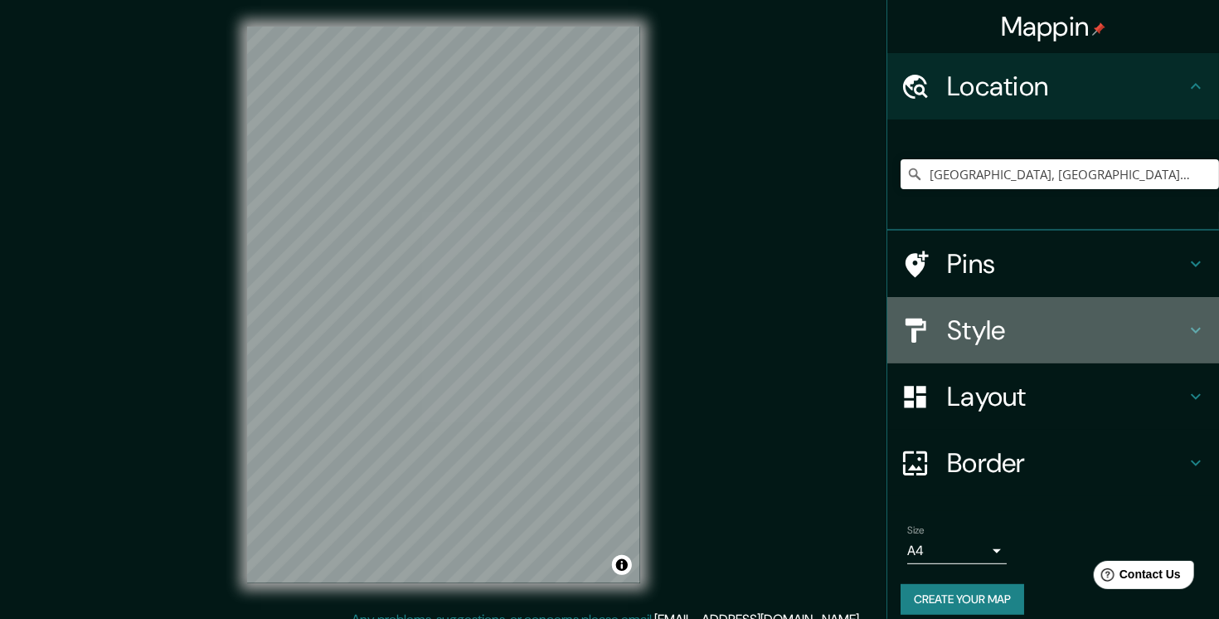
click at [1005, 333] on h4 "Style" at bounding box center [1066, 329] width 239 height 33
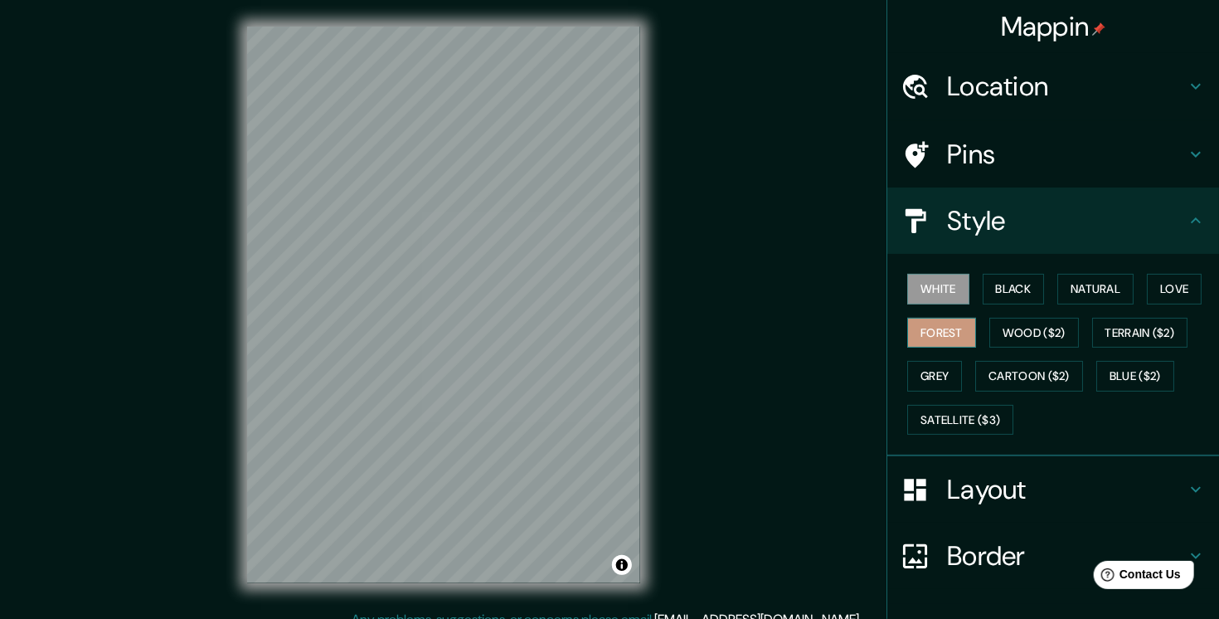
click at [926, 338] on button "Forest" at bounding box center [941, 333] width 69 height 31
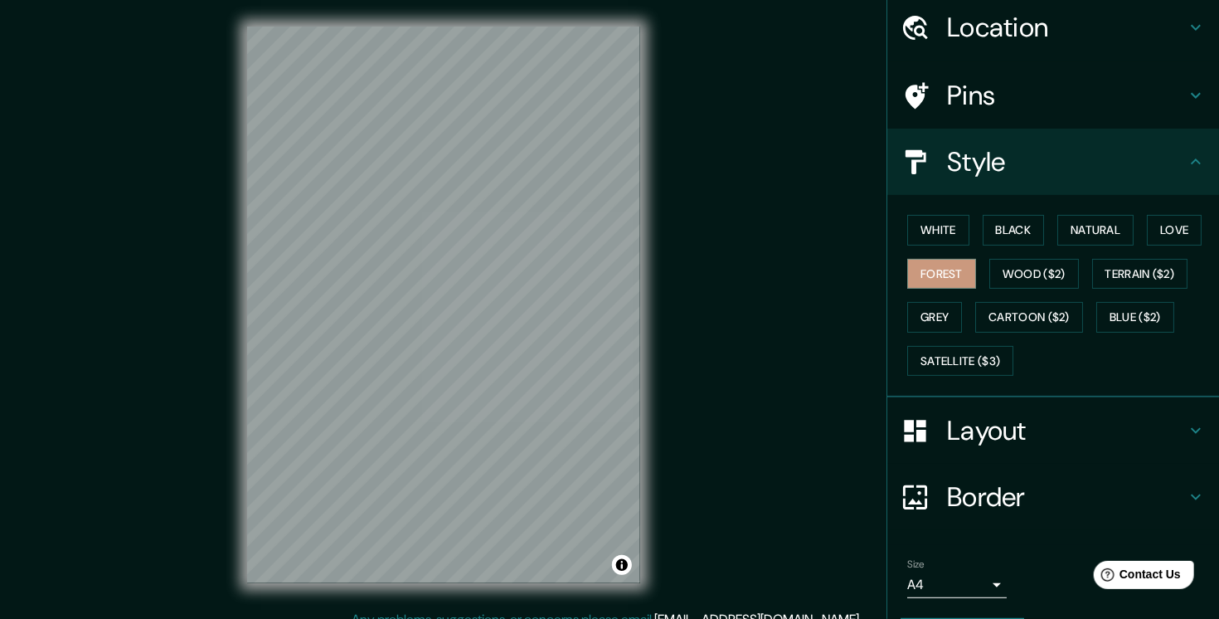
scroll to position [106, 0]
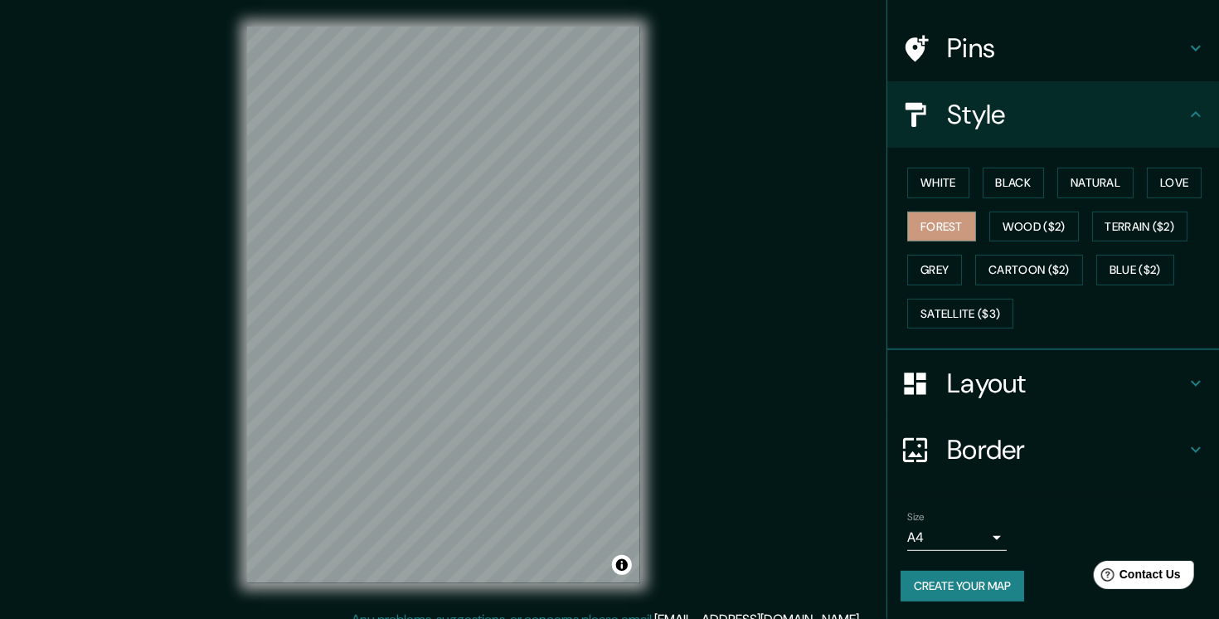
click at [975, 533] on body "Mappin Location Moià, provincia de Barcelona, España Pins Style White Black Nat…" at bounding box center [609, 309] width 1219 height 619
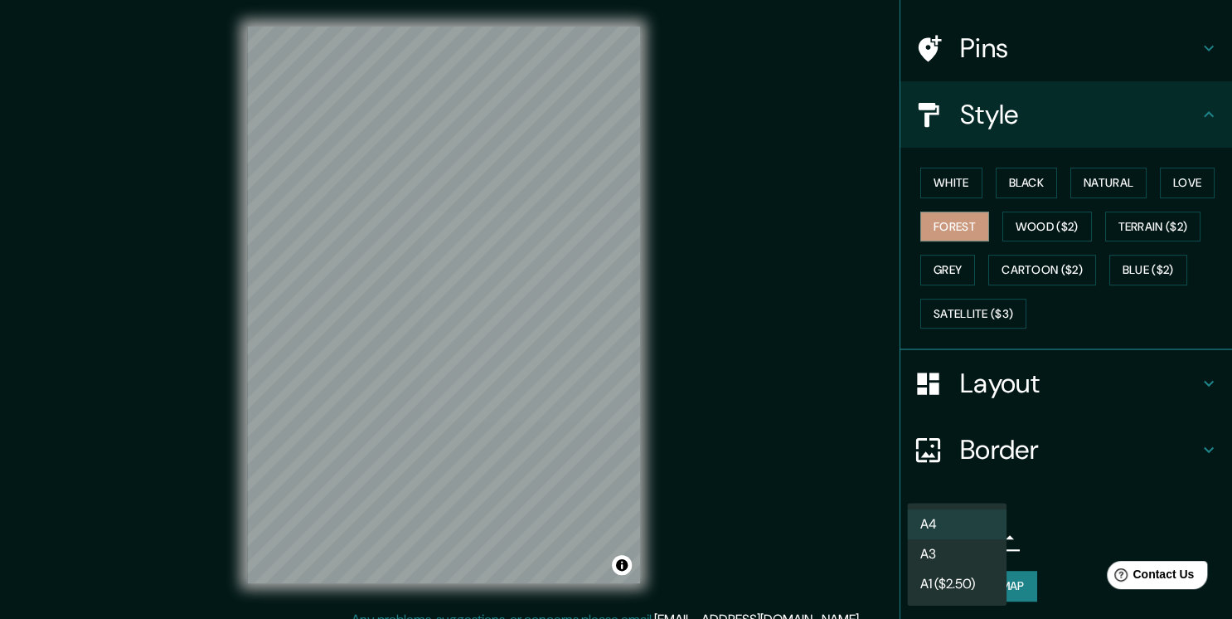
click at [970, 552] on li "A3" at bounding box center [957, 554] width 100 height 30
type input "a4"
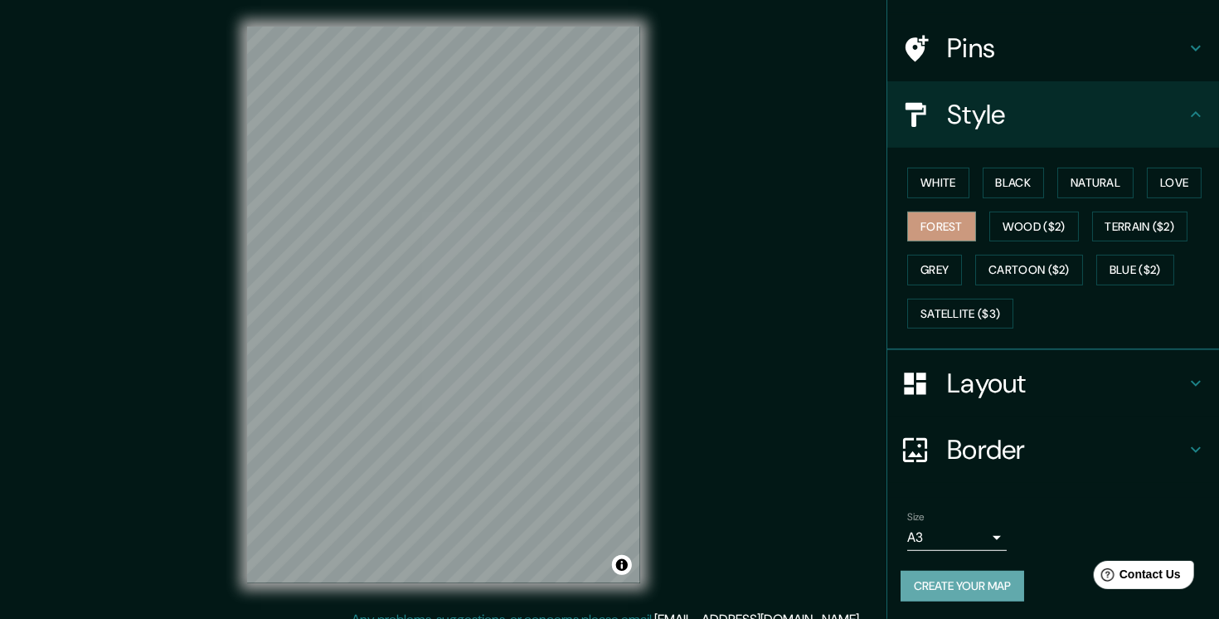
click at [955, 587] on button "Create your map" at bounding box center [963, 586] width 124 height 31
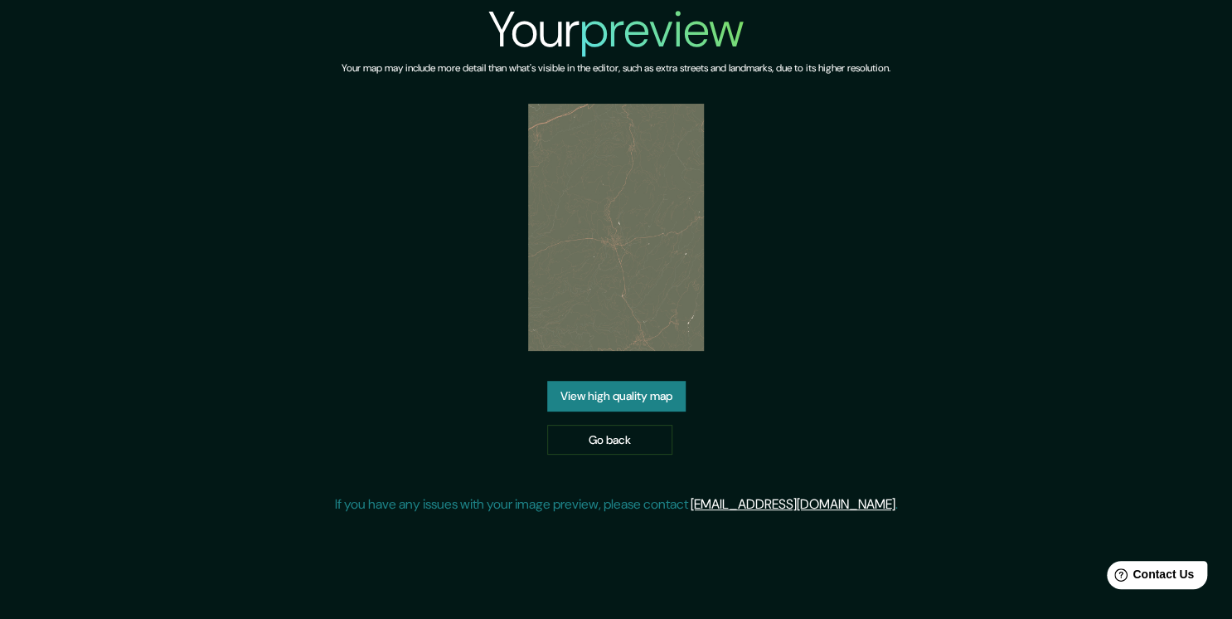
click at [620, 392] on link "View high quality map" at bounding box center [616, 396] width 139 height 31
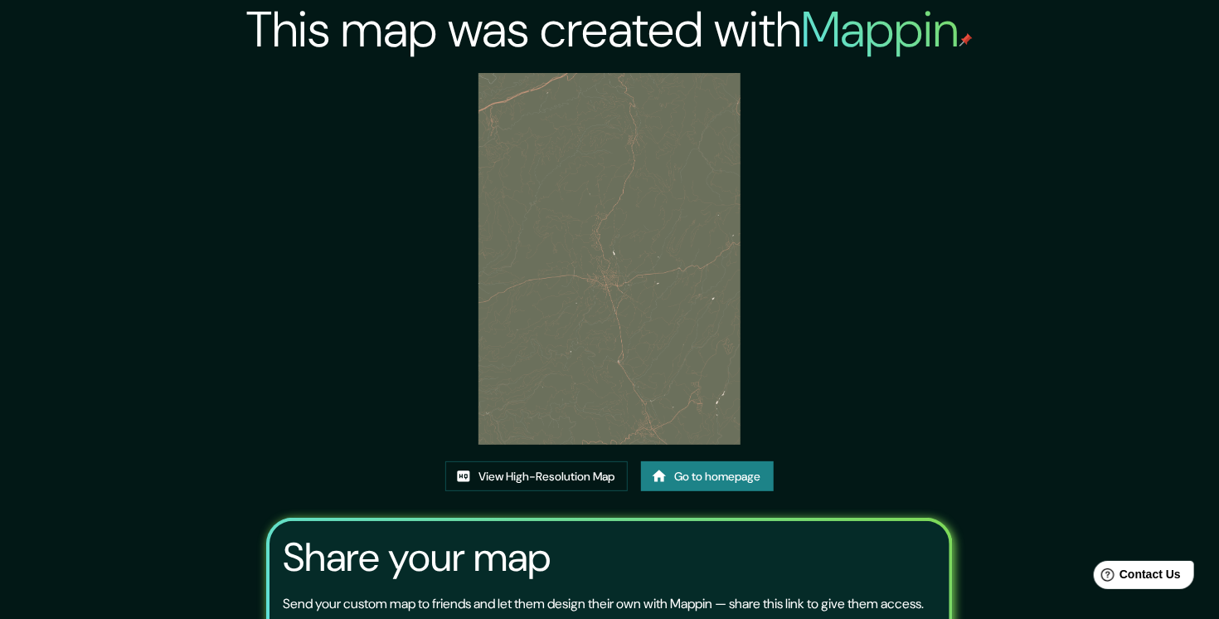
click at [663, 474] on icon at bounding box center [660, 475] width 14 height 12
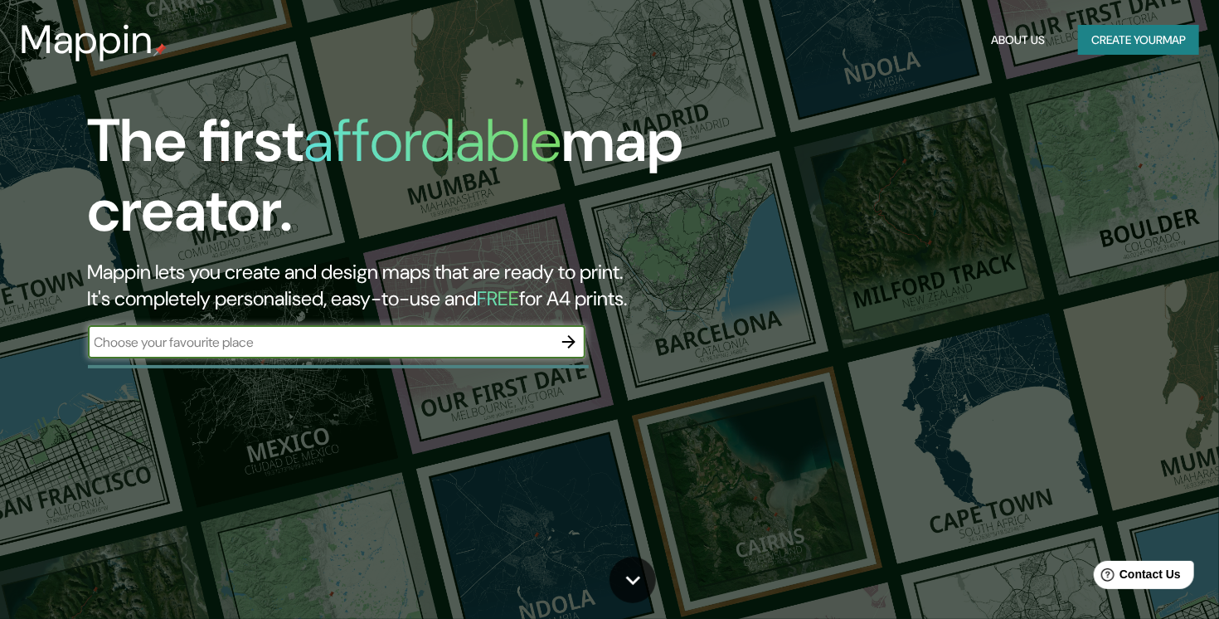
click at [571, 343] on icon "button" at bounding box center [568, 341] width 13 height 13
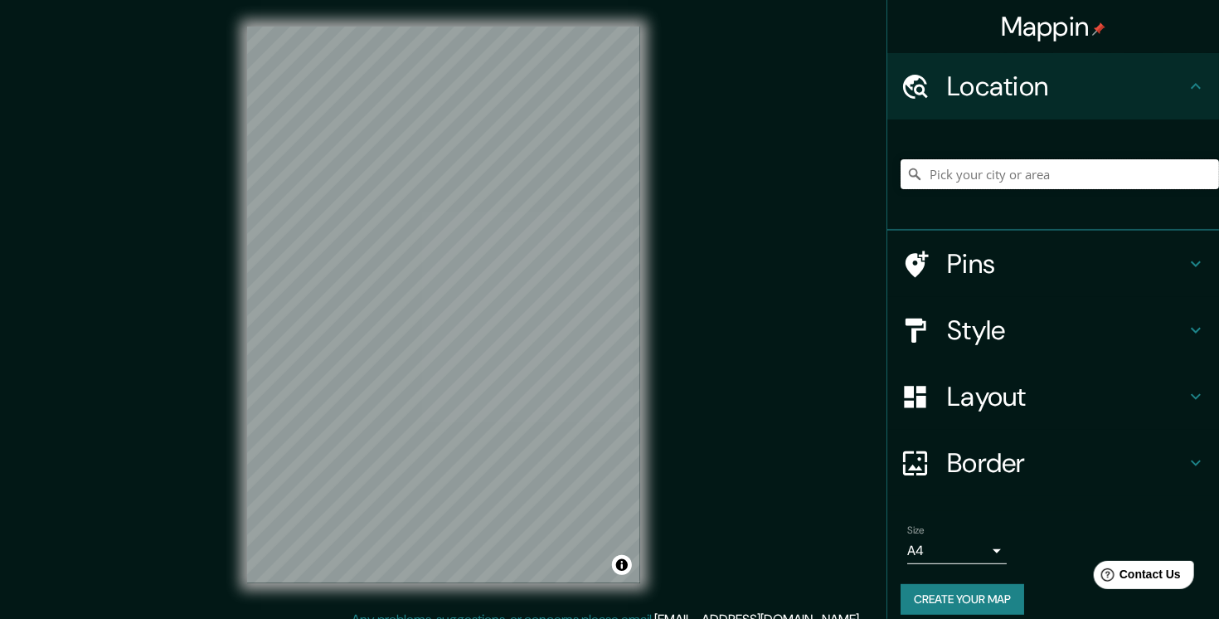
click at [962, 182] on input "Pick your city or area" at bounding box center [1060, 174] width 318 height 30
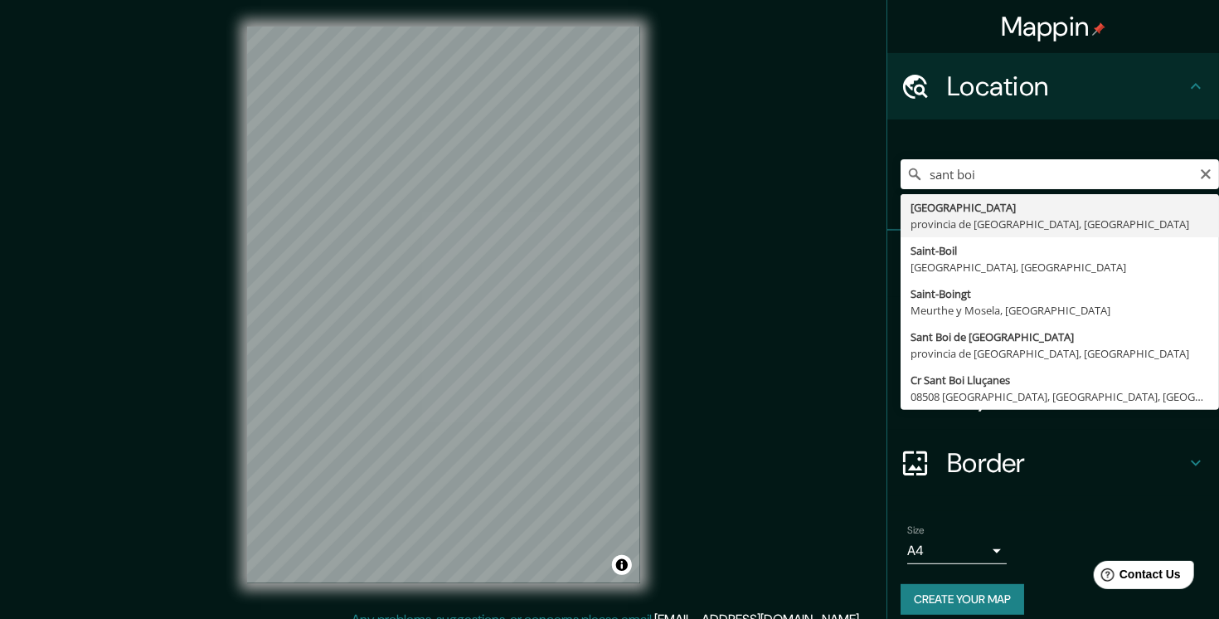
type input "Sant Boi de Llobregat, provincia de Barcelona, España"
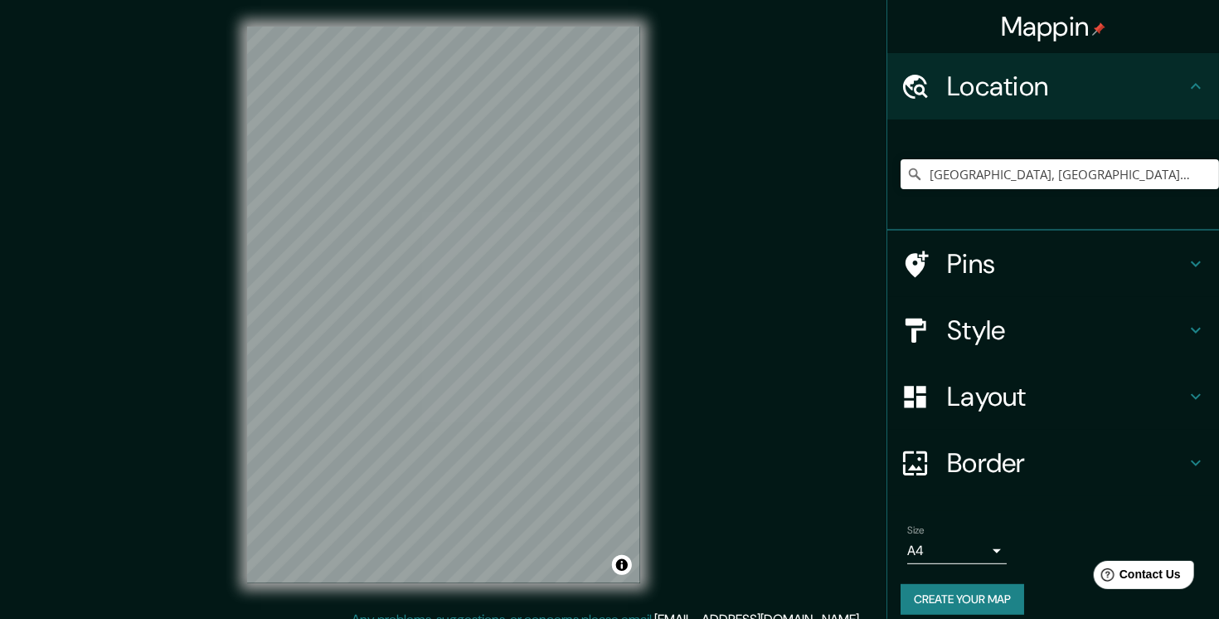
click at [969, 339] on h4 "Style" at bounding box center [1066, 329] width 239 height 33
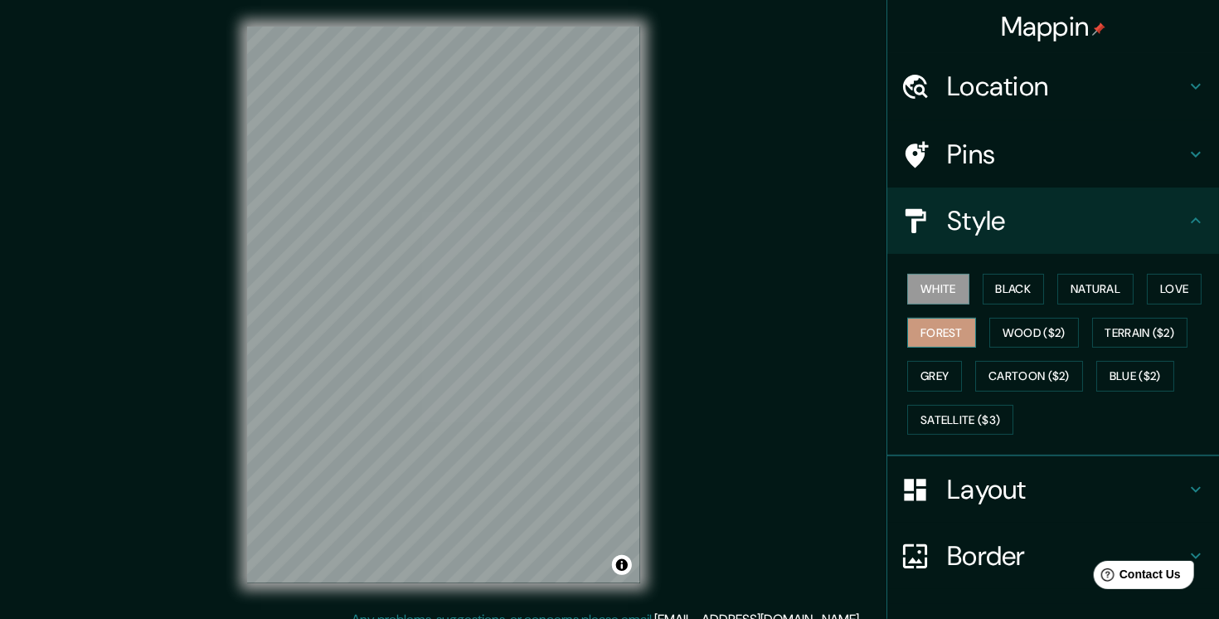
click at [921, 335] on button "Forest" at bounding box center [941, 333] width 69 height 31
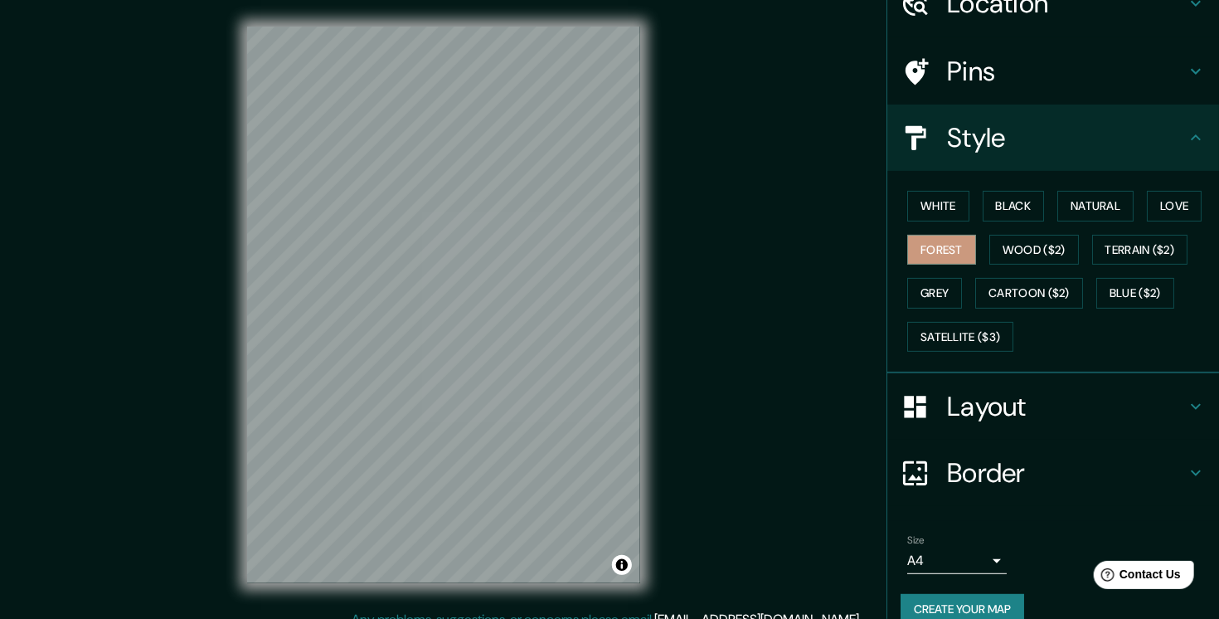
scroll to position [106, 0]
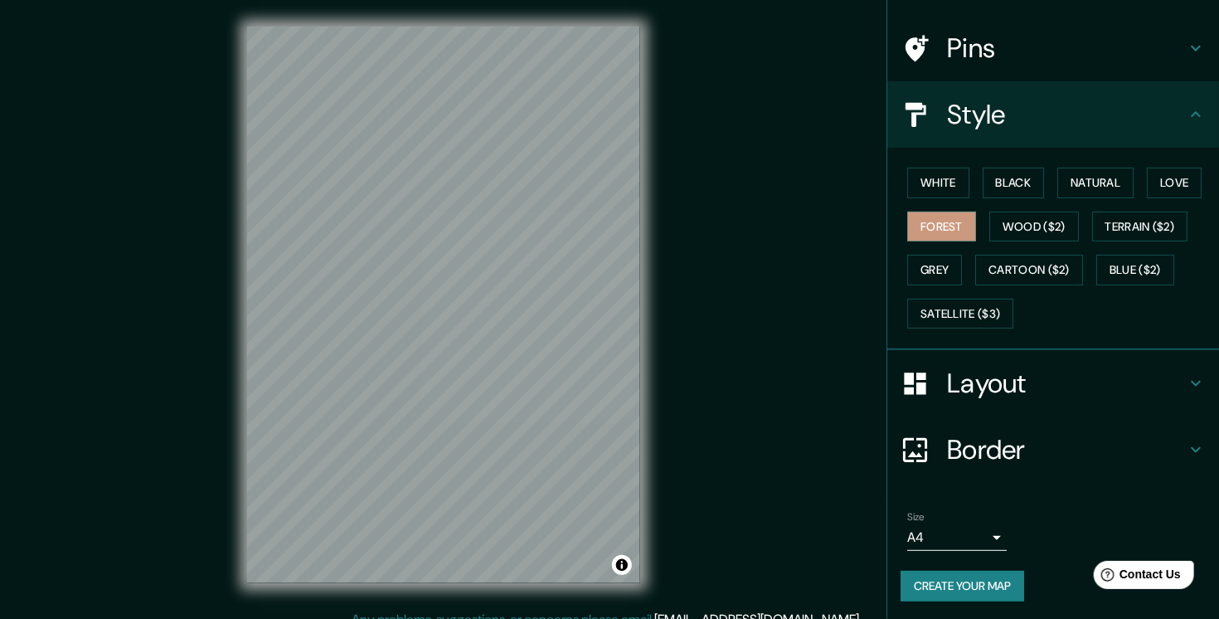
click at [970, 525] on body "Mappin Location Sant Boi de Llobregat, provincia de Barcelona, España Pins Styl…" at bounding box center [609, 309] width 1219 height 619
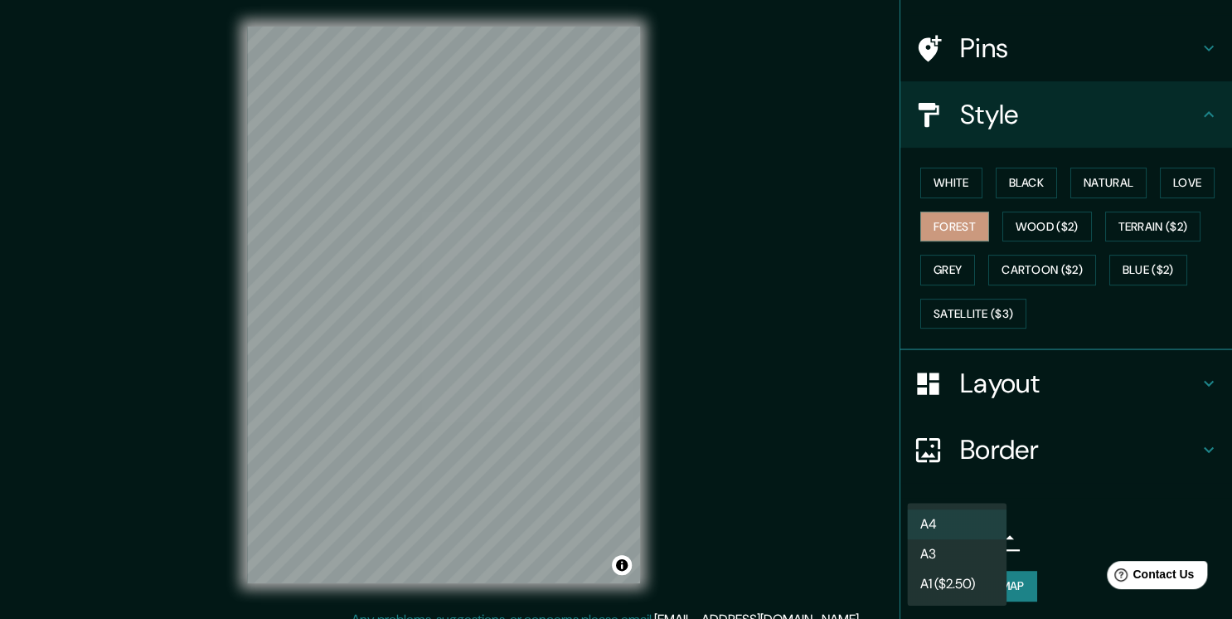
click at [960, 549] on li "A3" at bounding box center [957, 554] width 100 height 30
type input "a4"
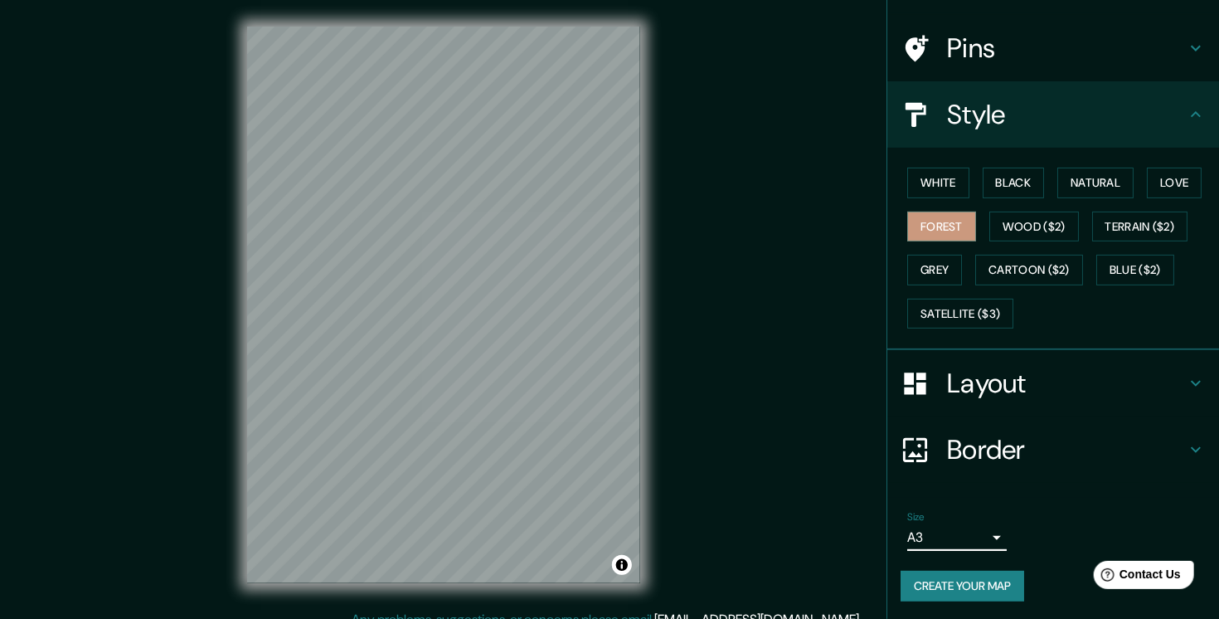
click at [959, 576] on button "Create your map" at bounding box center [963, 586] width 124 height 31
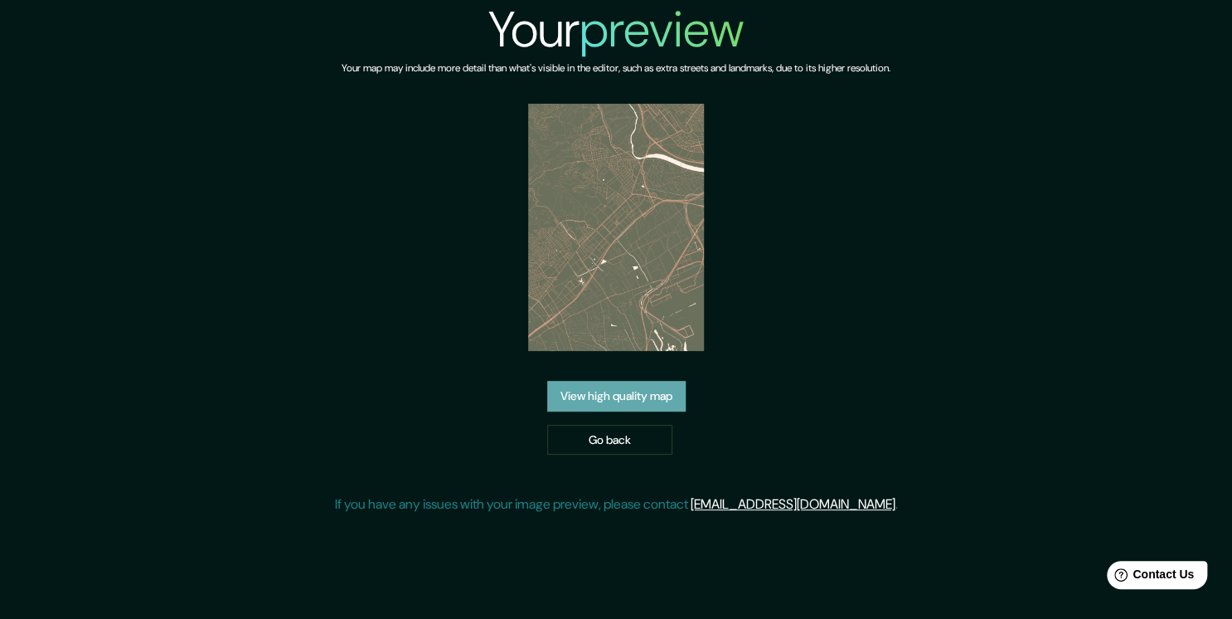
click at [649, 400] on link "View high quality map" at bounding box center [616, 396] width 139 height 31
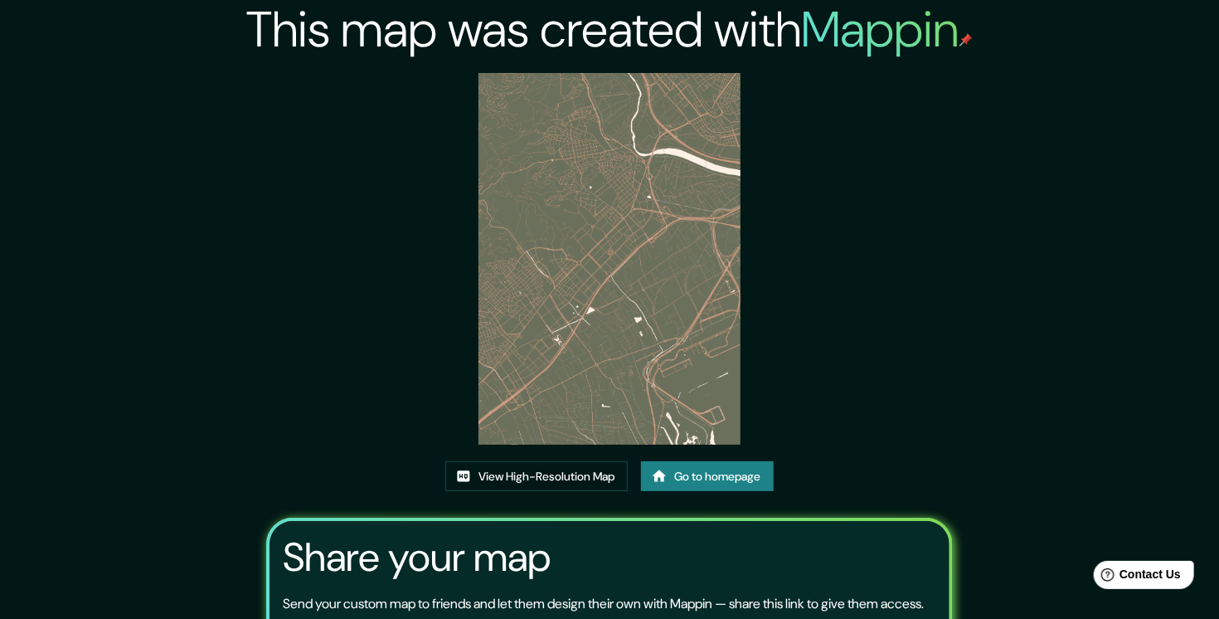
click at [718, 468] on link "Go to homepage" at bounding box center [707, 476] width 133 height 31
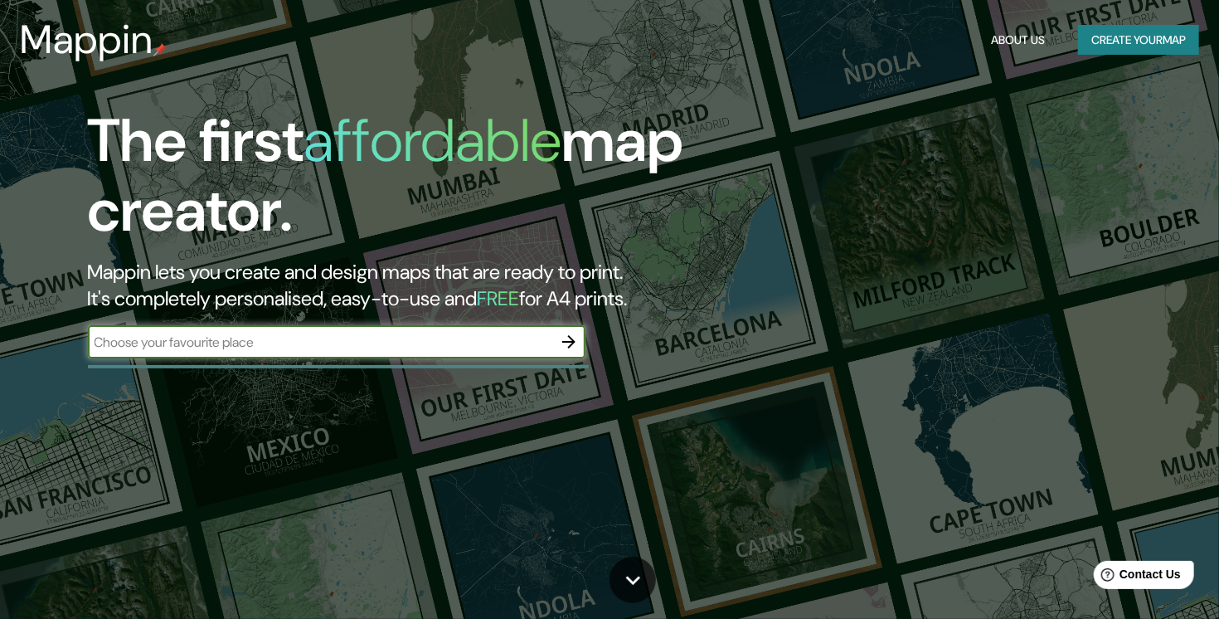
click at [572, 338] on icon "button" at bounding box center [569, 342] width 20 height 20
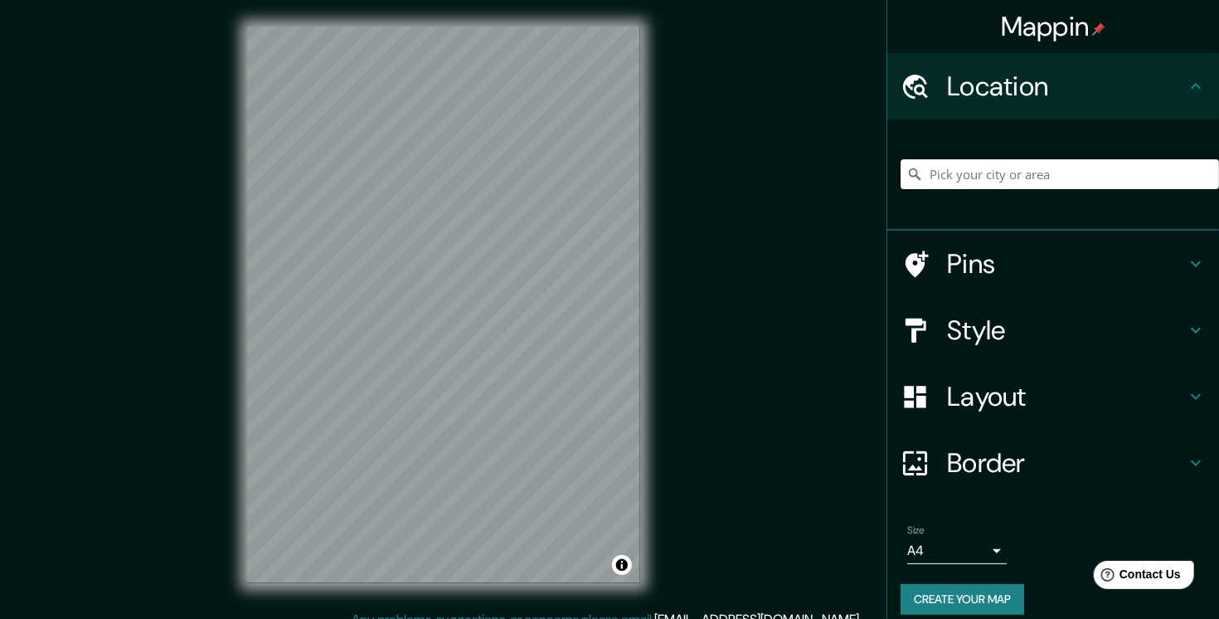
click at [935, 175] on input "Pick your city or area" at bounding box center [1060, 174] width 318 height 30
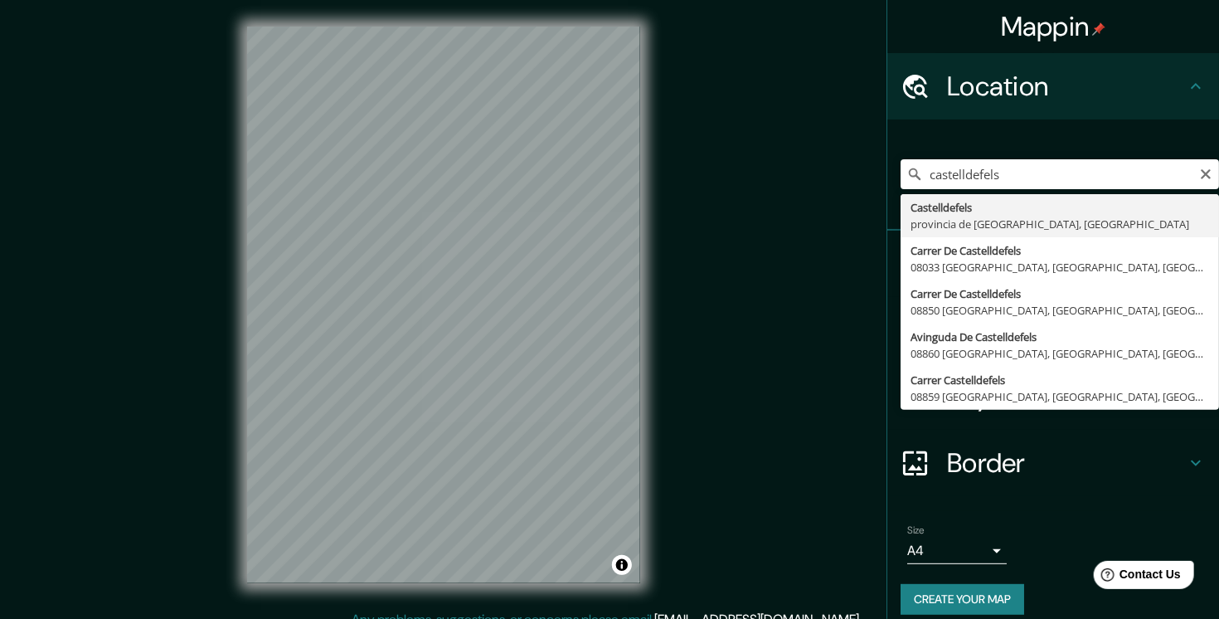
type input "[GEOGRAPHIC_DATA], [GEOGRAPHIC_DATA], [GEOGRAPHIC_DATA]"
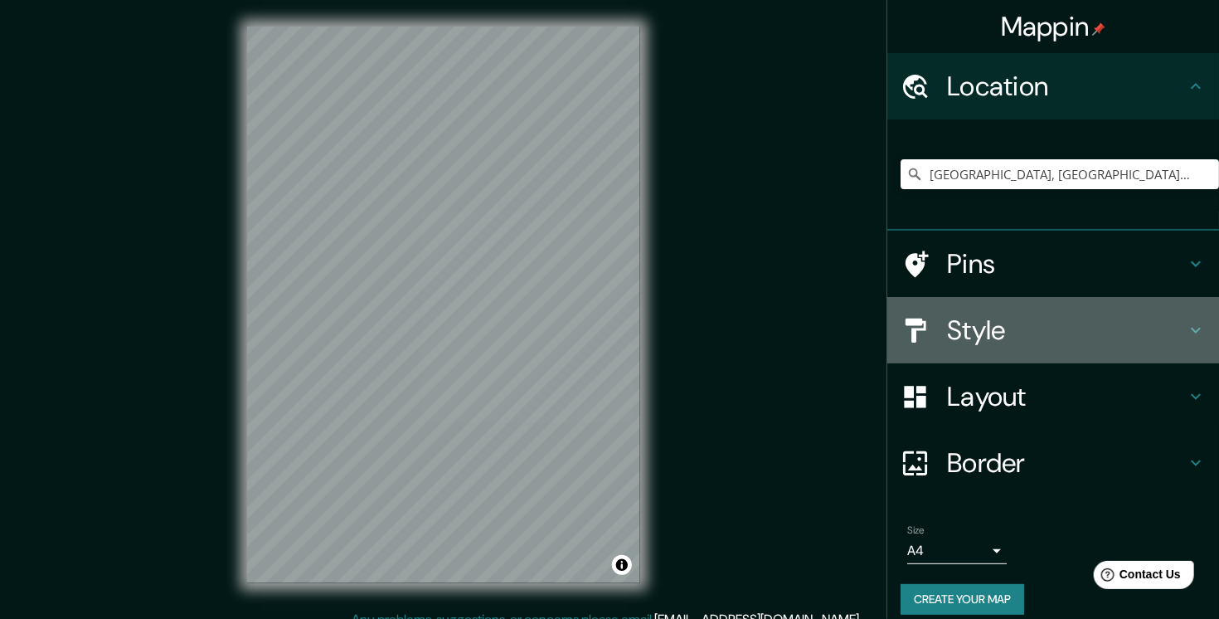
click at [1038, 319] on h4 "Style" at bounding box center [1066, 329] width 239 height 33
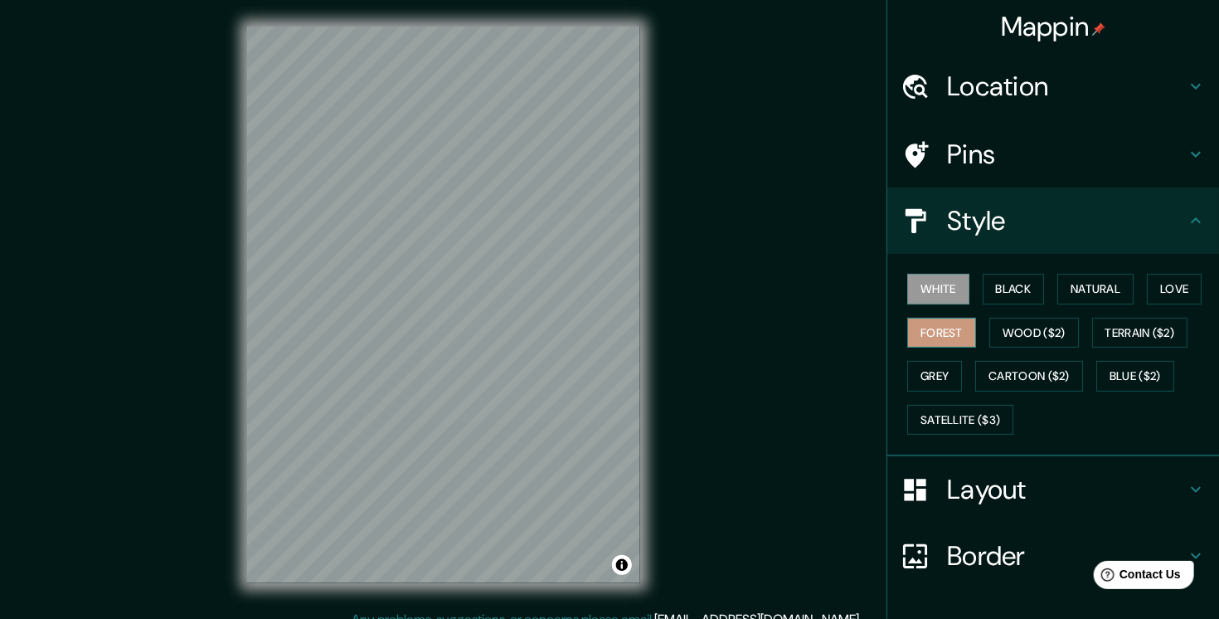
click at [922, 336] on button "Forest" at bounding box center [941, 333] width 69 height 31
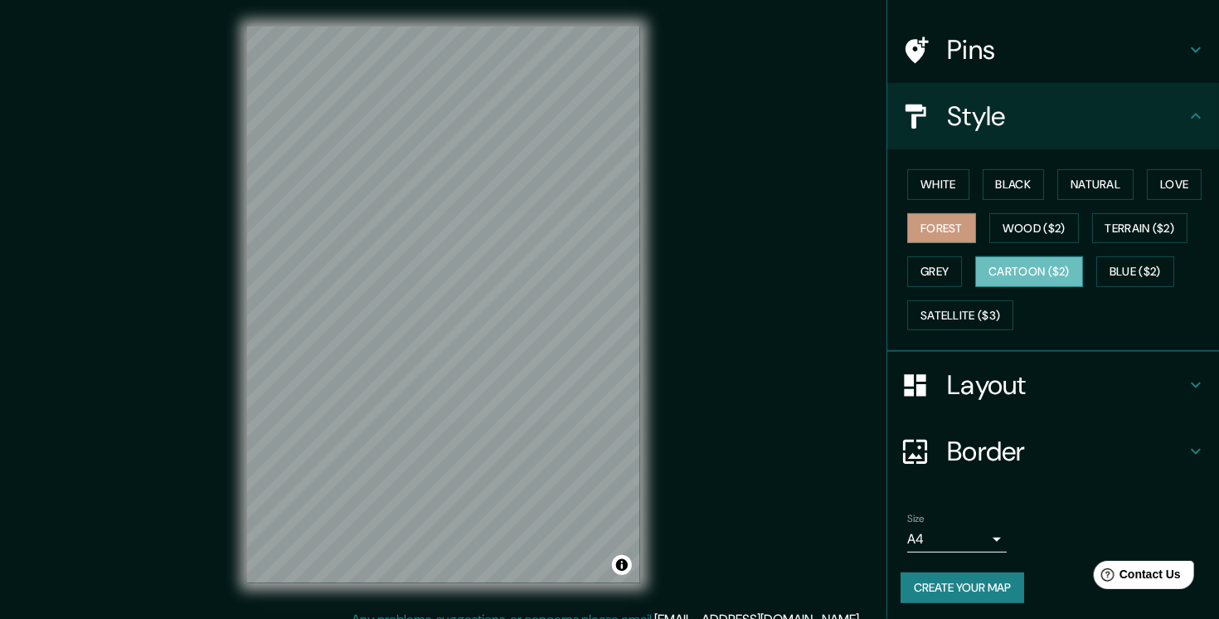
scroll to position [106, 0]
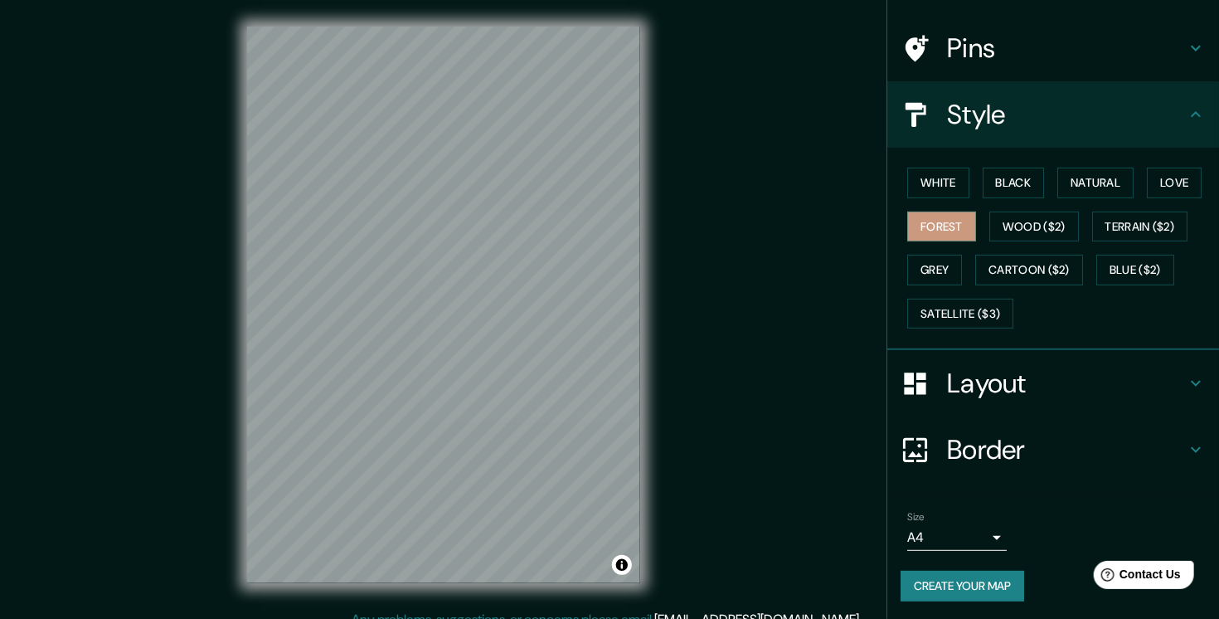
click at [963, 533] on body "Mappin Location [GEOGRAPHIC_DATA], [GEOGRAPHIC_DATA], [GEOGRAPHIC_DATA] Pins St…" at bounding box center [609, 309] width 1219 height 619
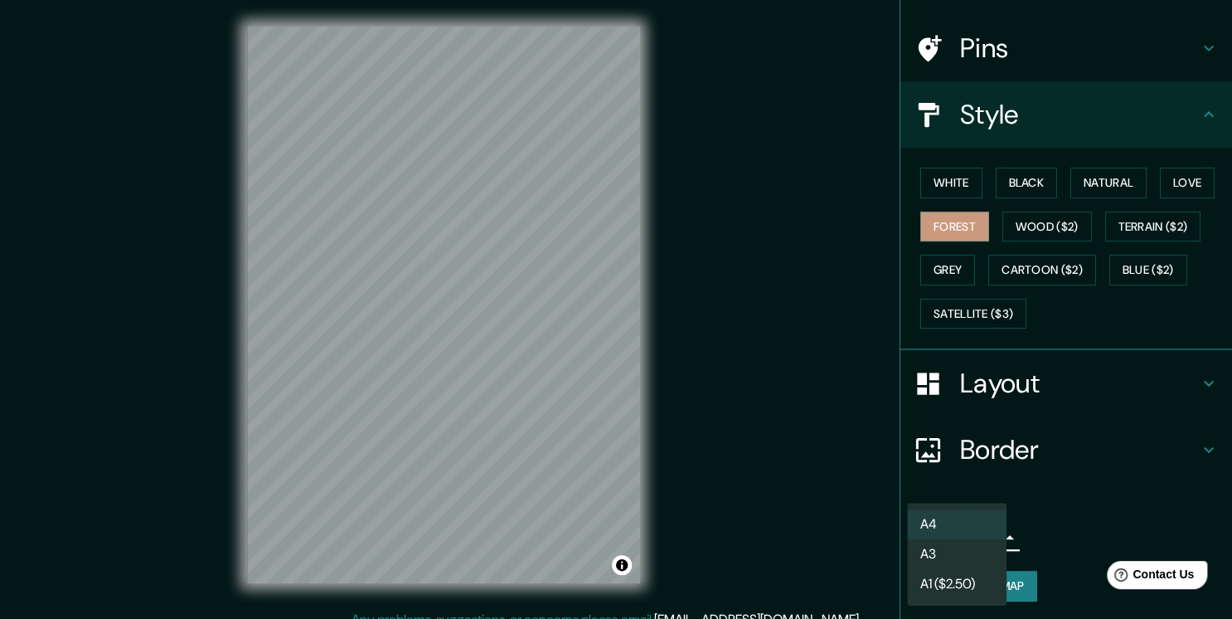
click at [954, 549] on li "A3" at bounding box center [957, 554] width 100 height 30
type input "a4"
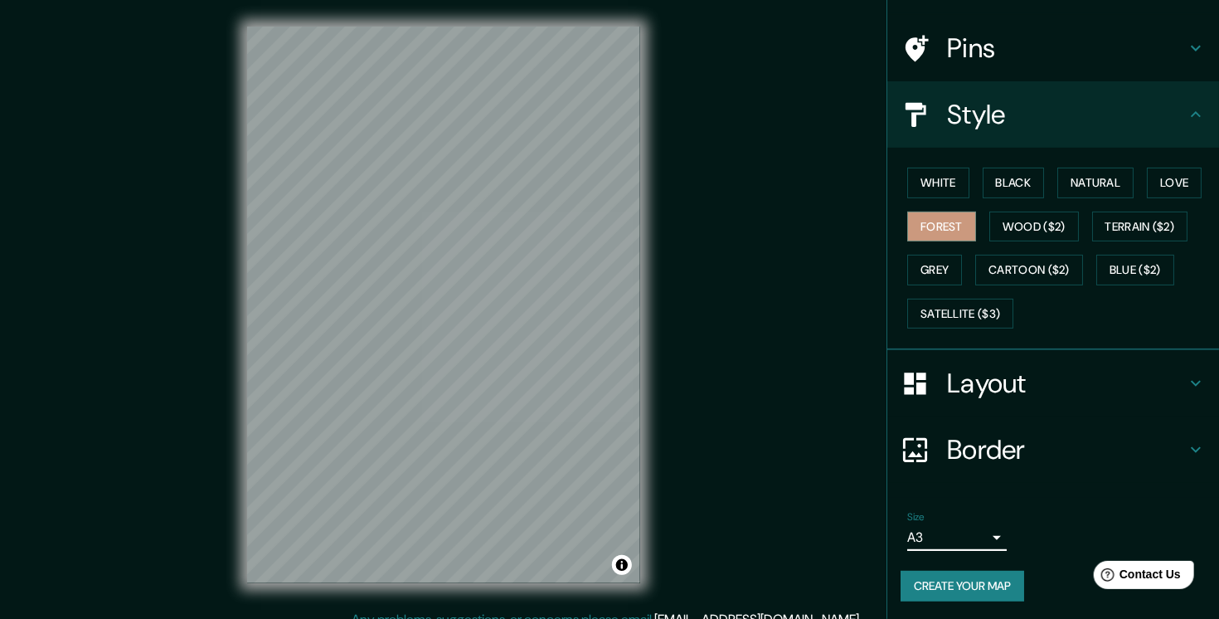
click at [963, 581] on button "Create your map" at bounding box center [963, 586] width 124 height 31
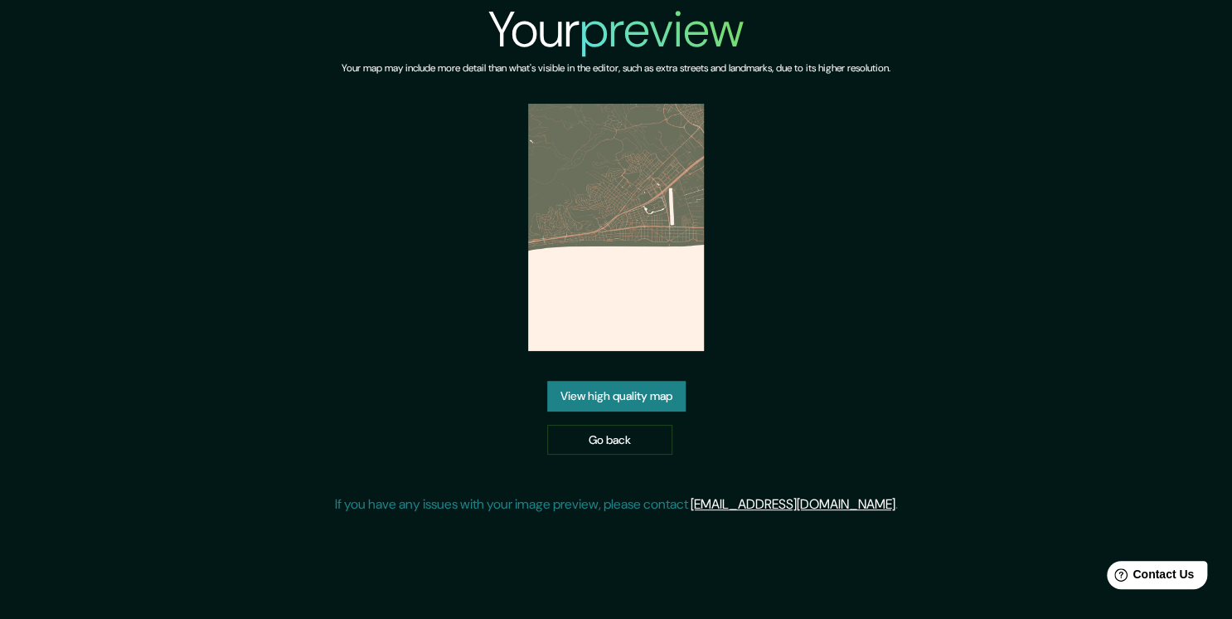
click at [631, 397] on link "View high quality map" at bounding box center [616, 396] width 139 height 31
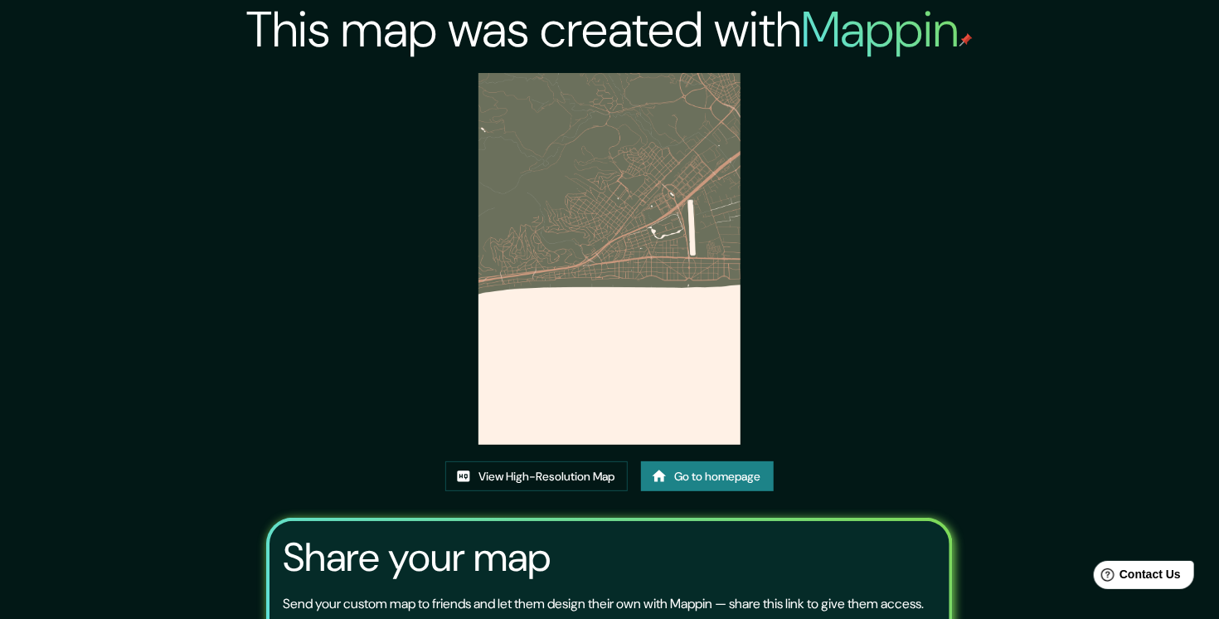
click at [656, 481] on icon at bounding box center [660, 475] width 14 height 12
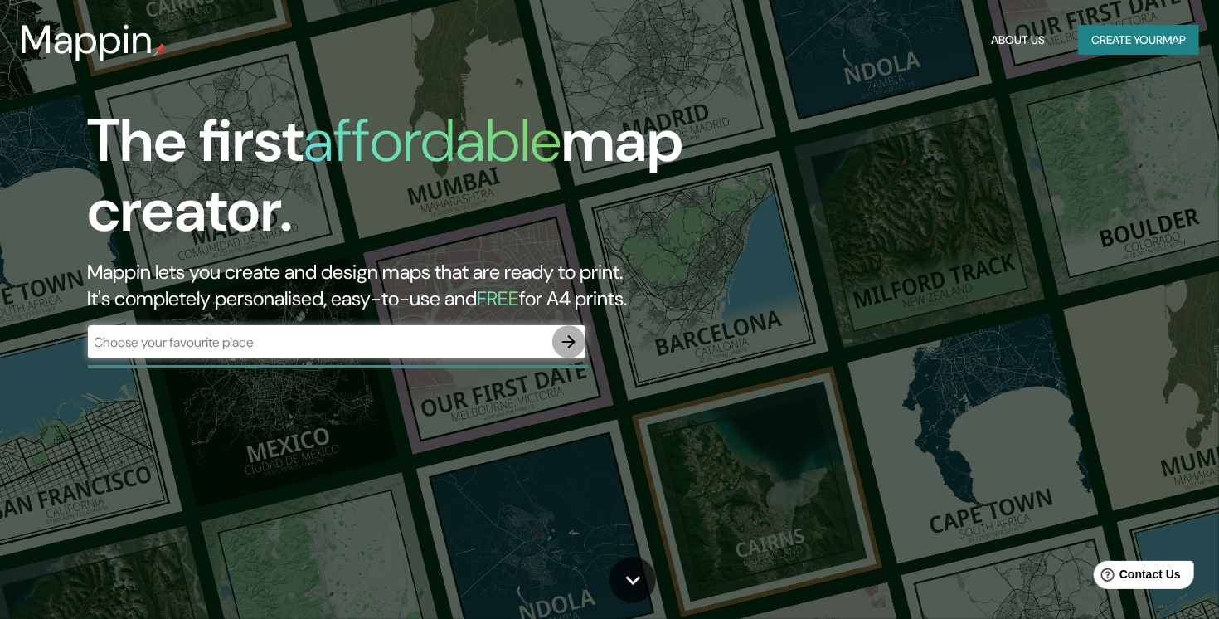
click at [576, 343] on icon "button" at bounding box center [569, 342] width 20 height 20
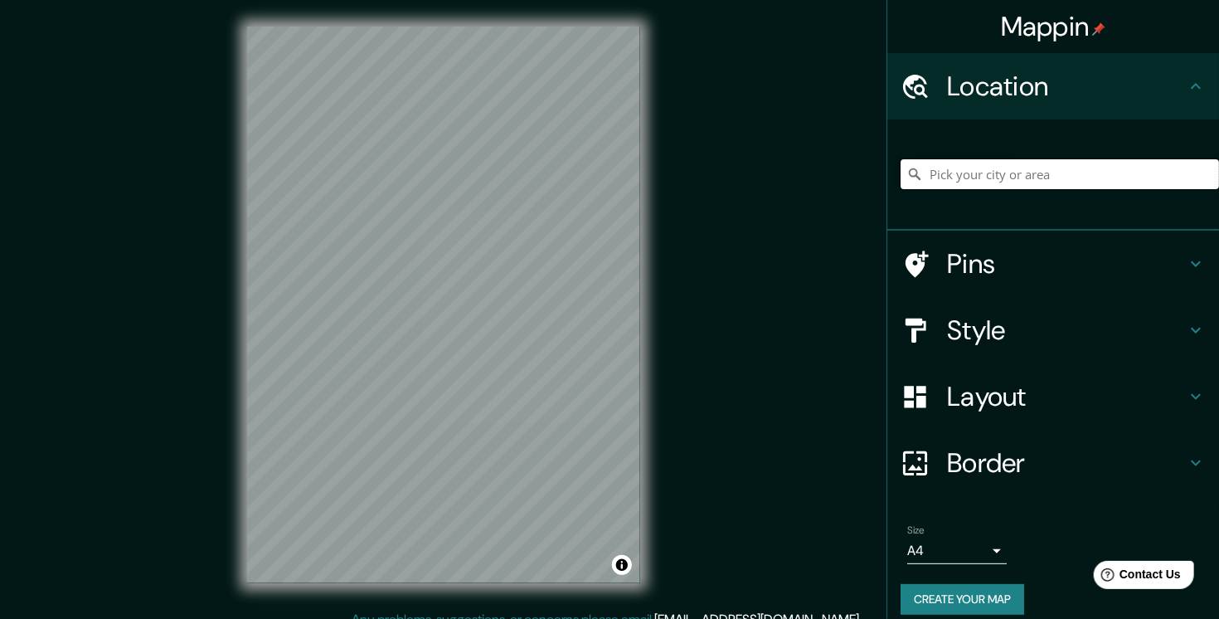
click at [982, 167] on input "Pick your city or area" at bounding box center [1060, 174] width 318 height 30
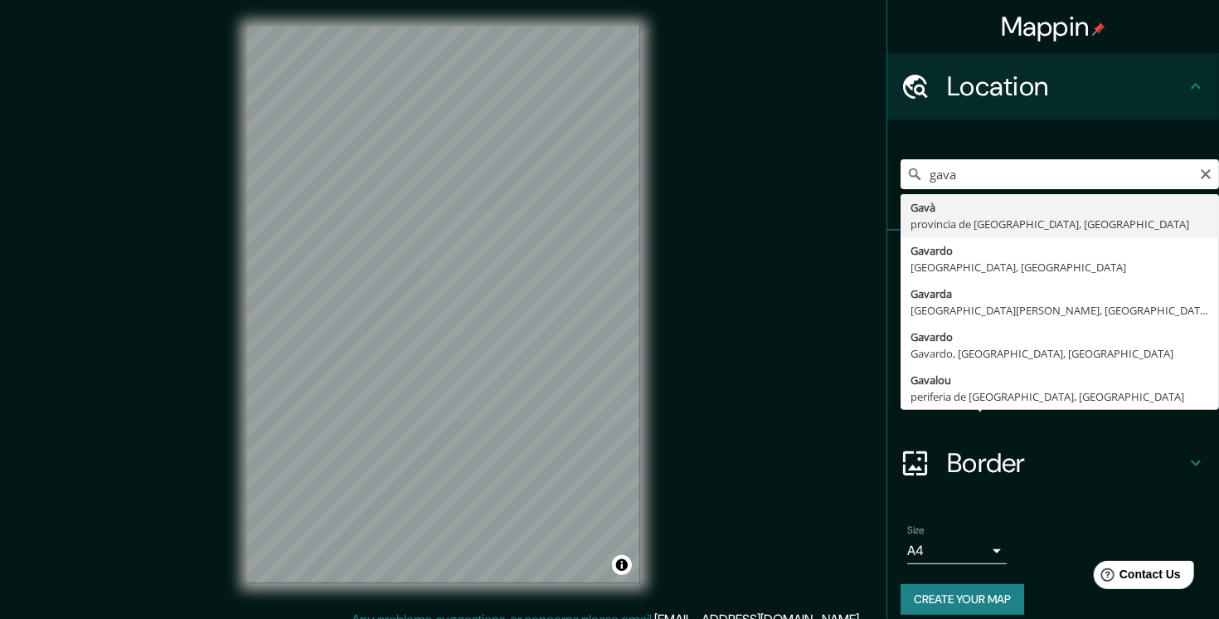
type input "[GEOGRAPHIC_DATA], [GEOGRAPHIC_DATA], [GEOGRAPHIC_DATA]"
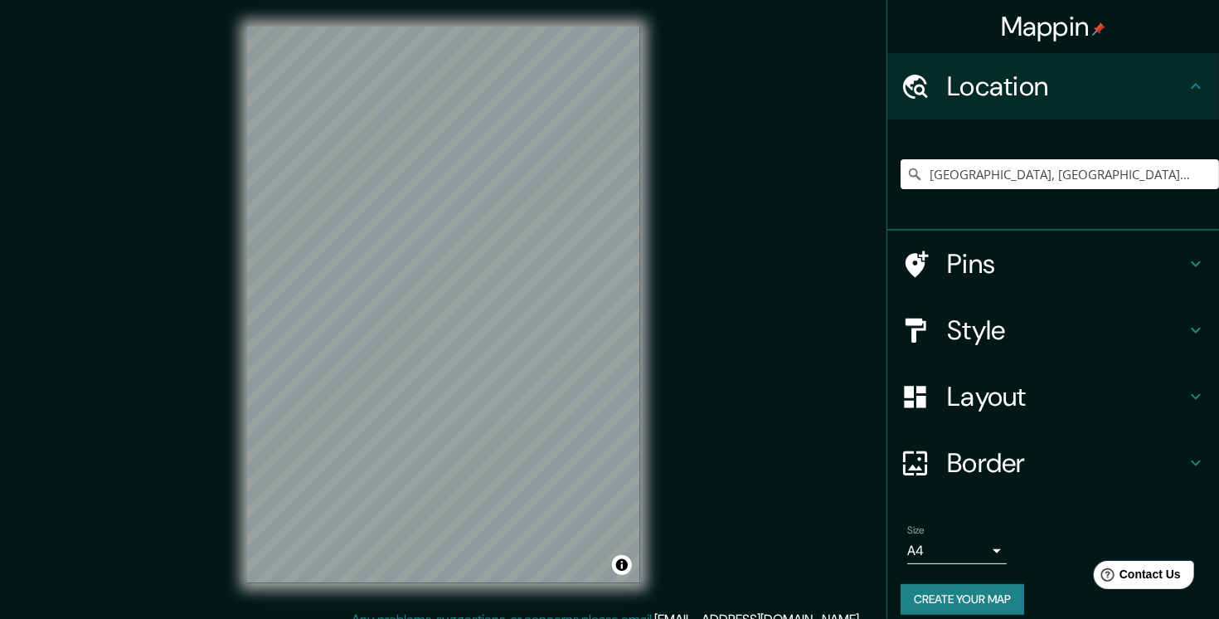
click at [1018, 335] on h4 "Style" at bounding box center [1066, 329] width 239 height 33
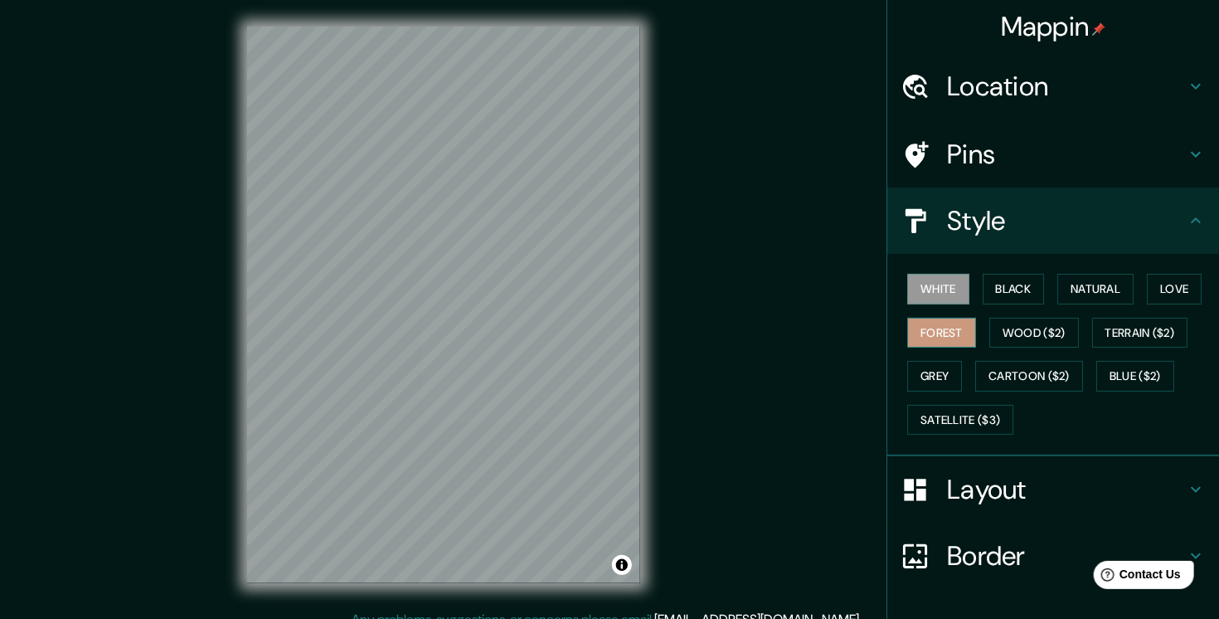
click at [919, 332] on button "Forest" at bounding box center [941, 333] width 69 height 31
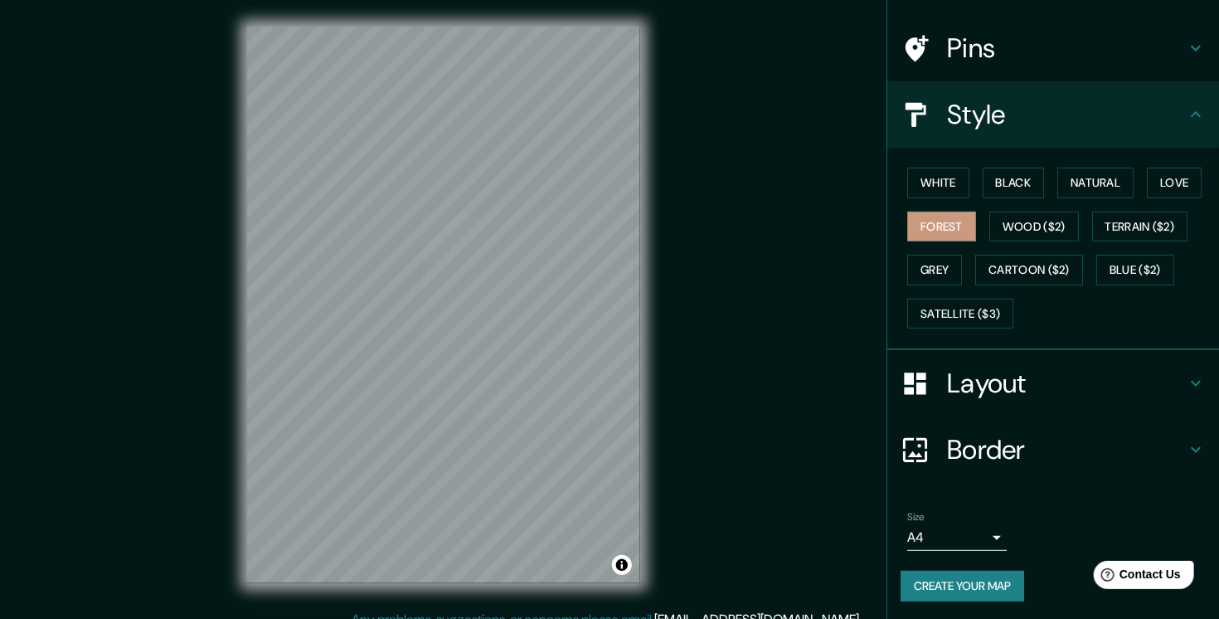
click at [982, 534] on body "Mappin Location [GEOGRAPHIC_DATA], [GEOGRAPHIC_DATA], [GEOGRAPHIC_DATA] Pins St…" at bounding box center [609, 309] width 1219 height 619
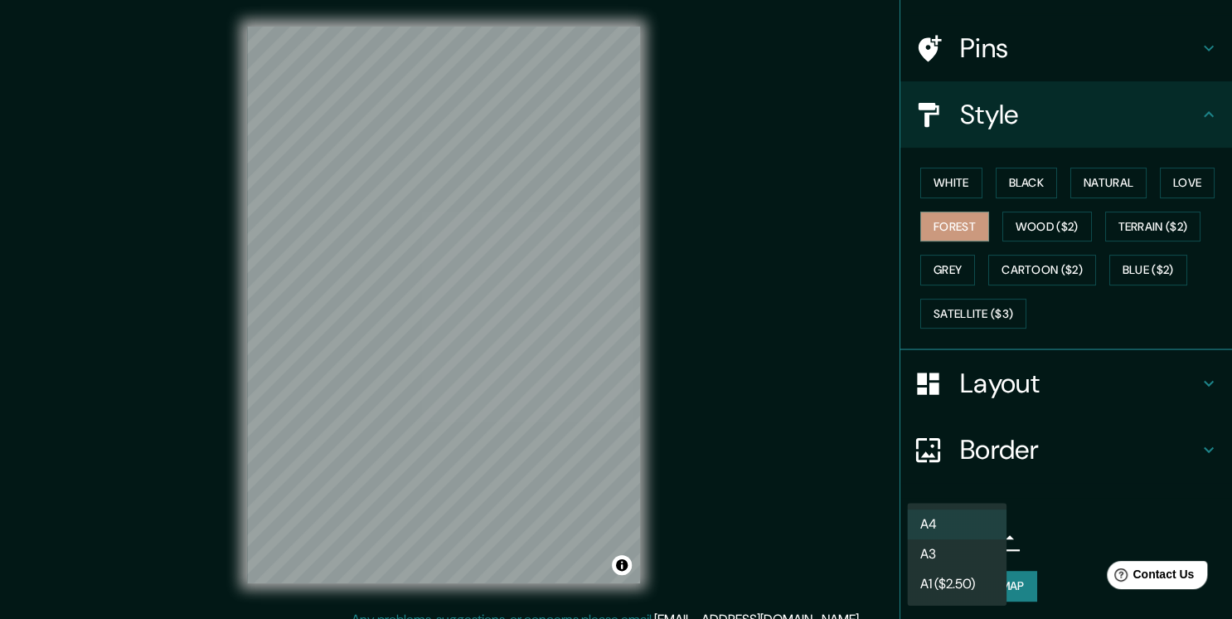
click at [979, 550] on li "A3" at bounding box center [957, 554] width 100 height 30
type input "a4"
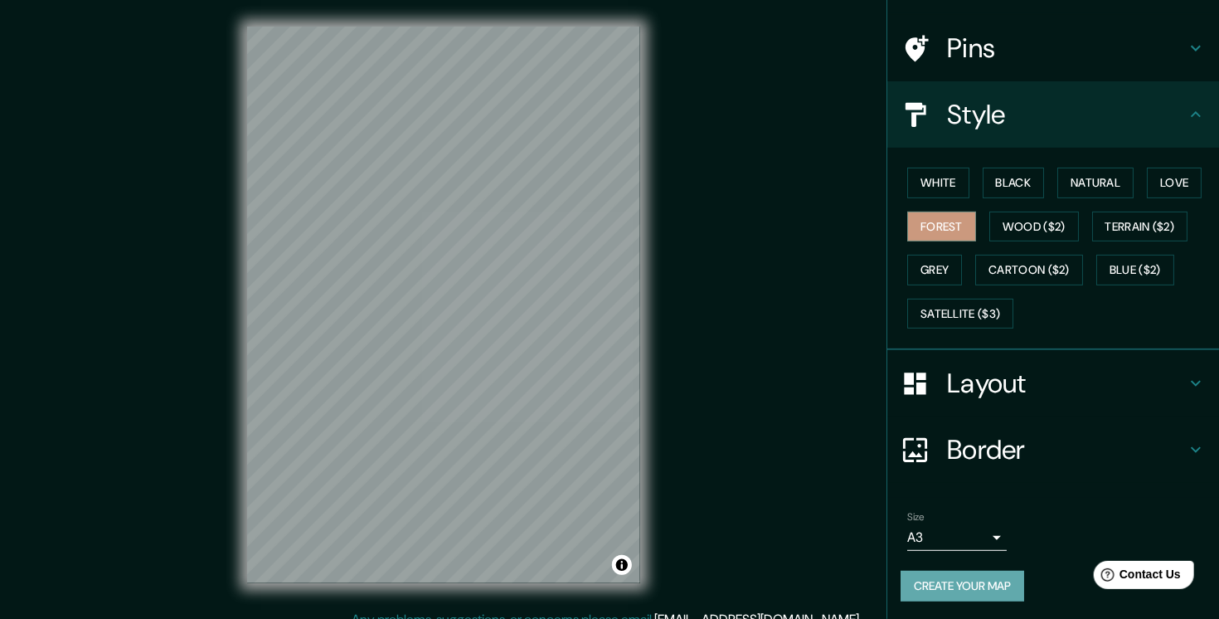
click at [979, 577] on button "Create your map" at bounding box center [963, 586] width 124 height 31
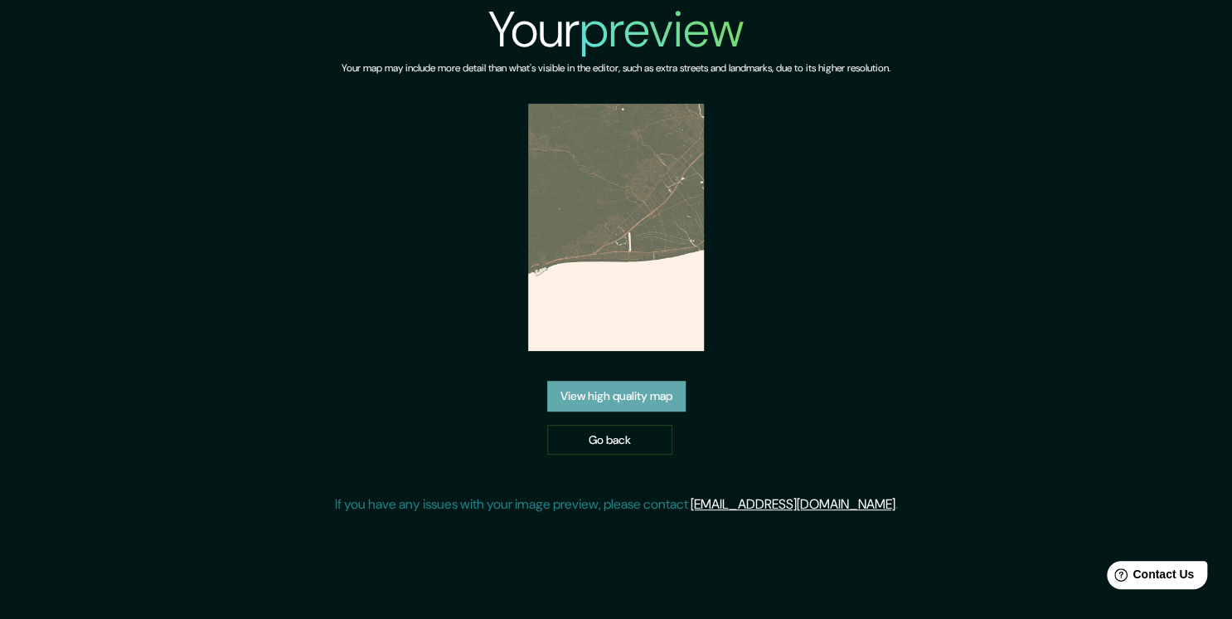
click at [594, 405] on link "View high quality map" at bounding box center [616, 396] width 139 height 31
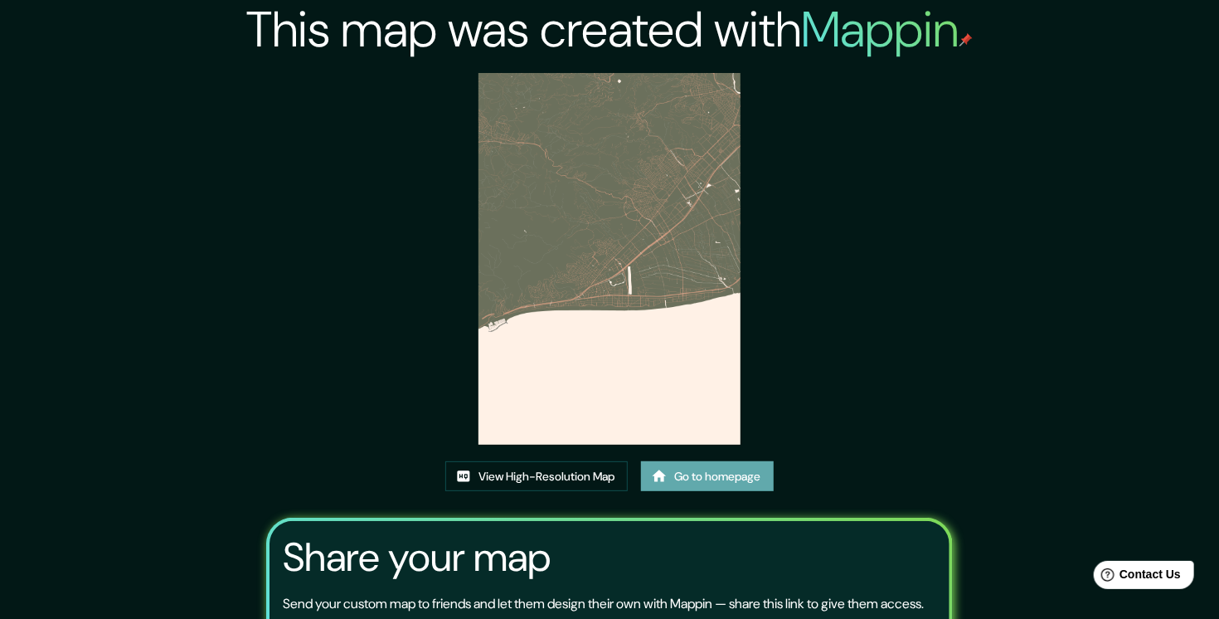
click at [677, 469] on link "Go to homepage" at bounding box center [707, 476] width 133 height 31
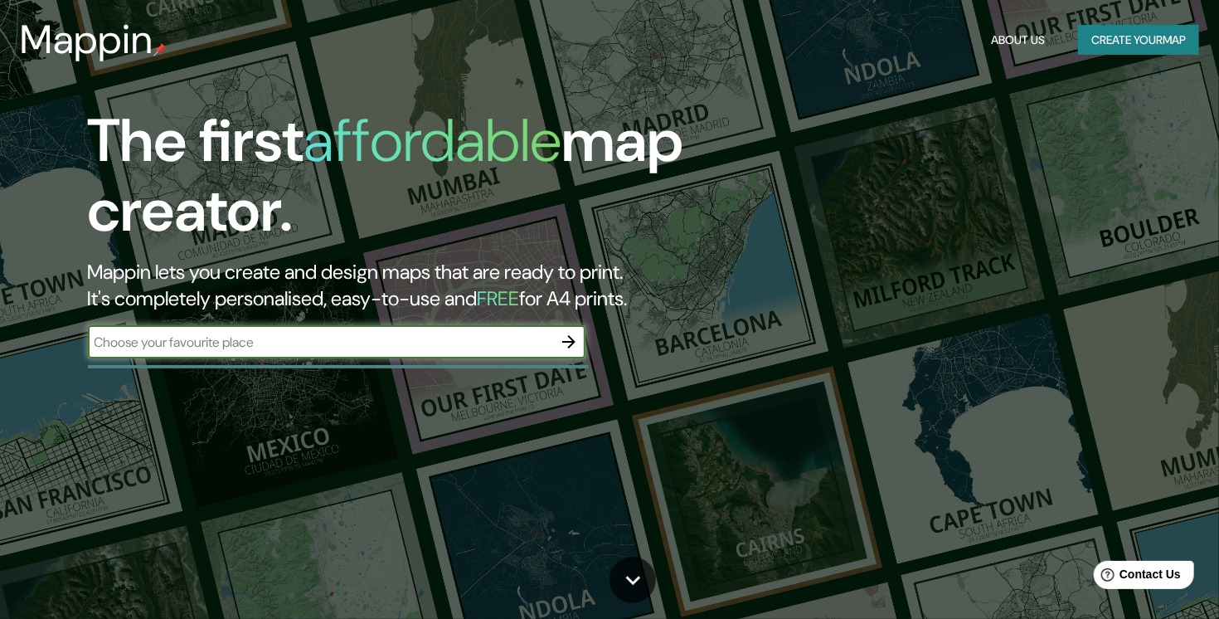
click at [571, 332] on icon "button" at bounding box center [569, 342] width 20 height 20
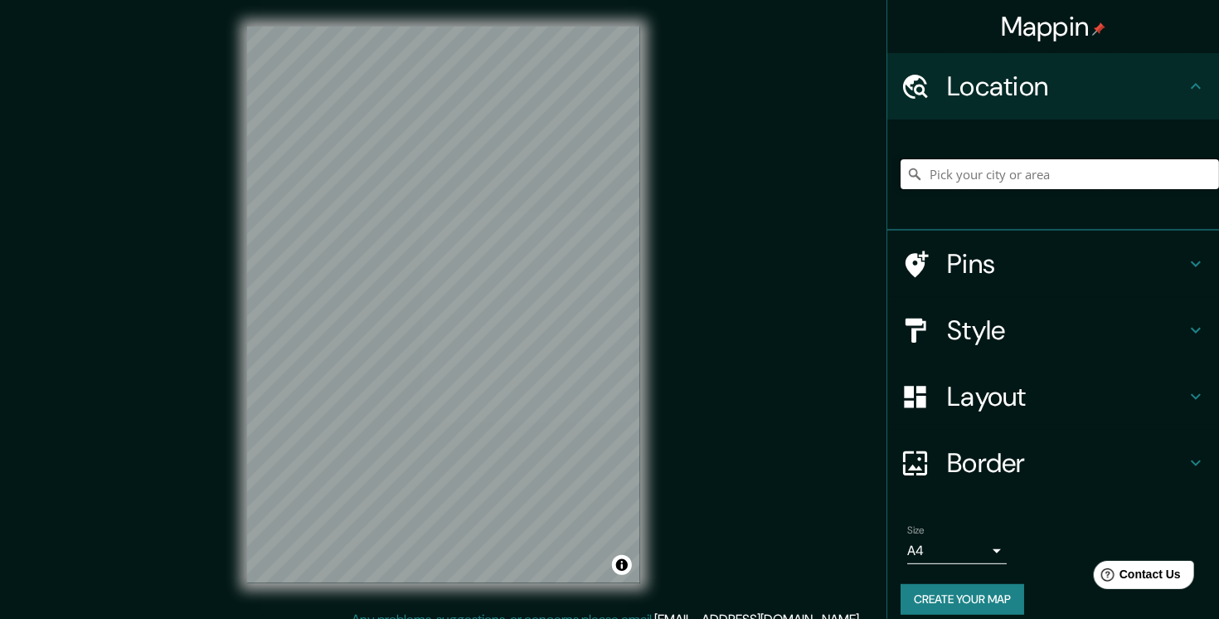
click at [940, 164] on input "Pick your city or area" at bounding box center [1060, 174] width 318 height 30
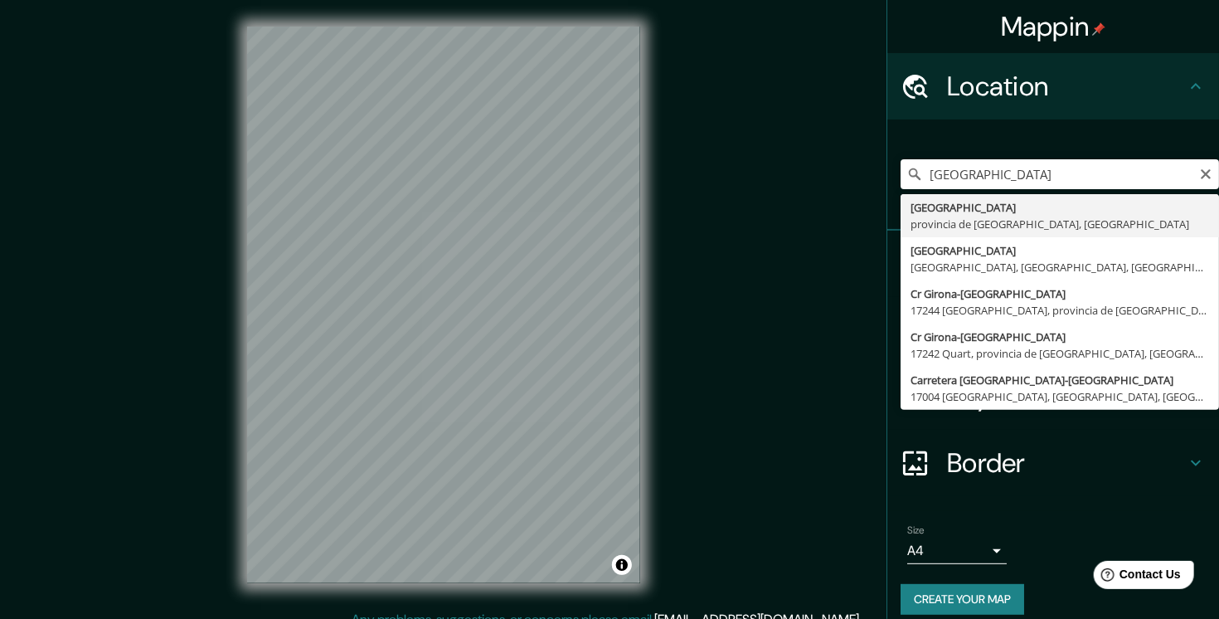
type input "Girona, provincia de Gerona, España"
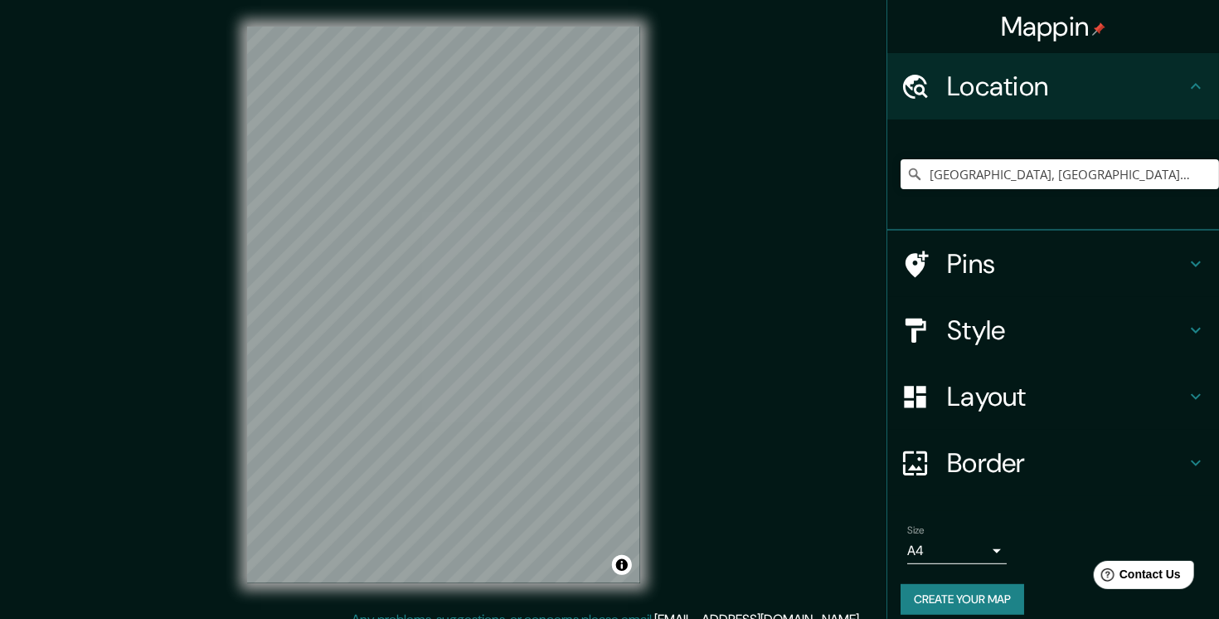
click at [1025, 328] on h4 "Style" at bounding box center [1066, 329] width 239 height 33
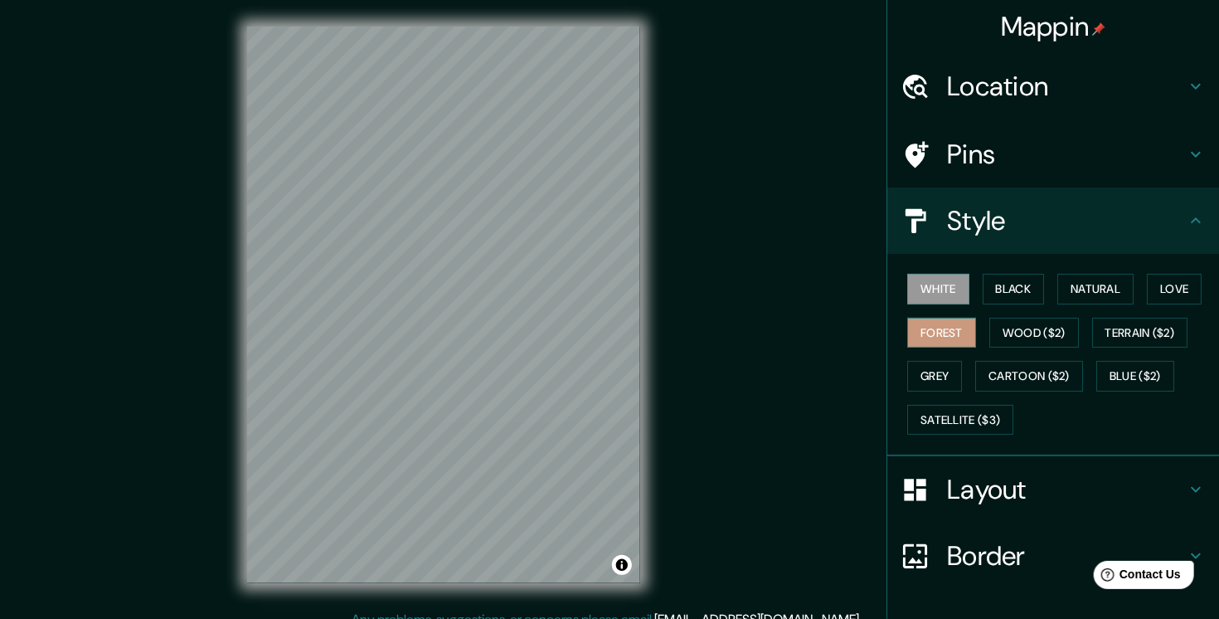
click at [920, 336] on button "Forest" at bounding box center [941, 333] width 69 height 31
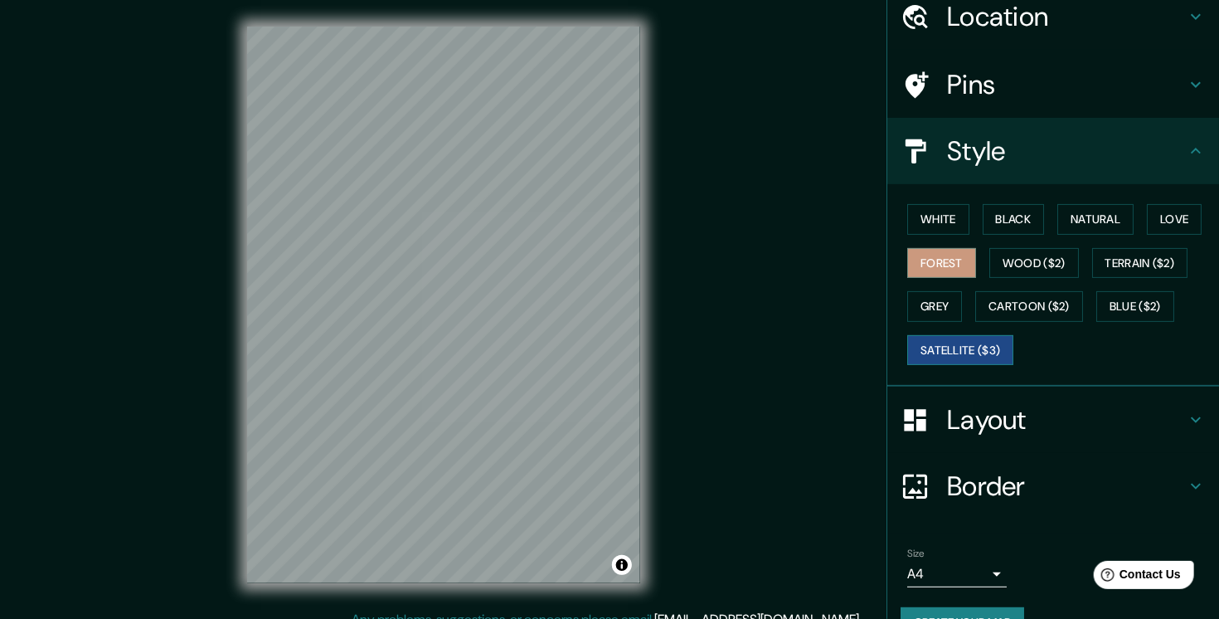
scroll to position [106, 0]
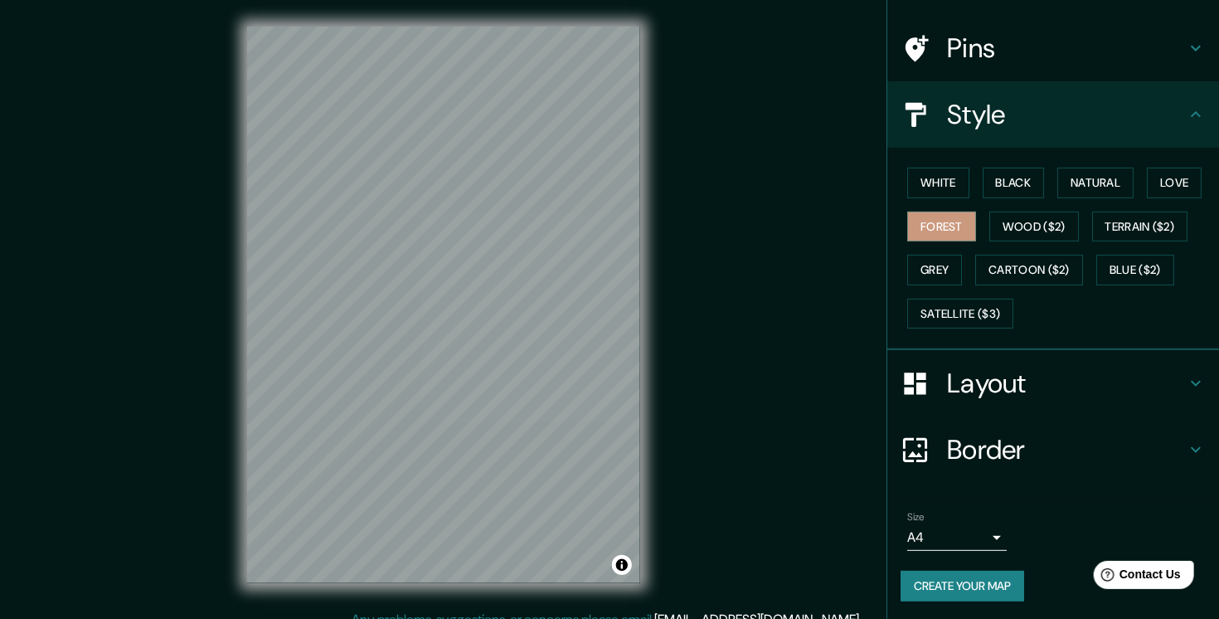
click at [976, 540] on body "Mappin Location Girona, provincia de Gerona, España Pins Style White Black Natu…" at bounding box center [609, 309] width 1219 height 619
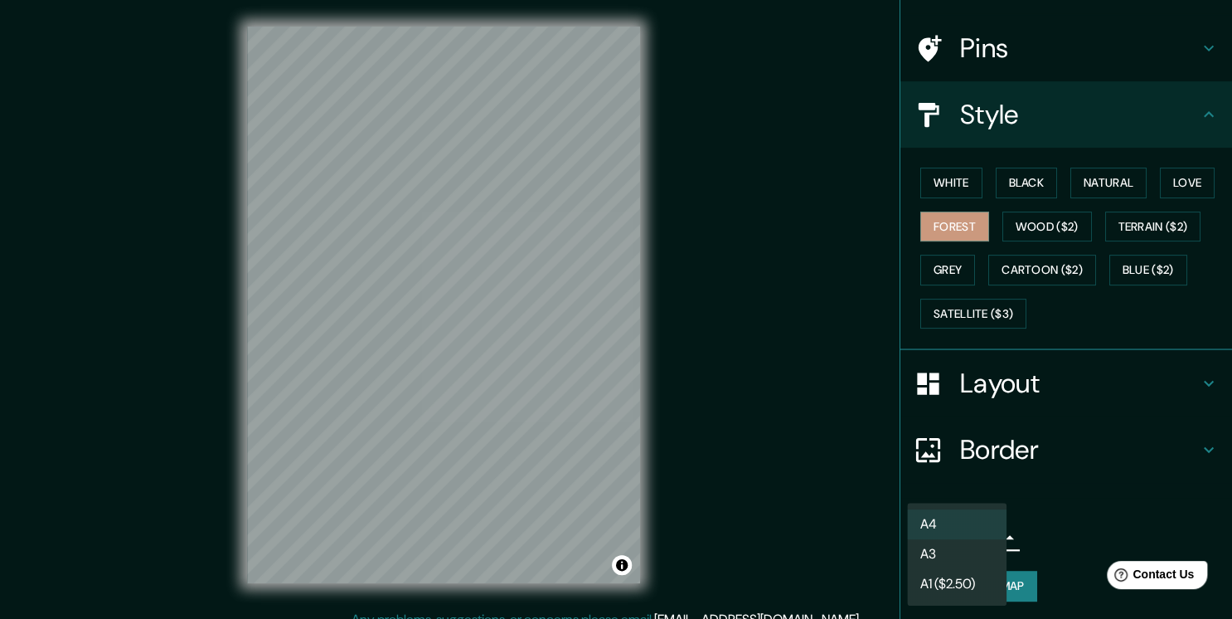
click at [960, 554] on li "A3" at bounding box center [957, 554] width 100 height 30
type input "a4"
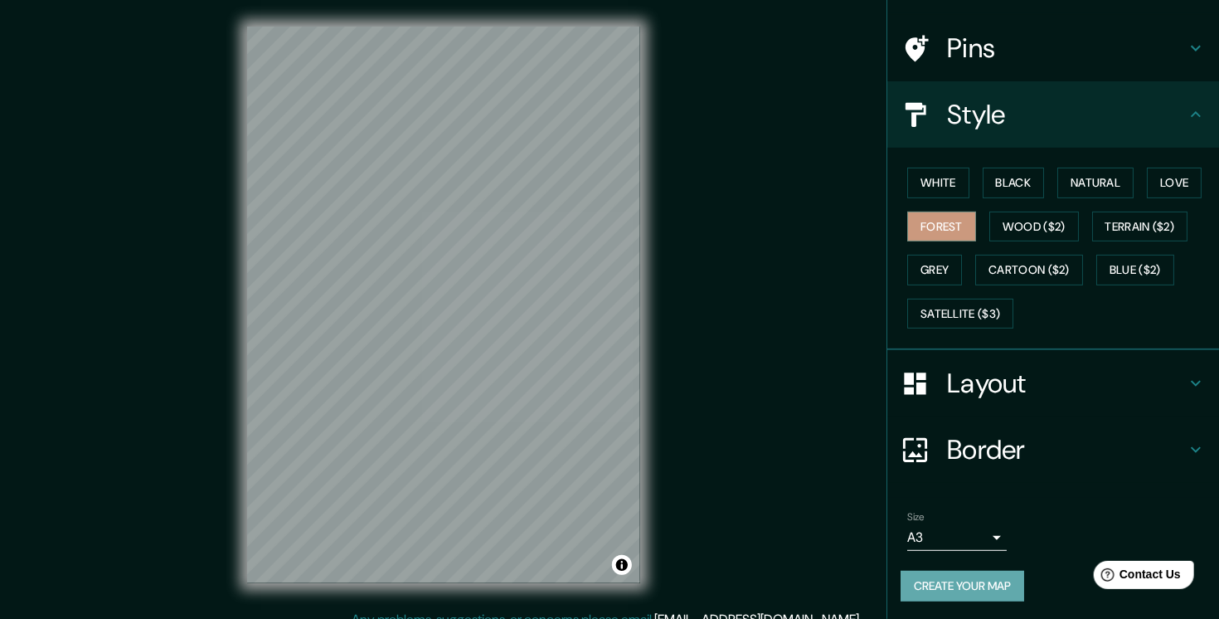
click at [959, 574] on button "Create your map" at bounding box center [963, 586] width 124 height 31
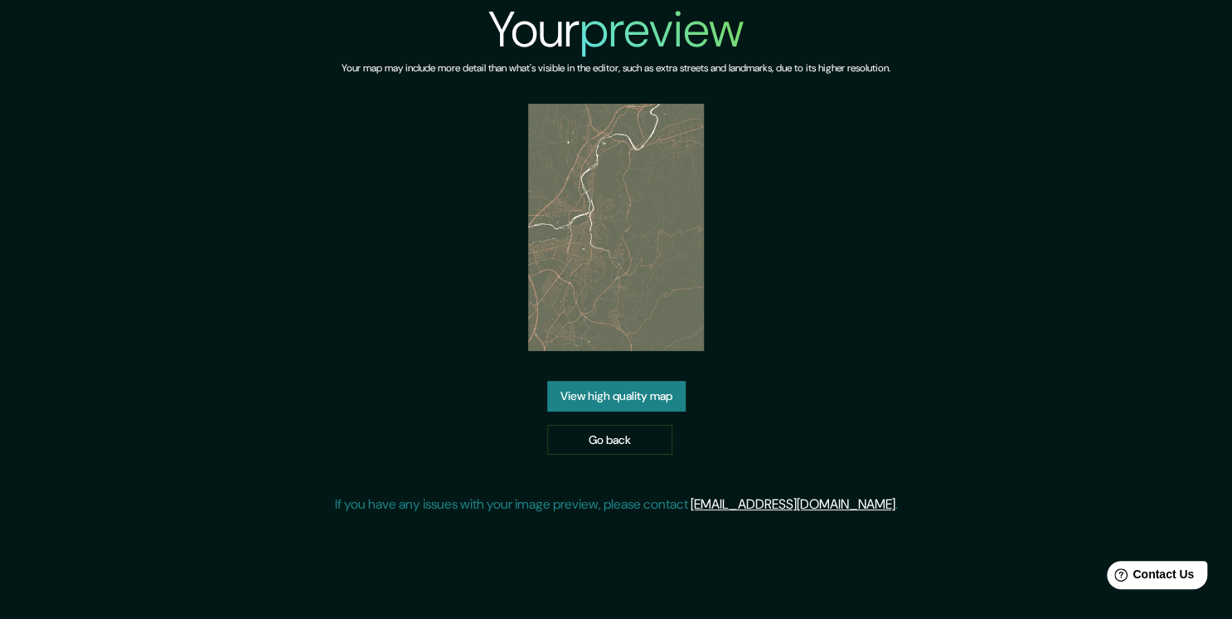
click at [657, 401] on link "View high quality map" at bounding box center [616, 396] width 139 height 31
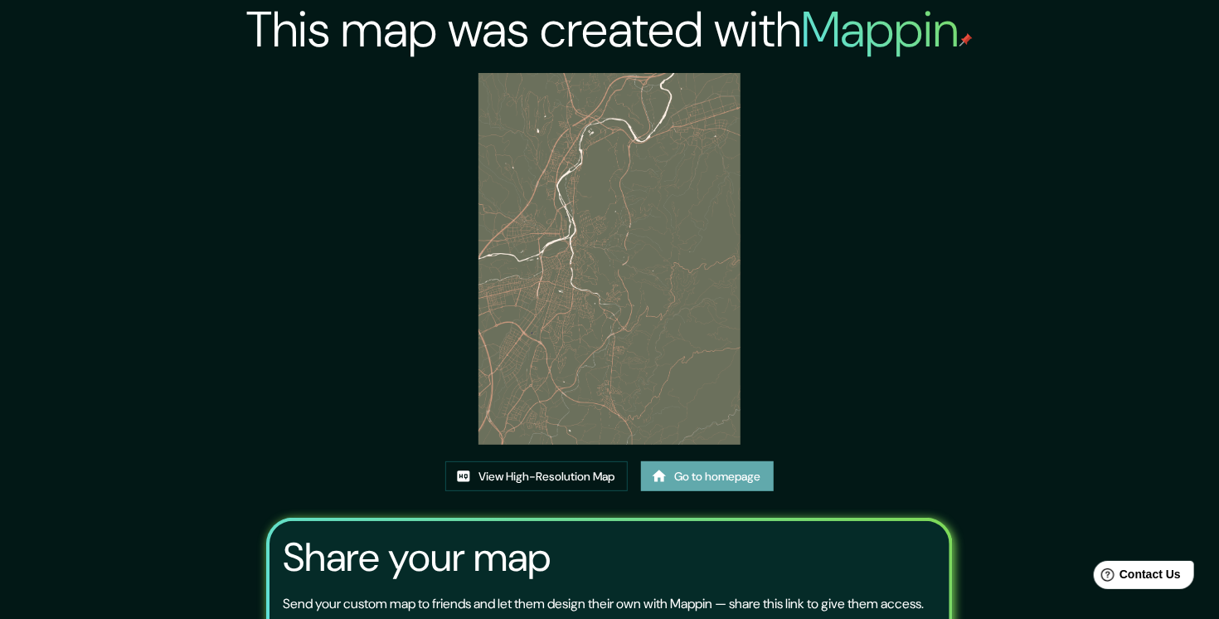
click at [723, 477] on link "Go to homepage" at bounding box center [707, 476] width 133 height 31
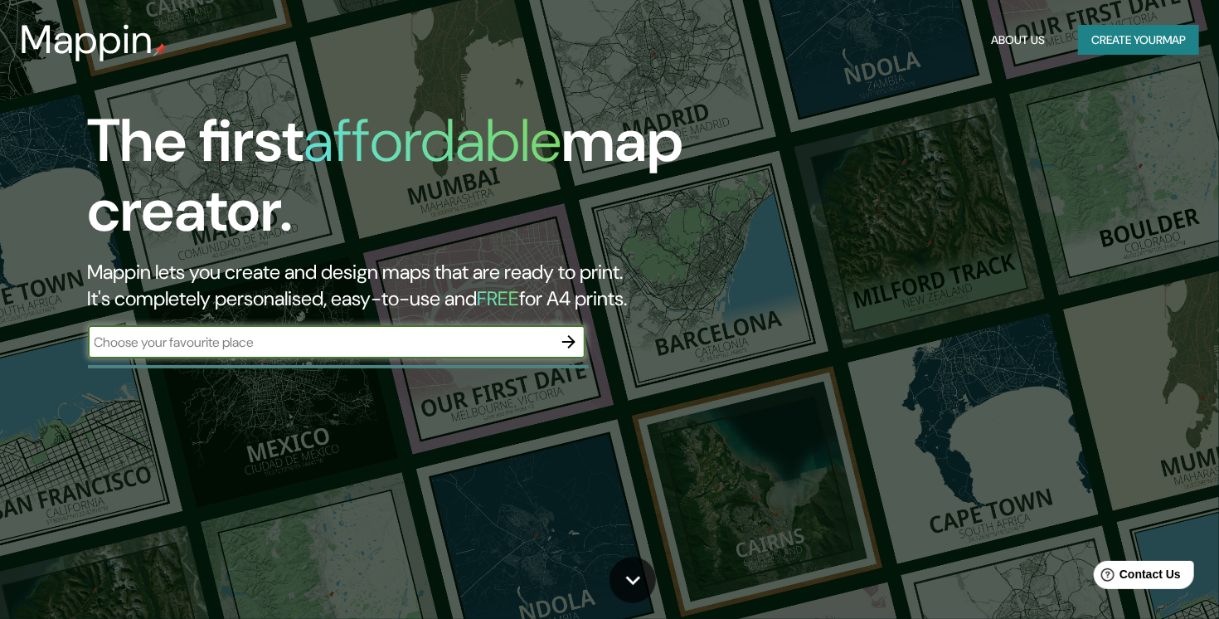
click at [412, 343] on input "text" at bounding box center [320, 342] width 464 height 19
